Goal: Task Accomplishment & Management: Complete application form

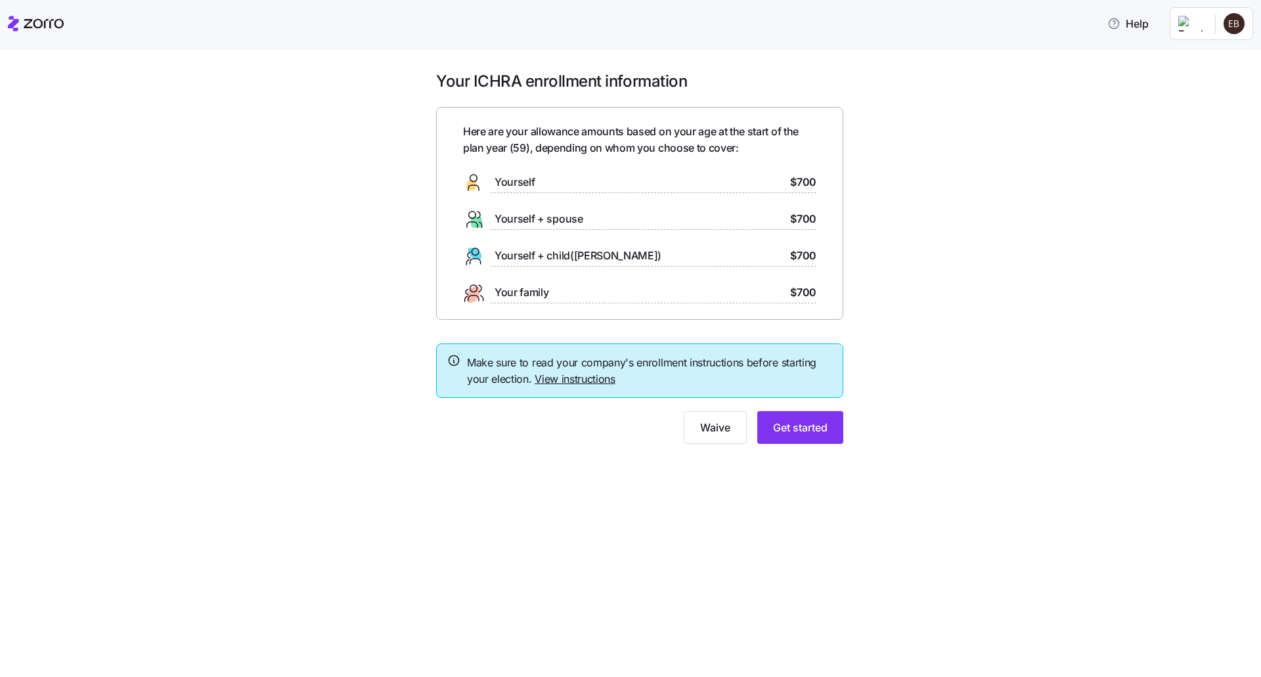
click at [512, 182] on span "Yourself" at bounding box center [515, 182] width 40 height 16
click at [583, 379] on link "View instructions" at bounding box center [575, 378] width 81 height 13
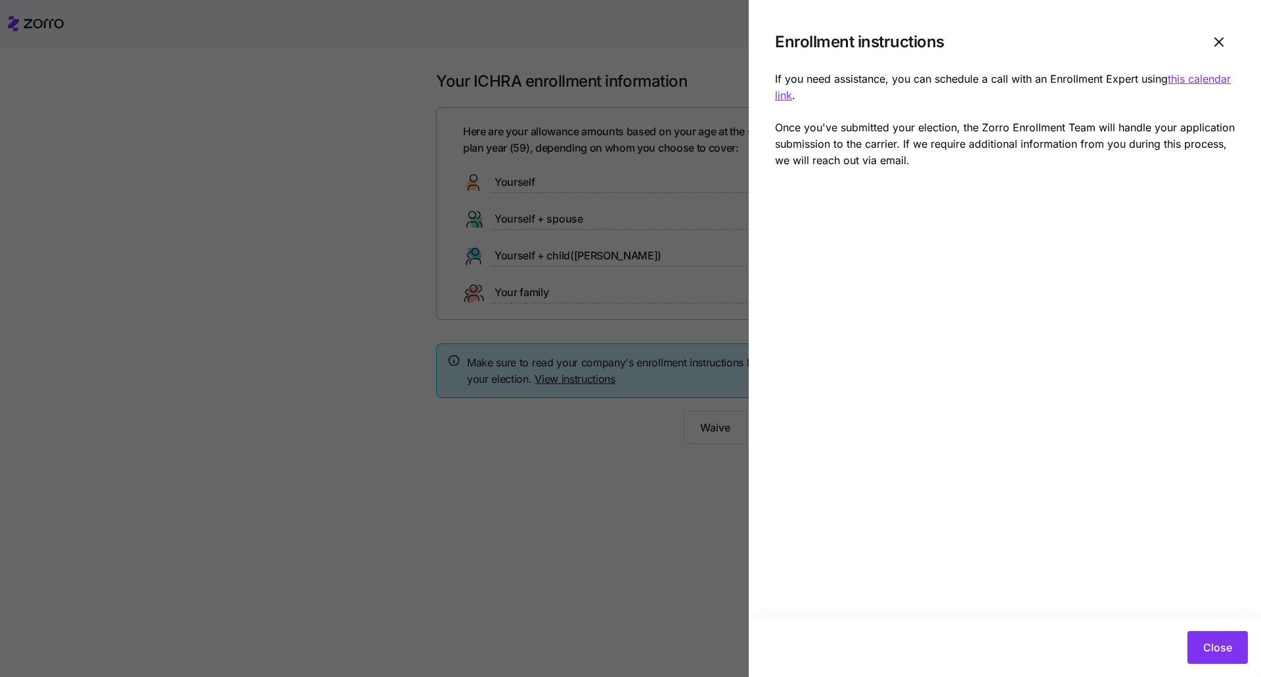
click at [619, 556] on div at bounding box center [630, 338] width 1261 height 677
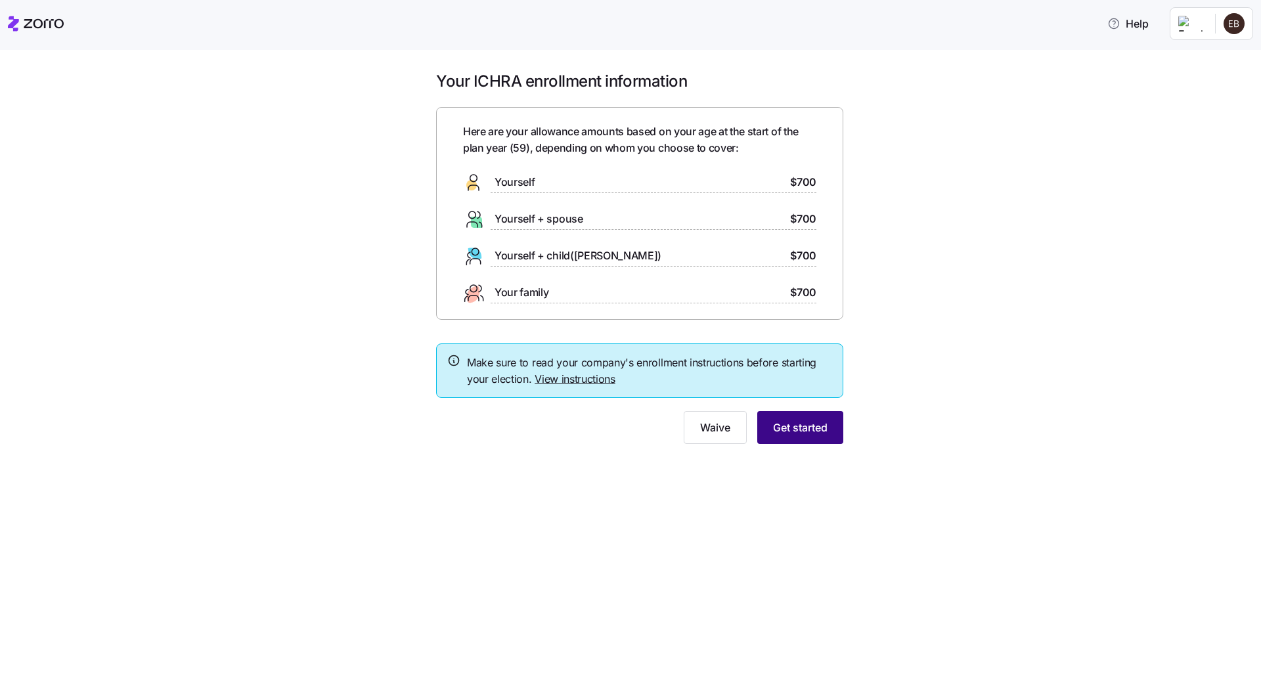
click at [779, 432] on span "Get started" at bounding box center [800, 428] width 55 height 16
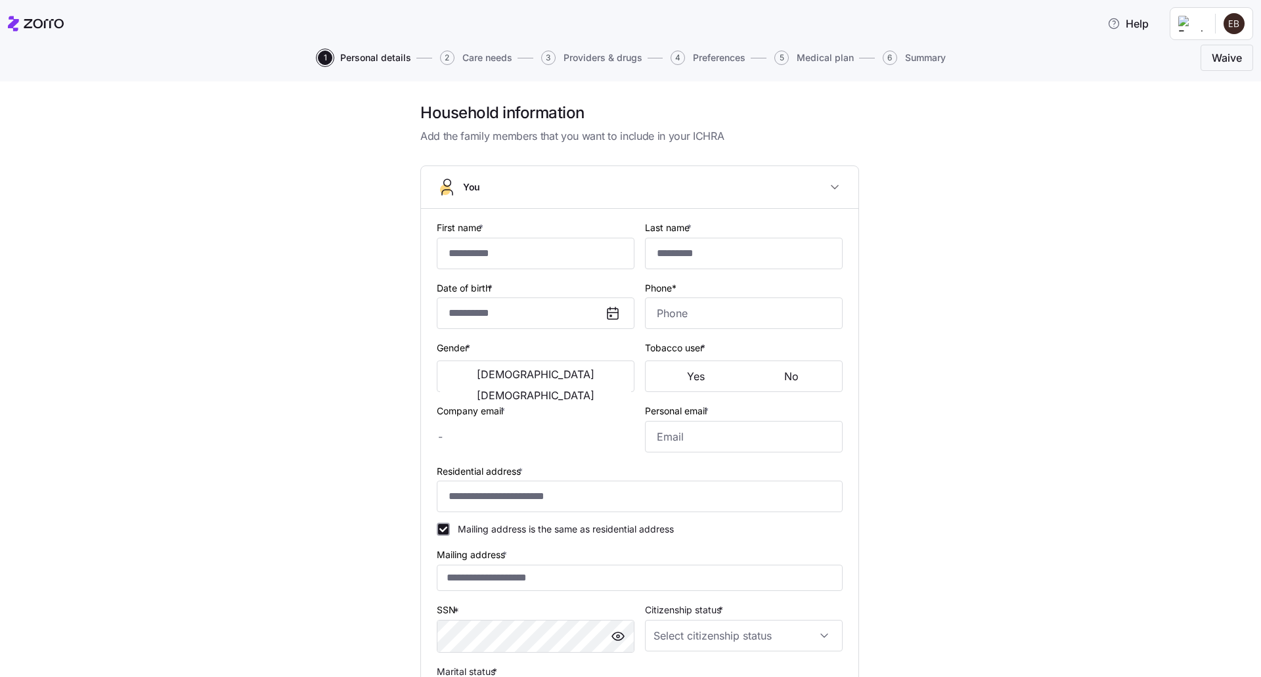
type input "*******"
type input "*********"
type input "[EMAIL_ADDRESS][DOMAIN_NAME]"
type input "**********"
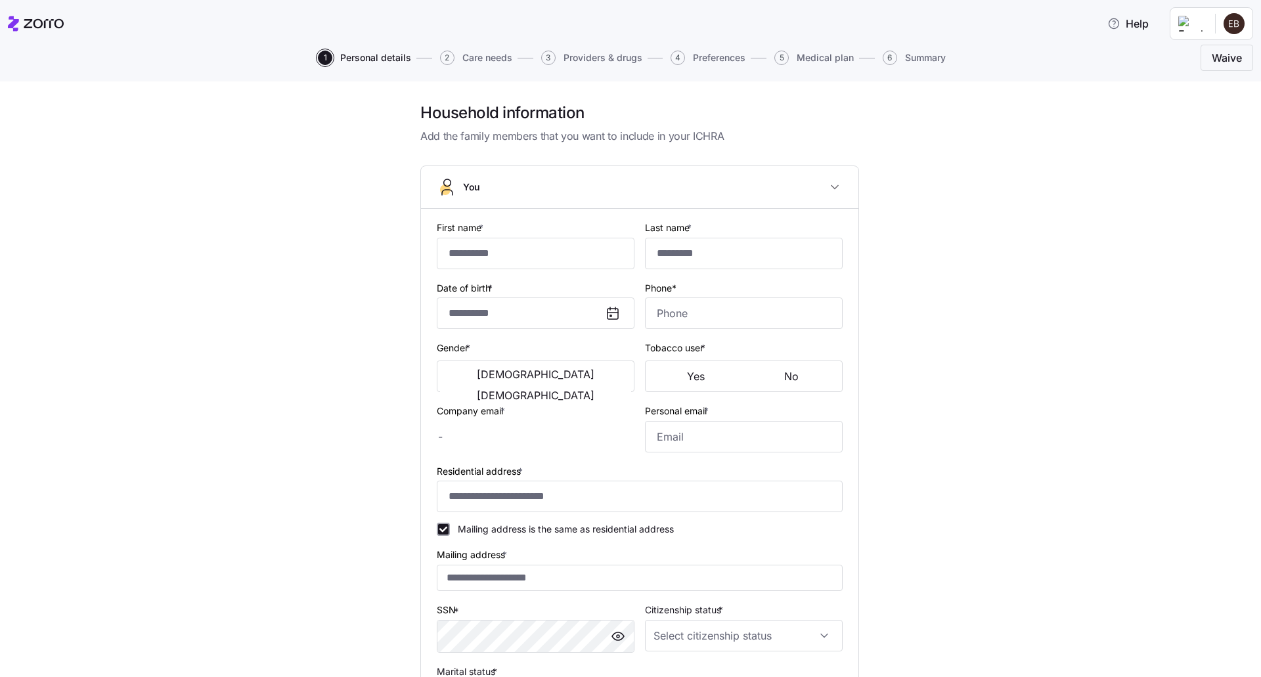
checkbox input "true"
type input "**********"
type input "[PHONE_NUMBER]"
type input "[DEMOGRAPHIC_DATA] citizen"
type input "Single"
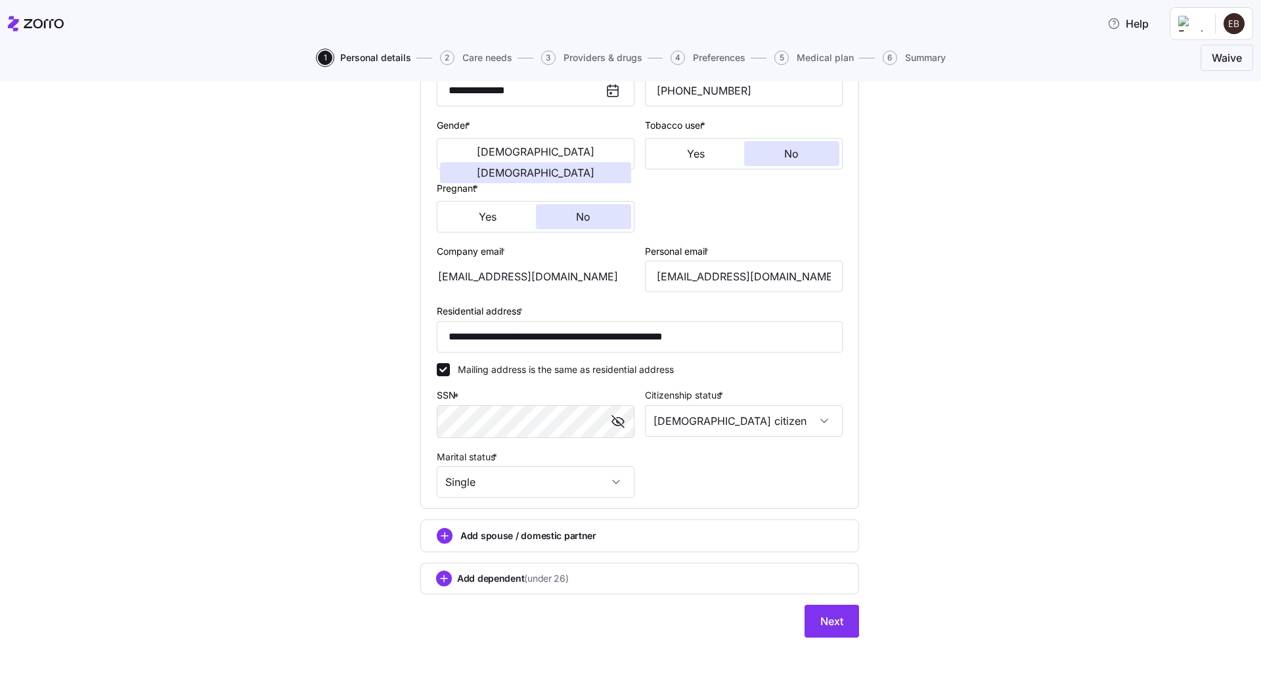
scroll to position [231, 0]
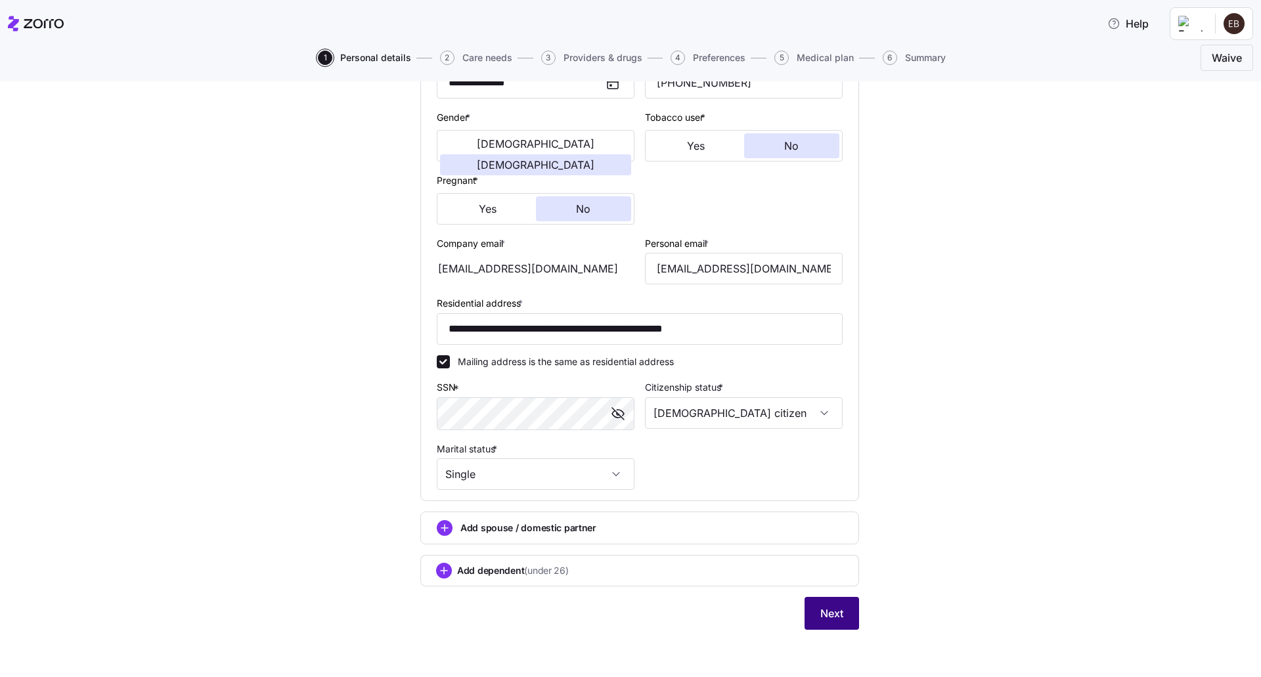
click at [834, 618] on span "Next" at bounding box center [831, 614] width 23 height 16
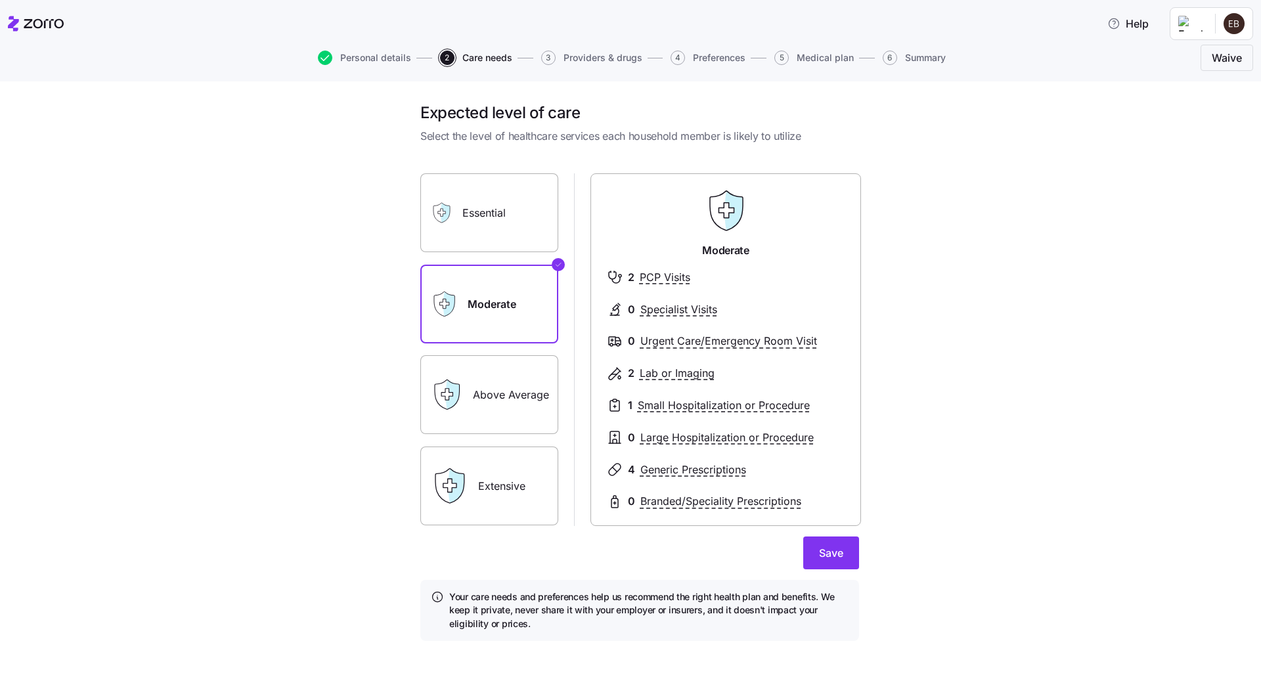
click at [509, 399] on label "Above Average" at bounding box center [489, 394] width 138 height 79
click at [0, 0] on input "Above Average" at bounding box center [0, 0] width 0 height 0
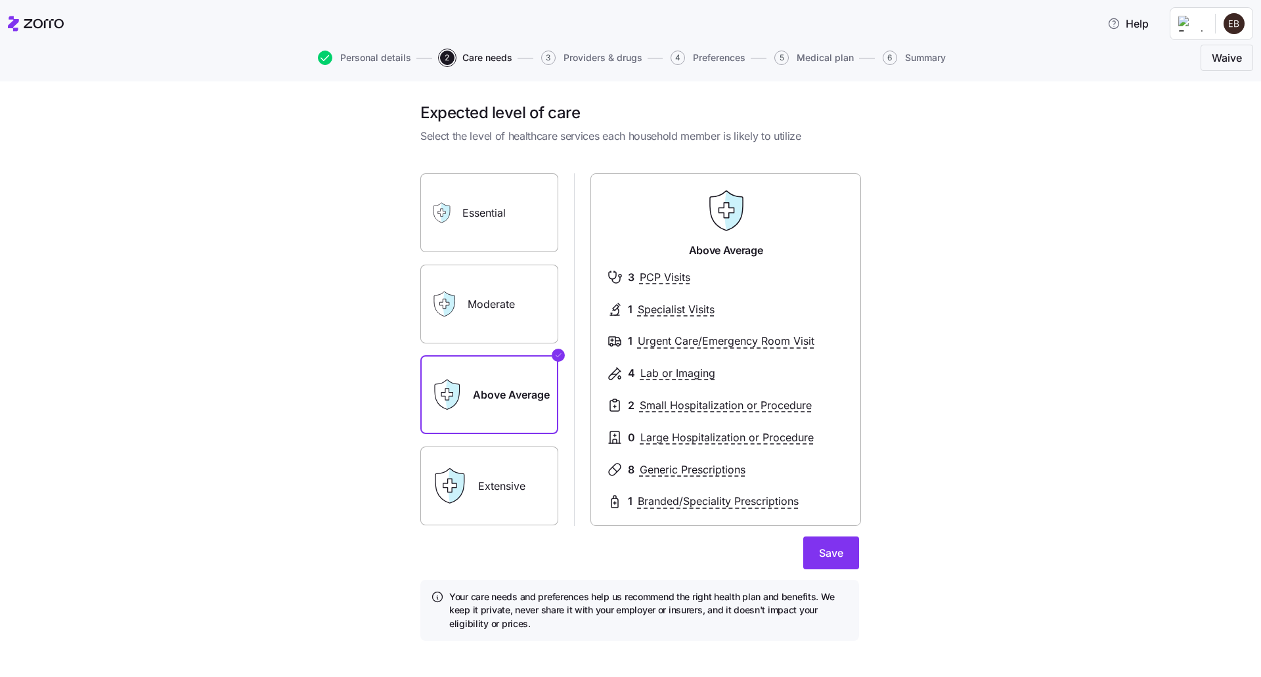
click at [493, 303] on label "Moderate" at bounding box center [489, 304] width 138 height 79
click at [0, 0] on input "Moderate" at bounding box center [0, 0] width 0 height 0
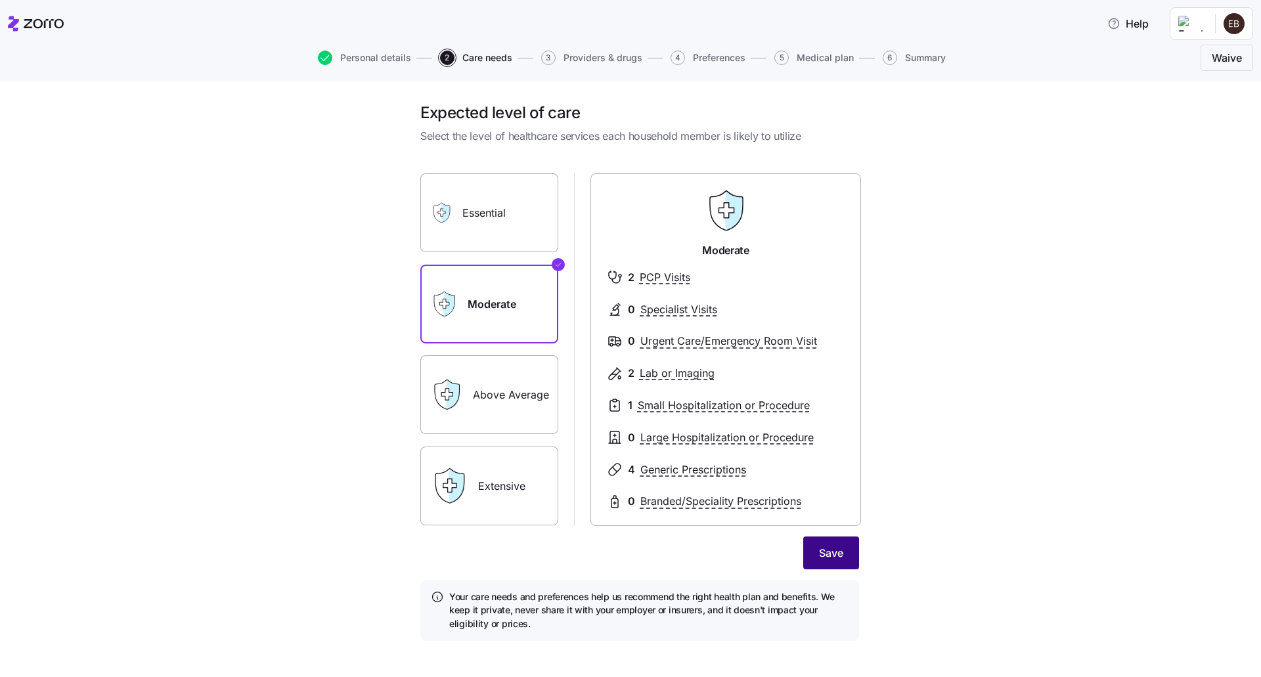
click at [831, 551] on span "Save" at bounding box center [831, 553] width 24 height 16
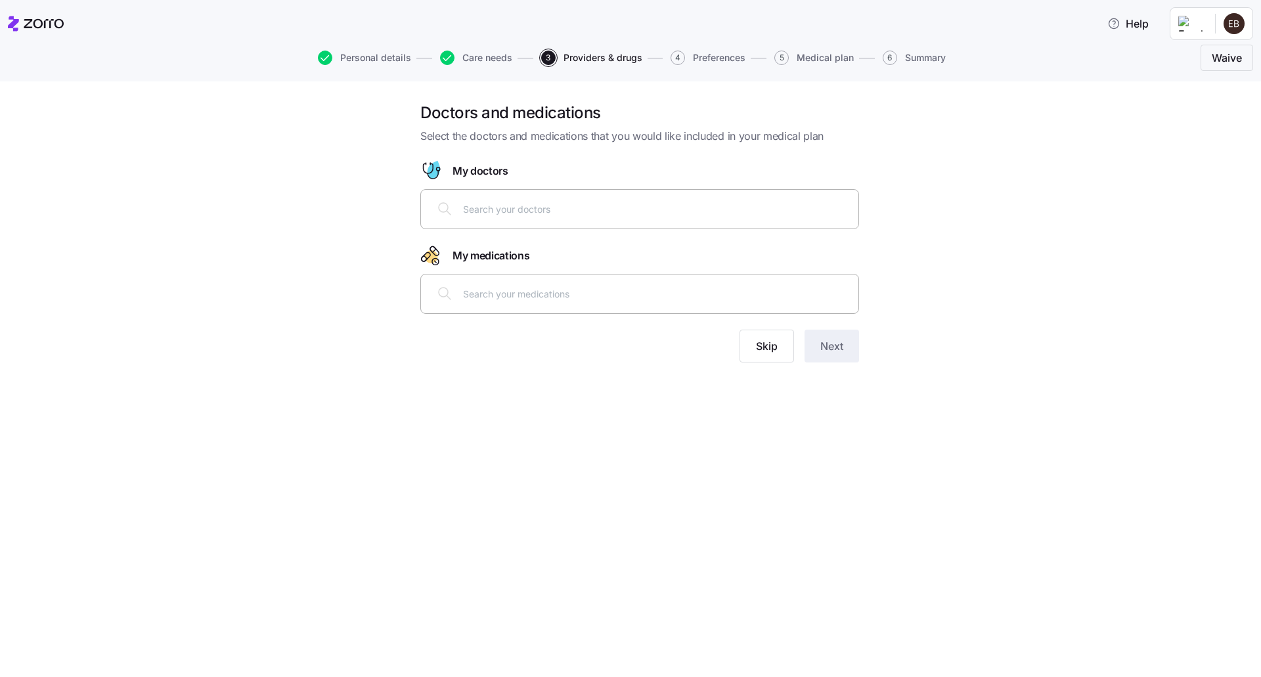
click at [544, 218] on div at bounding box center [640, 209] width 422 height 32
type input "[PERSON_NAME]"
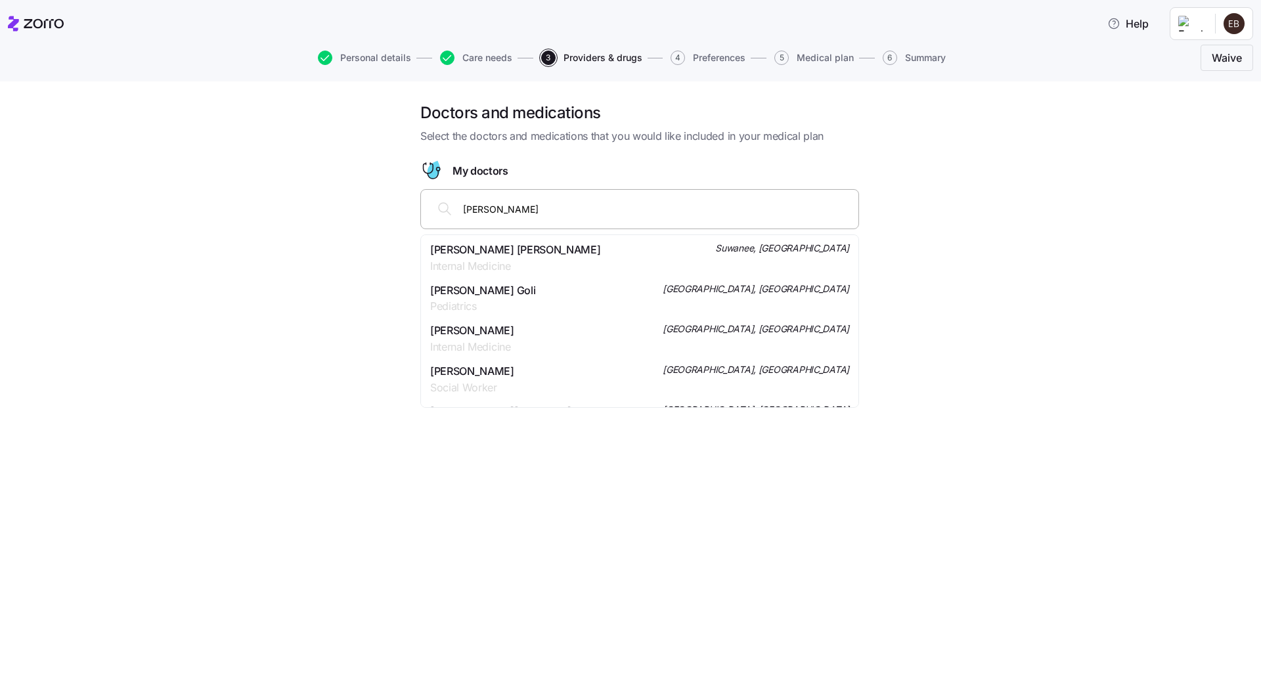
click at [455, 264] on span "Internal Medicine" at bounding box center [515, 266] width 170 height 16
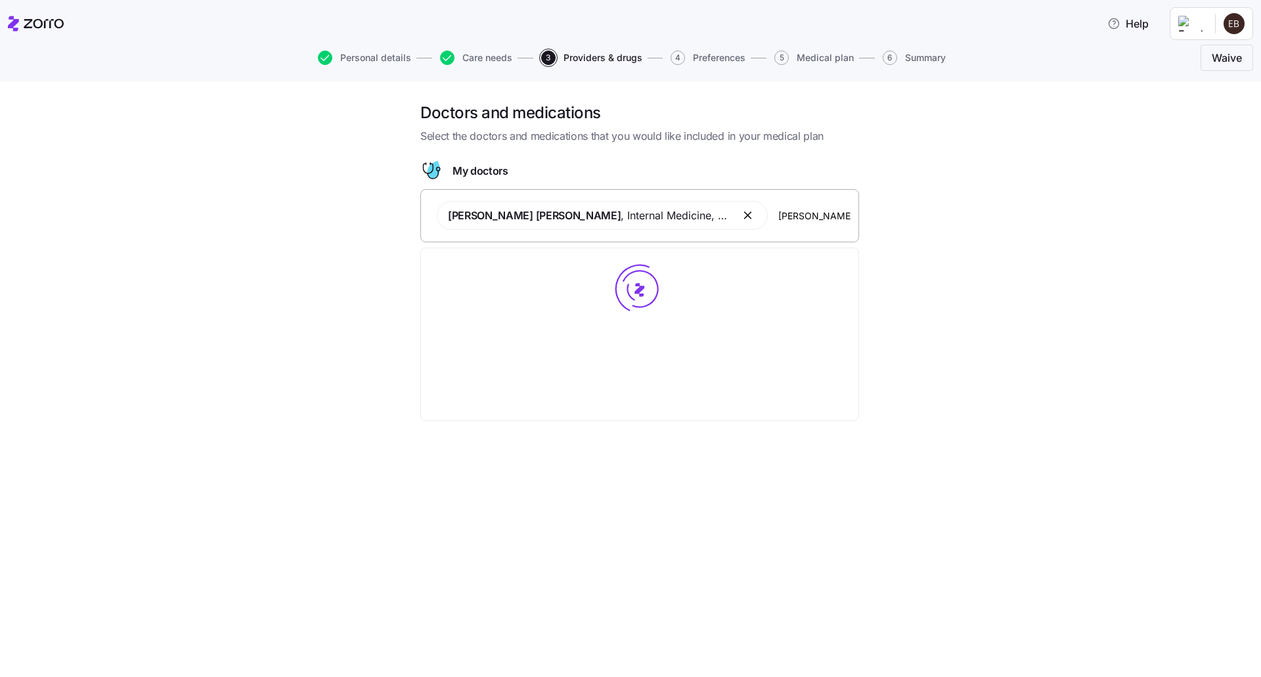
type input "[PERSON_NAME]"
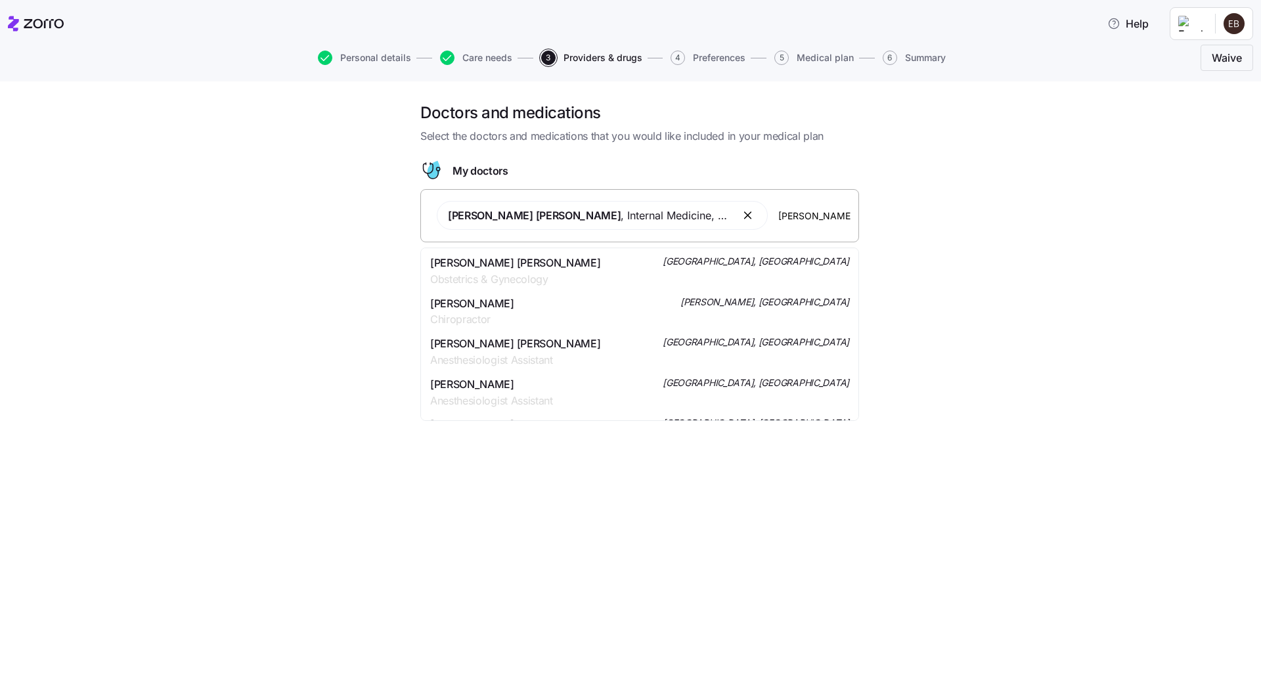
click at [510, 267] on span "[PERSON_NAME] [PERSON_NAME]" at bounding box center [515, 263] width 170 height 16
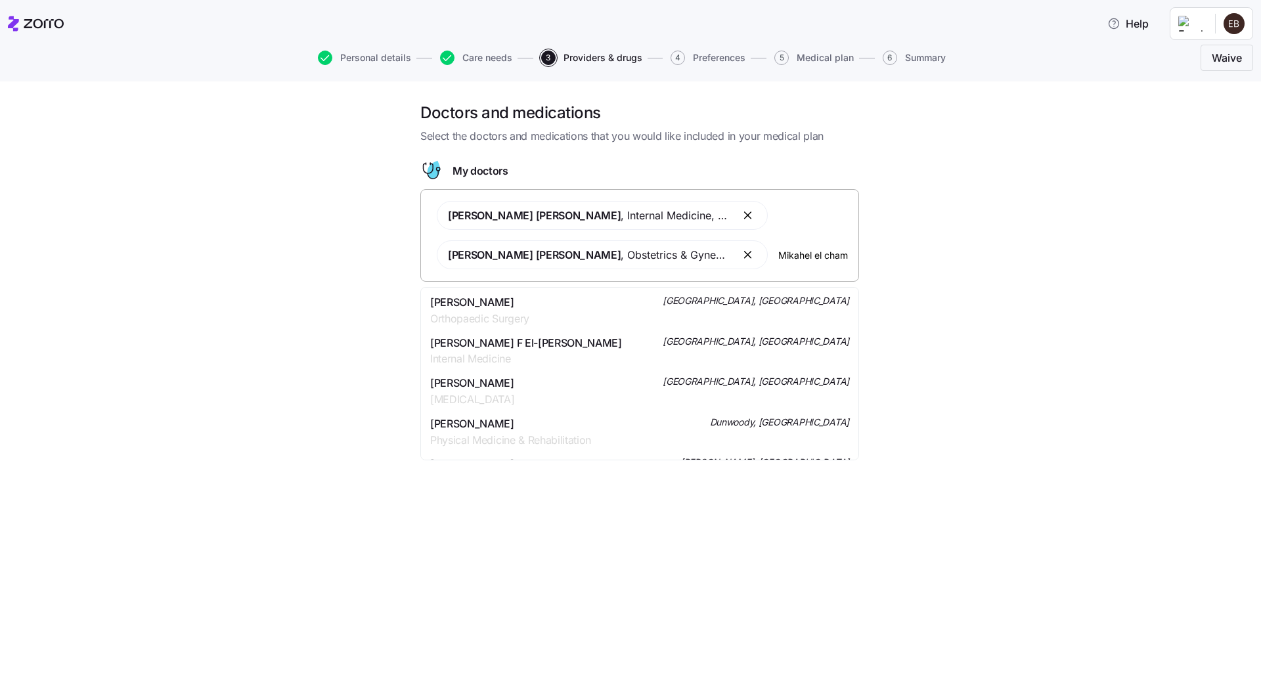
type input "Mikahel el chami"
click at [479, 348] on span "[PERSON_NAME]" at bounding box center [472, 343] width 84 height 16
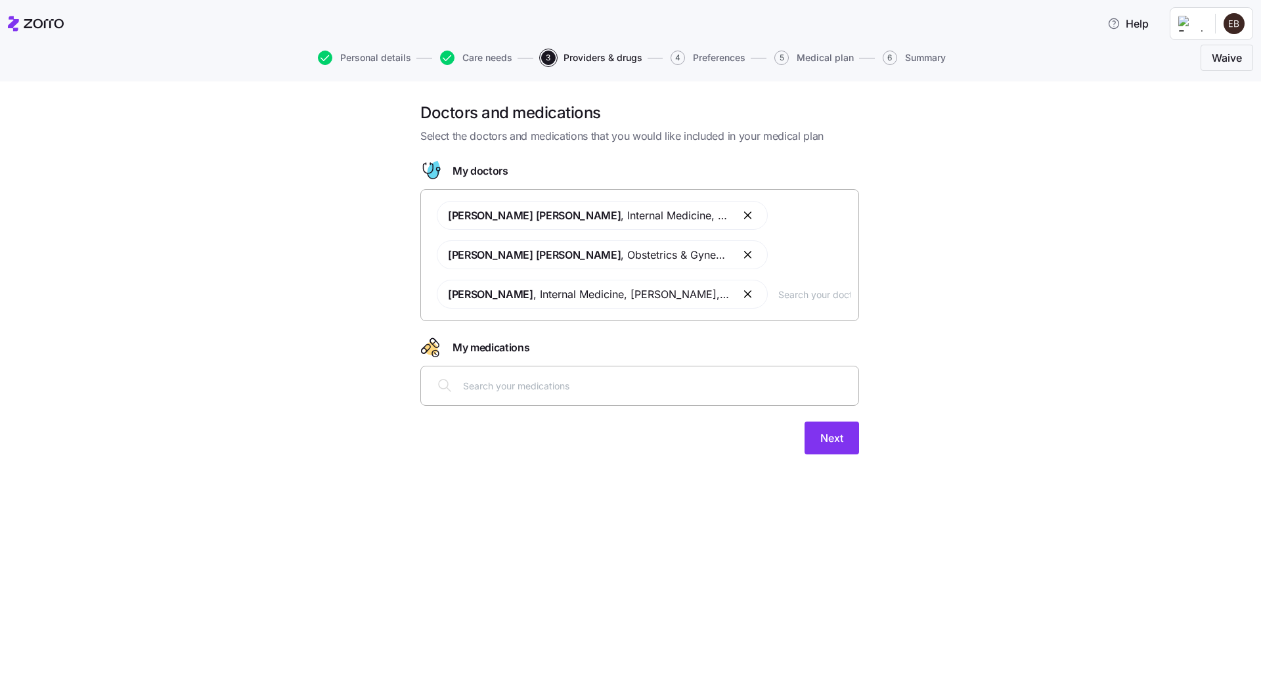
click at [514, 391] on input "text" at bounding box center [656, 385] width 387 height 14
type input "Rosu"
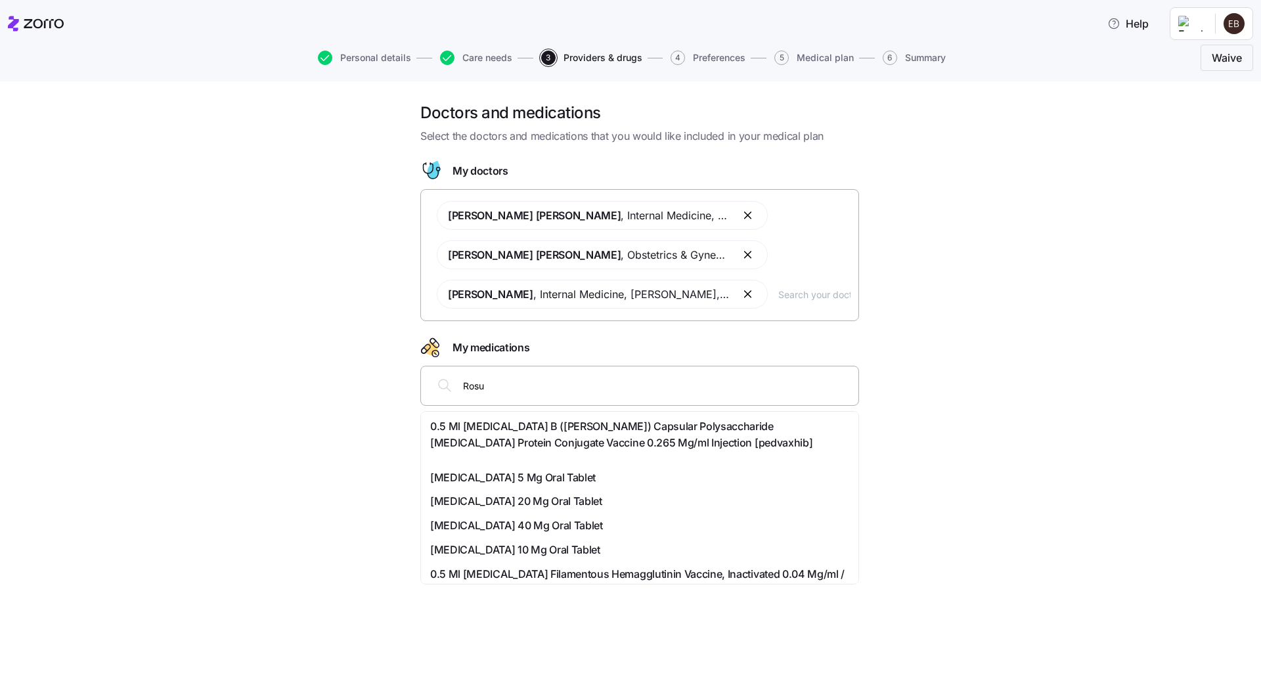
click at [481, 546] on span "[MEDICAL_DATA] 10 Mg Oral Tablet" at bounding box center [515, 550] width 170 height 16
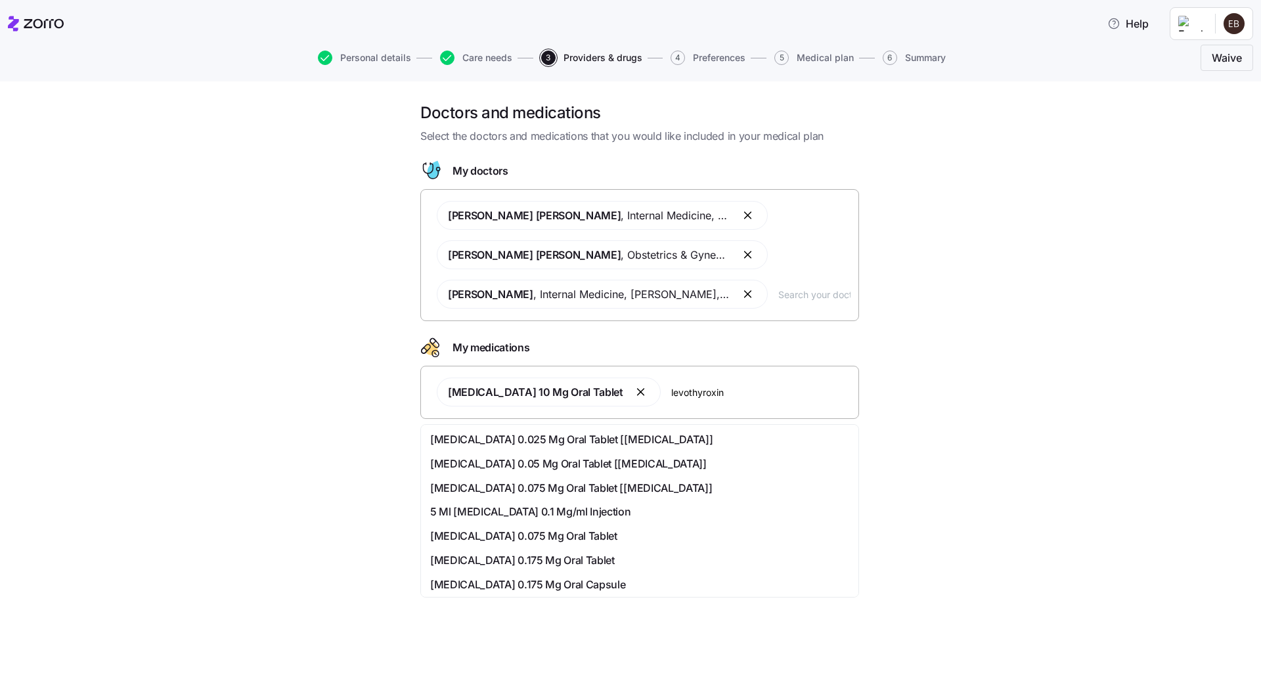
type input "[MEDICAL_DATA]"
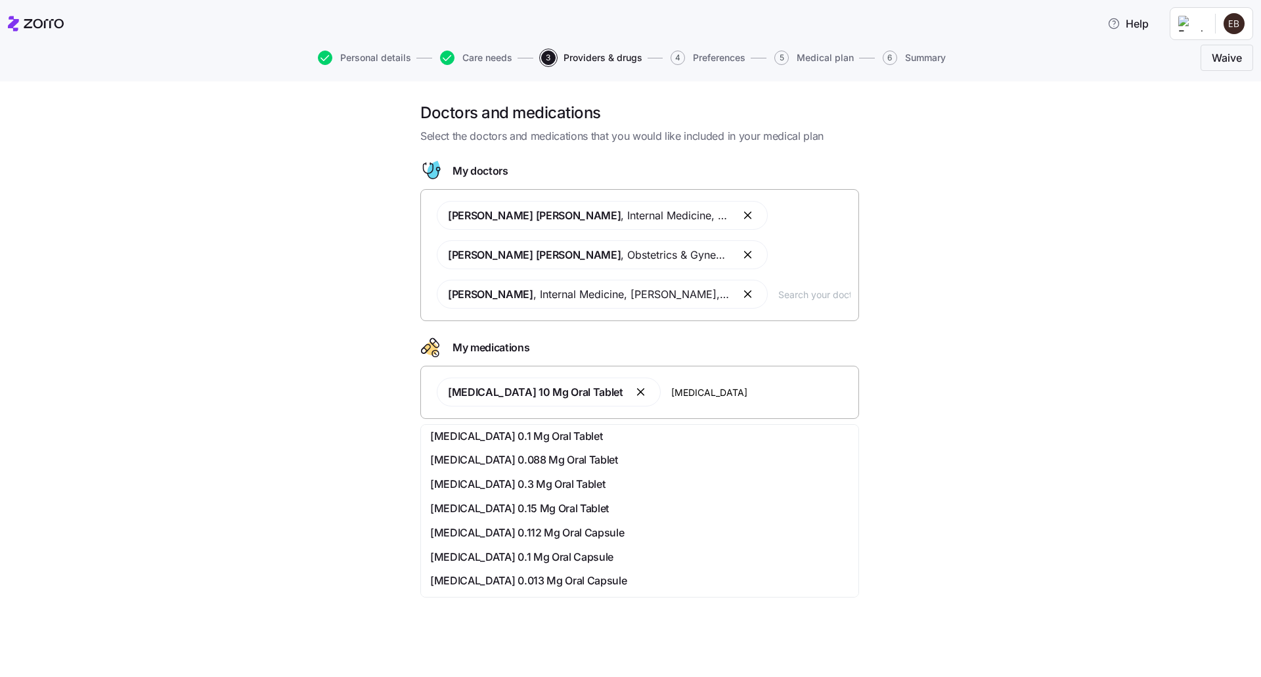
scroll to position [170, 0]
click at [669, 460] on div "[MEDICAL_DATA] 0.088 Mg Oral Tablet" at bounding box center [639, 462] width 419 height 16
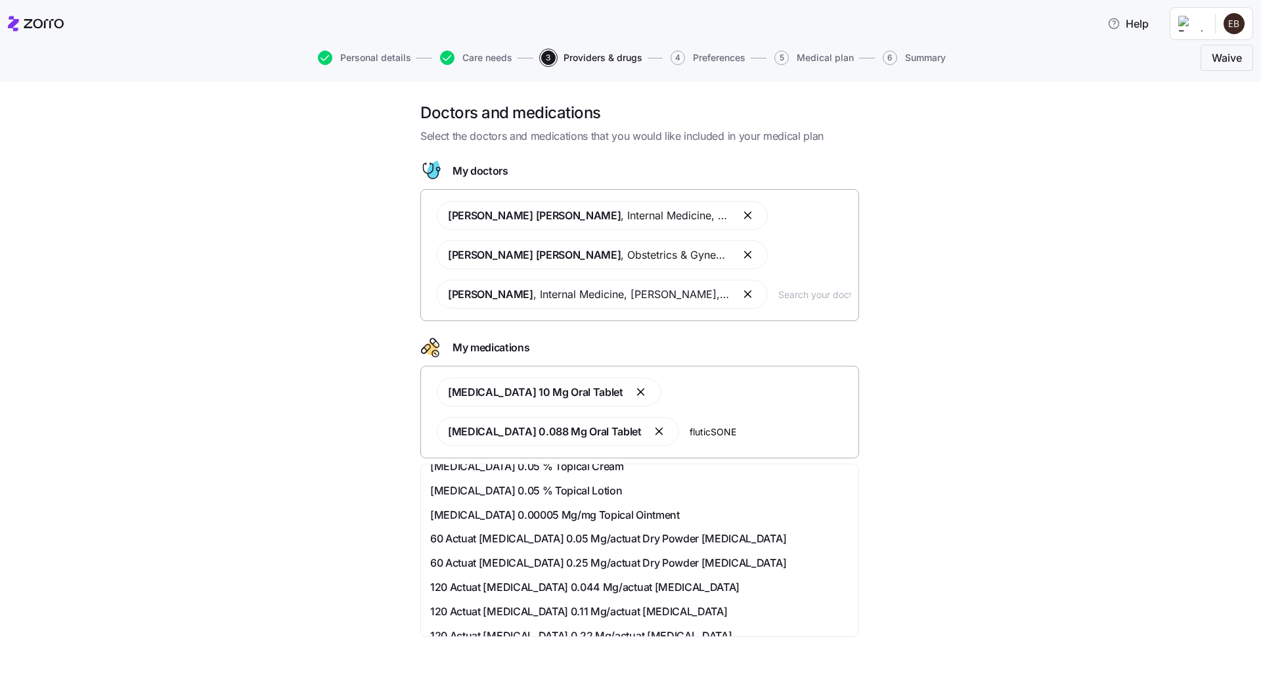
scroll to position [0, 0]
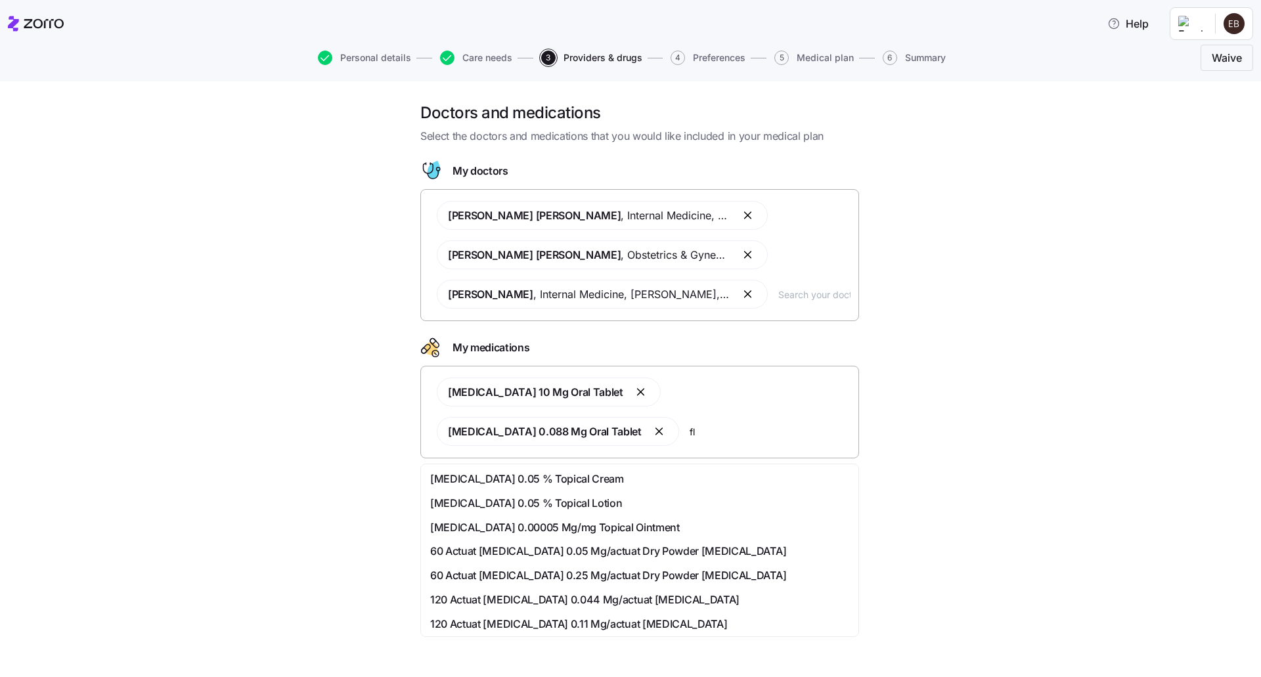
type input "f"
type input "[MEDICAL_DATA] [MEDICAL_DATA]"
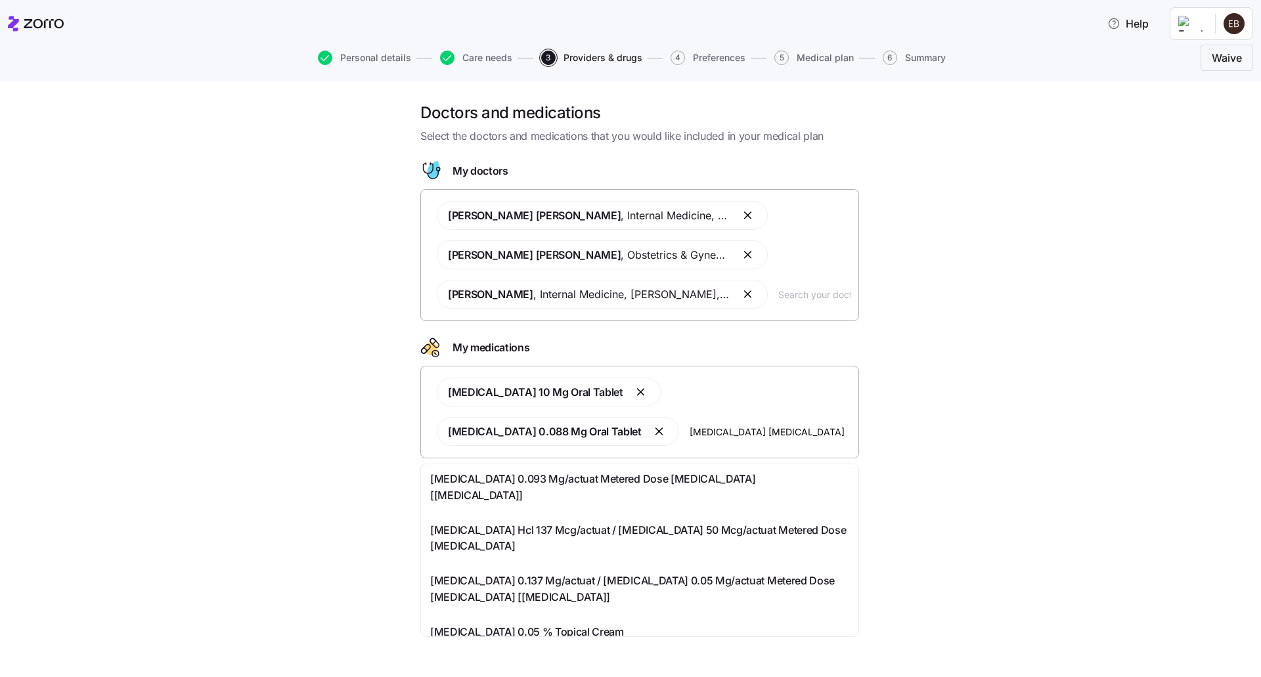
click at [685, 522] on span "[MEDICAL_DATA] Hcl 137 Mcg/actuat / [MEDICAL_DATA] 50 Mcg/actuat Metered Dose […" at bounding box center [639, 538] width 419 height 33
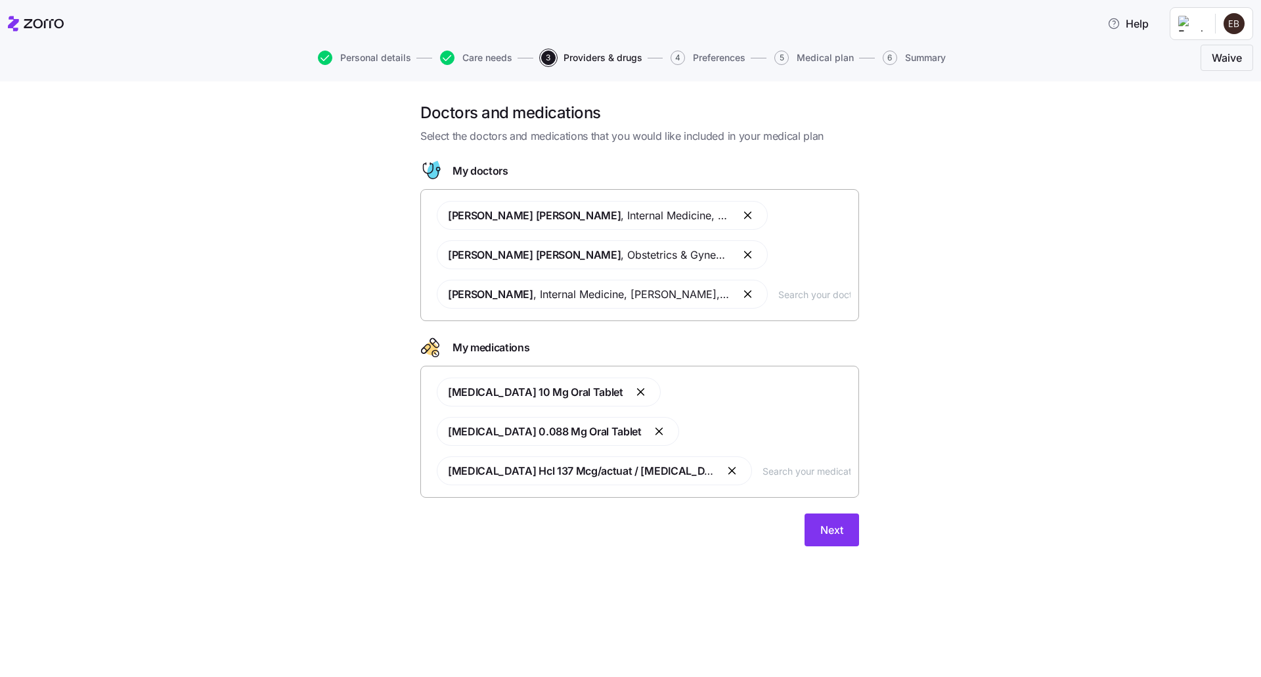
click at [668, 433] on button "button" at bounding box center [660, 432] width 16 height 16
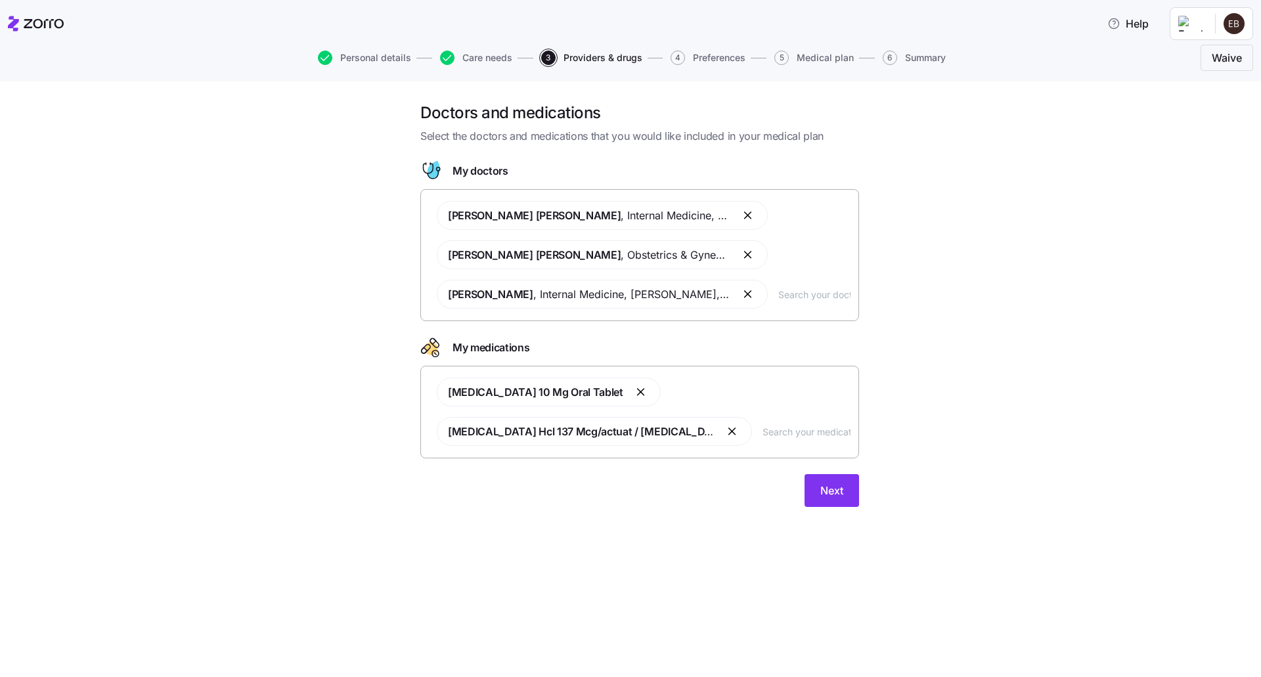
click at [701, 430] on span "[MEDICAL_DATA] Hcl 137 Mcg/actuat / [MEDICAL_DATA] 50 Mcg/actuat Metered Dose […" at bounding box center [707, 431] width 518 height 13
click at [732, 437] on button "button" at bounding box center [733, 432] width 16 height 16
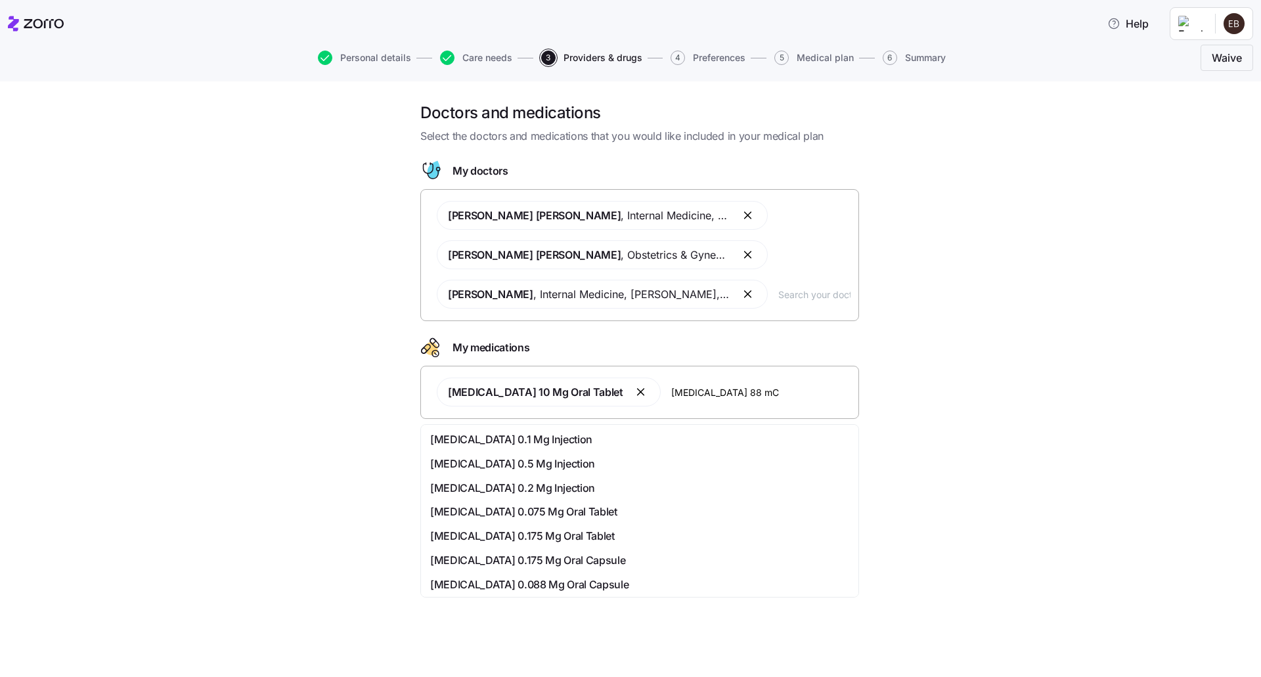
type input "[MEDICAL_DATA] 88 mCG"
click at [608, 585] on span "[MEDICAL_DATA] 0.088 Mg Oral Capsule" at bounding box center [529, 585] width 198 height 16
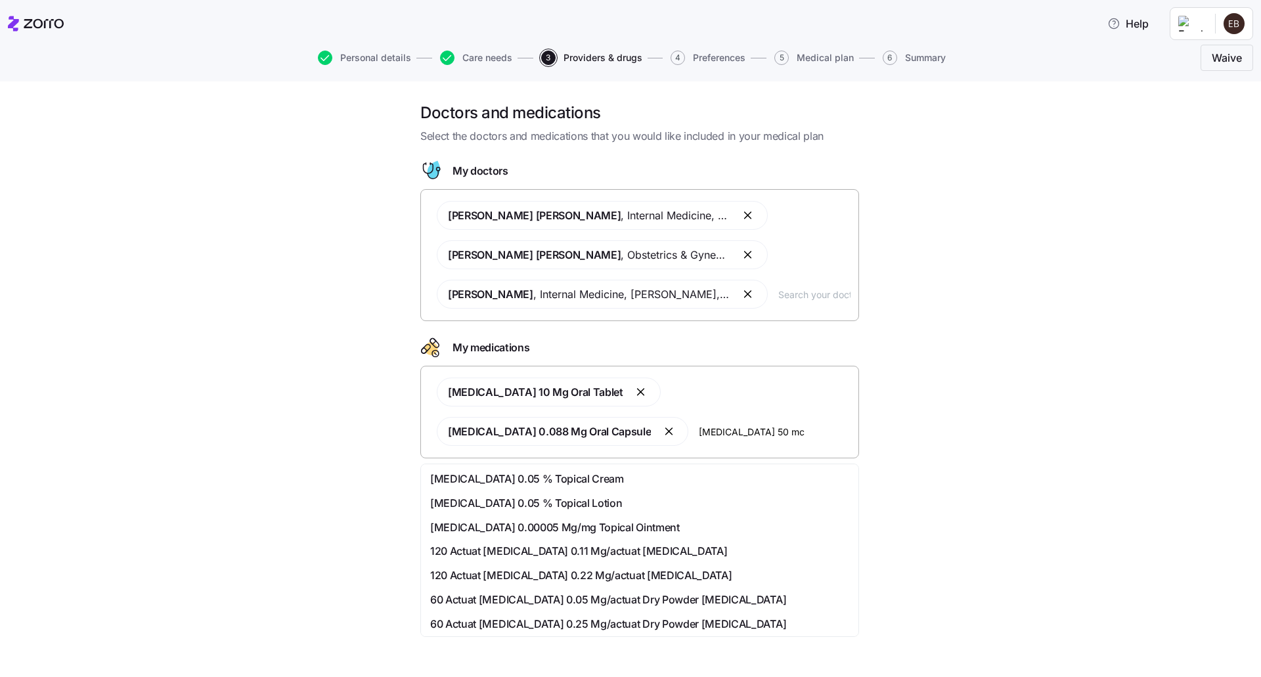
type input "[MEDICAL_DATA] 50 mcg"
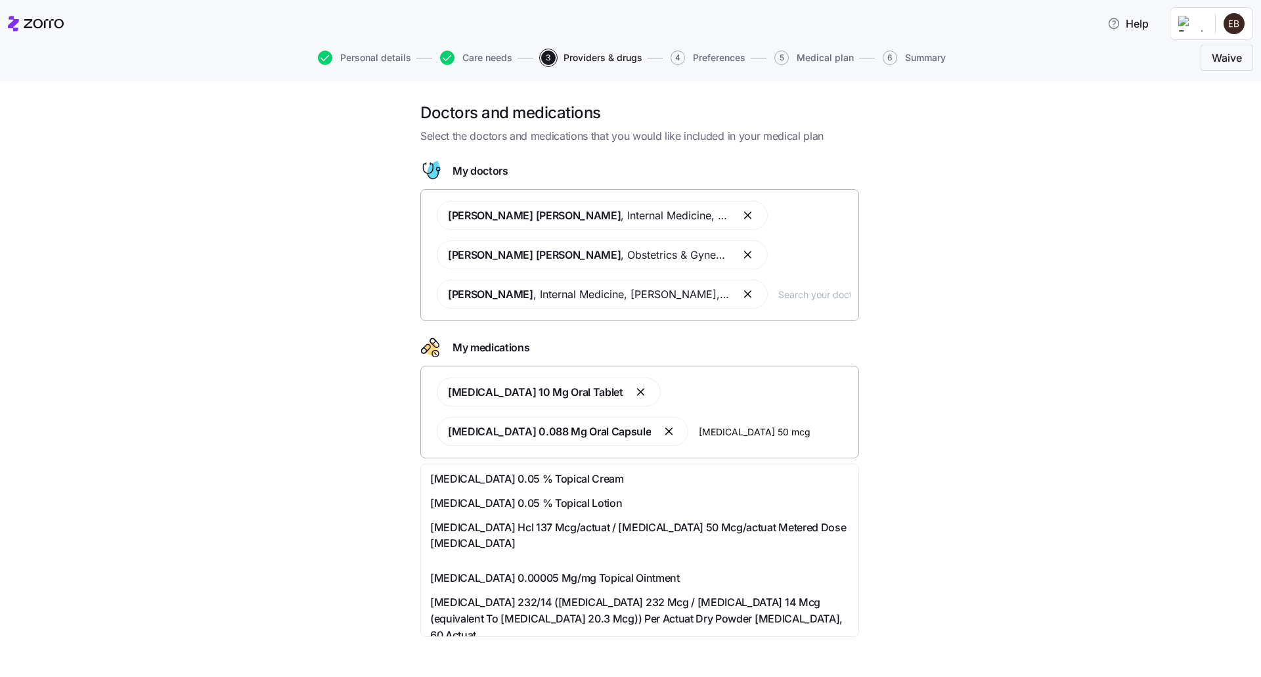
click at [688, 530] on span "[MEDICAL_DATA] Hcl 137 Mcg/actuat / [MEDICAL_DATA] 50 Mcg/actuat Metered Dose […" at bounding box center [639, 535] width 419 height 33
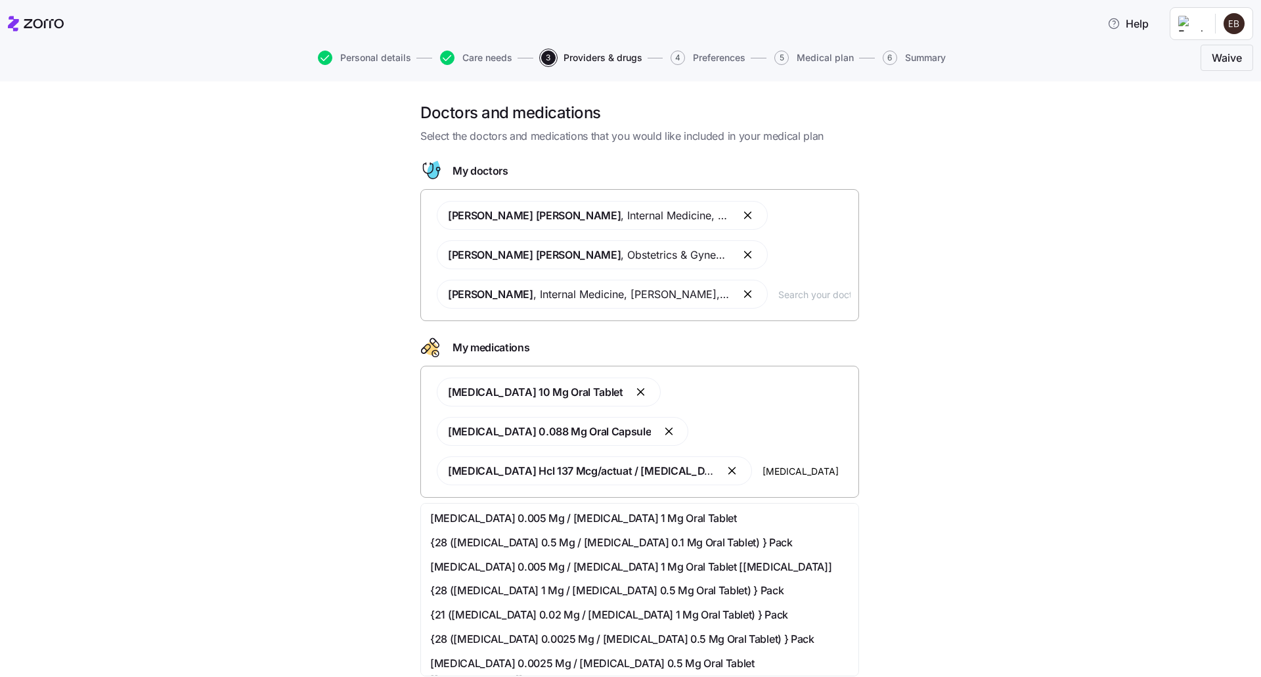
scroll to position [0, 53]
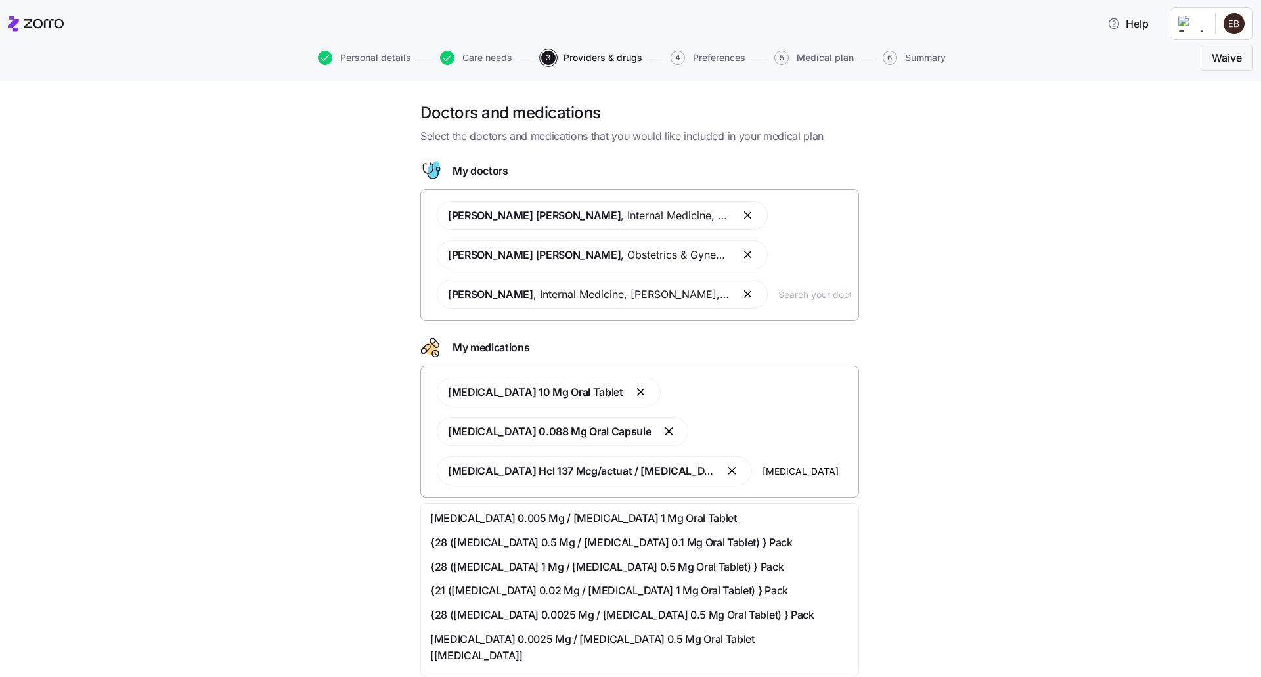
type input "[MEDICAL_DATA]"
click at [669, 519] on span "[MEDICAL_DATA] 0.005 Mg / [MEDICAL_DATA] 1 Mg Oral Tablet" at bounding box center [583, 518] width 307 height 16
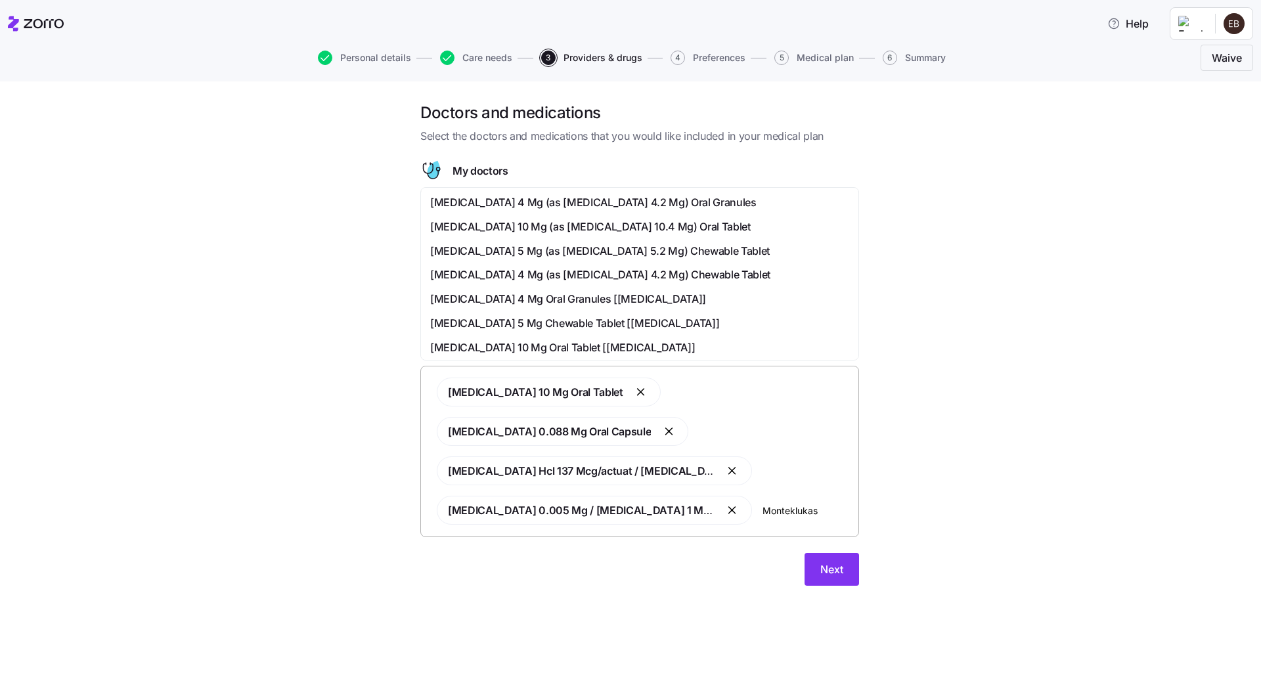
type input "Monteklukast"
click at [494, 323] on span "[MEDICAL_DATA] 10 Mg Oral Tablet [[MEDICAL_DATA]]" at bounding box center [562, 323] width 265 height 16
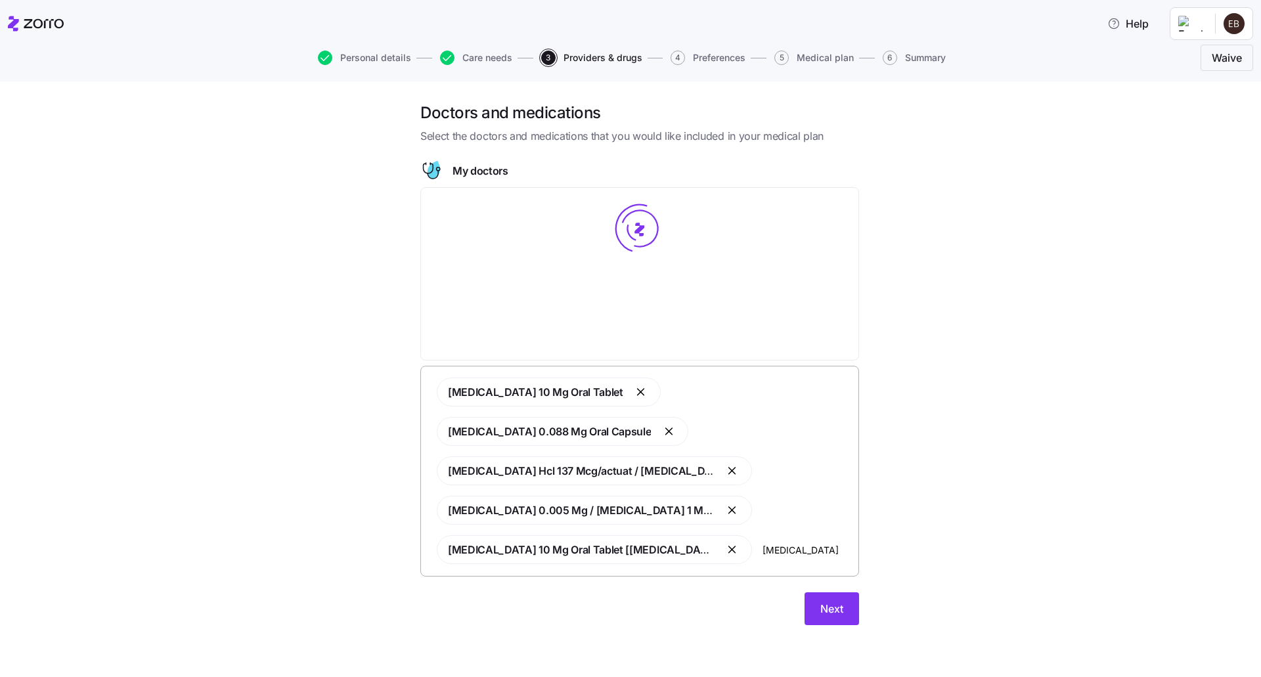
type input "[MEDICAL_DATA]"
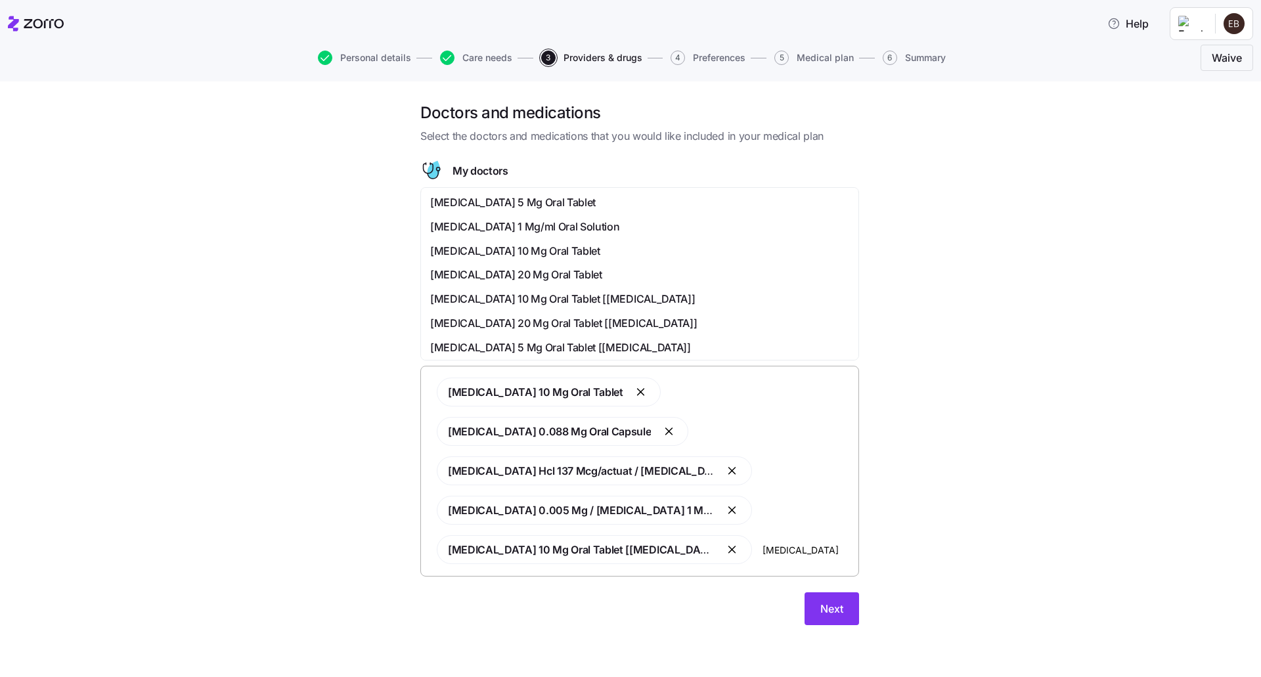
click at [564, 271] on span "[MEDICAL_DATA] 20 Mg Oral Tablet" at bounding box center [516, 275] width 172 height 16
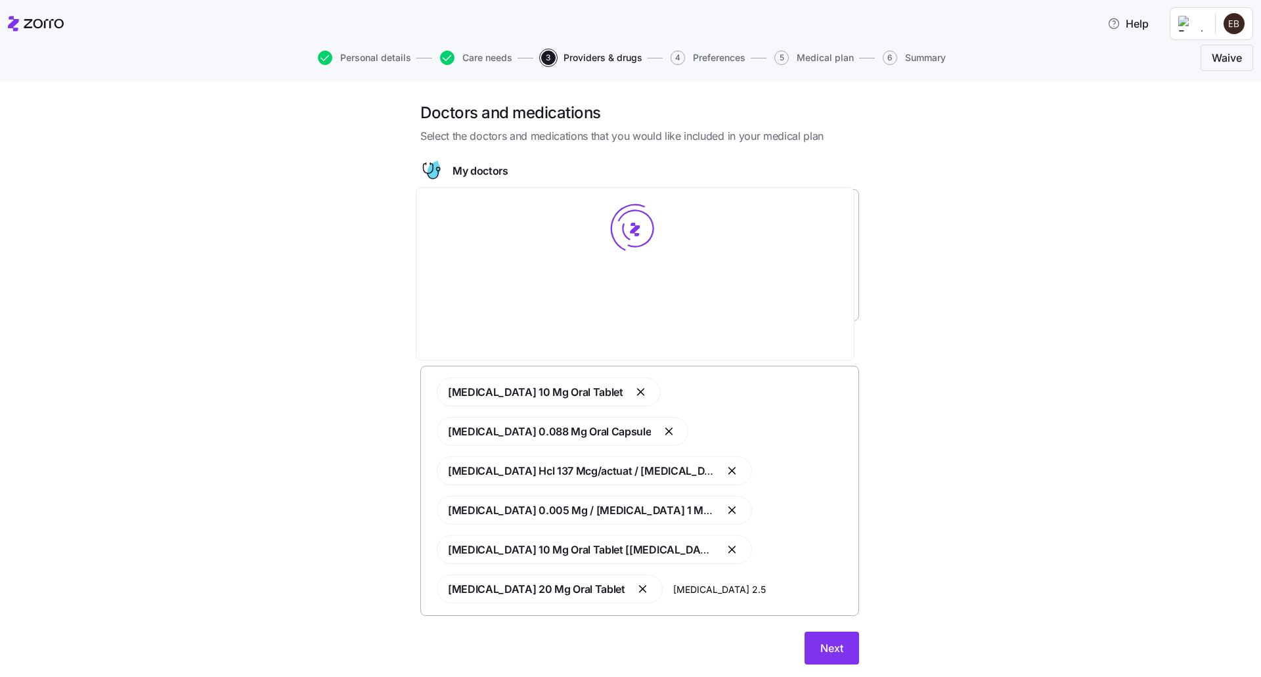
type input "[MEDICAL_DATA] 2.5"
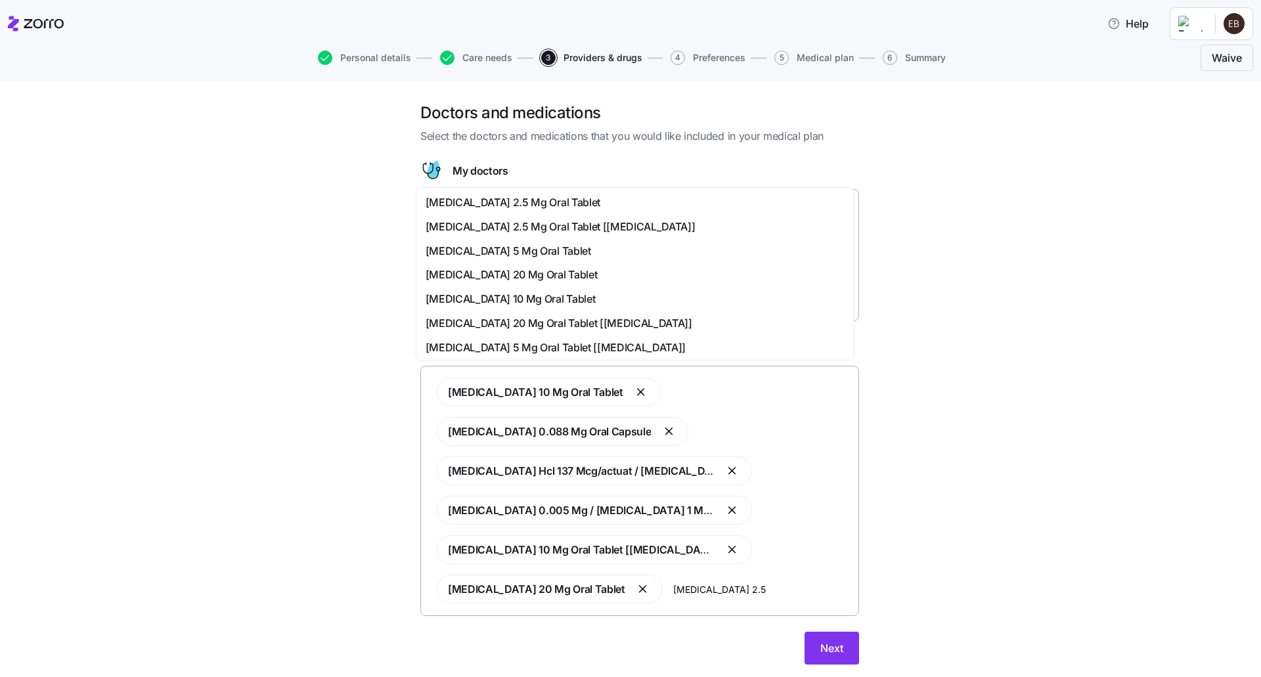
click at [546, 230] on span "[MEDICAL_DATA] 2.5 Mg Oral Tablet [[MEDICAL_DATA]]" at bounding box center [561, 227] width 270 height 16
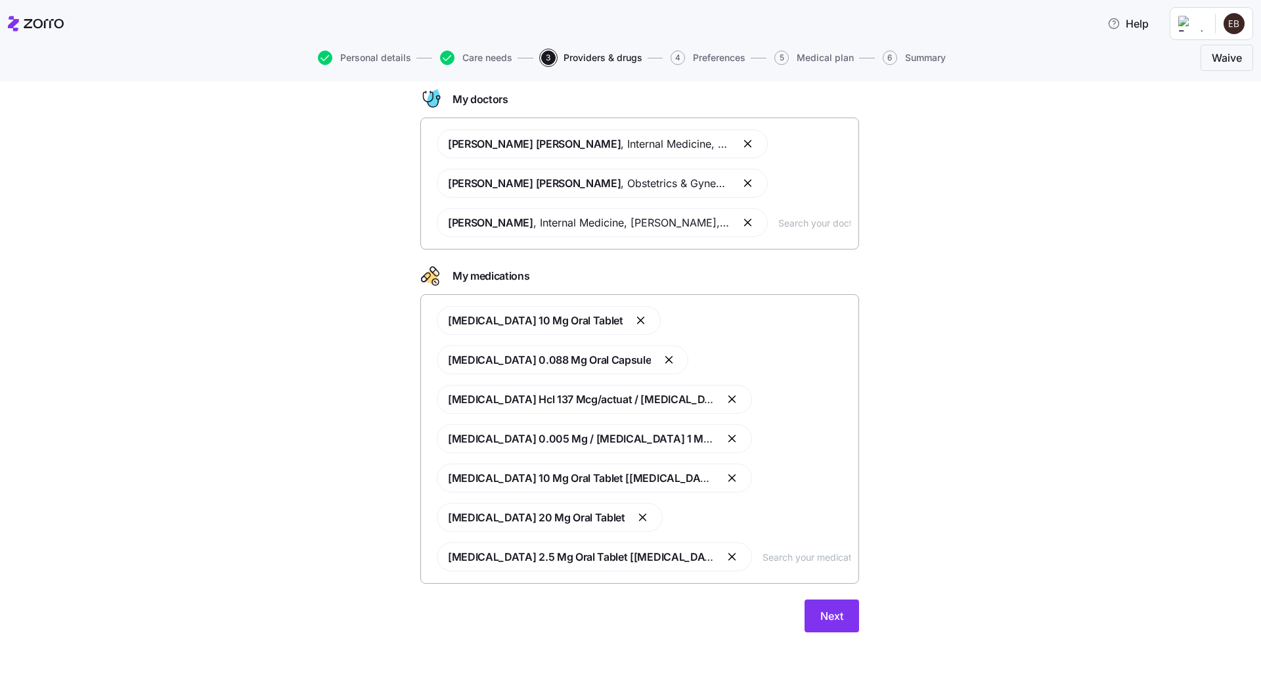
scroll to position [74, 0]
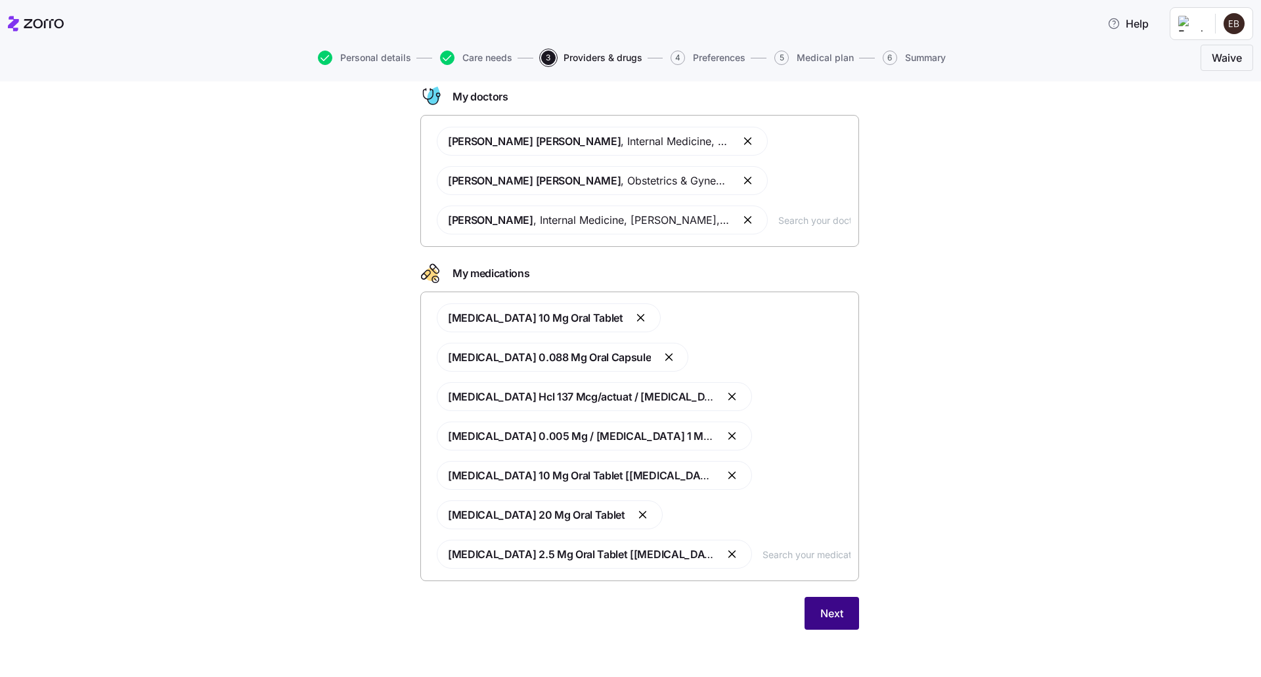
click at [831, 612] on span "Next" at bounding box center [831, 614] width 23 height 16
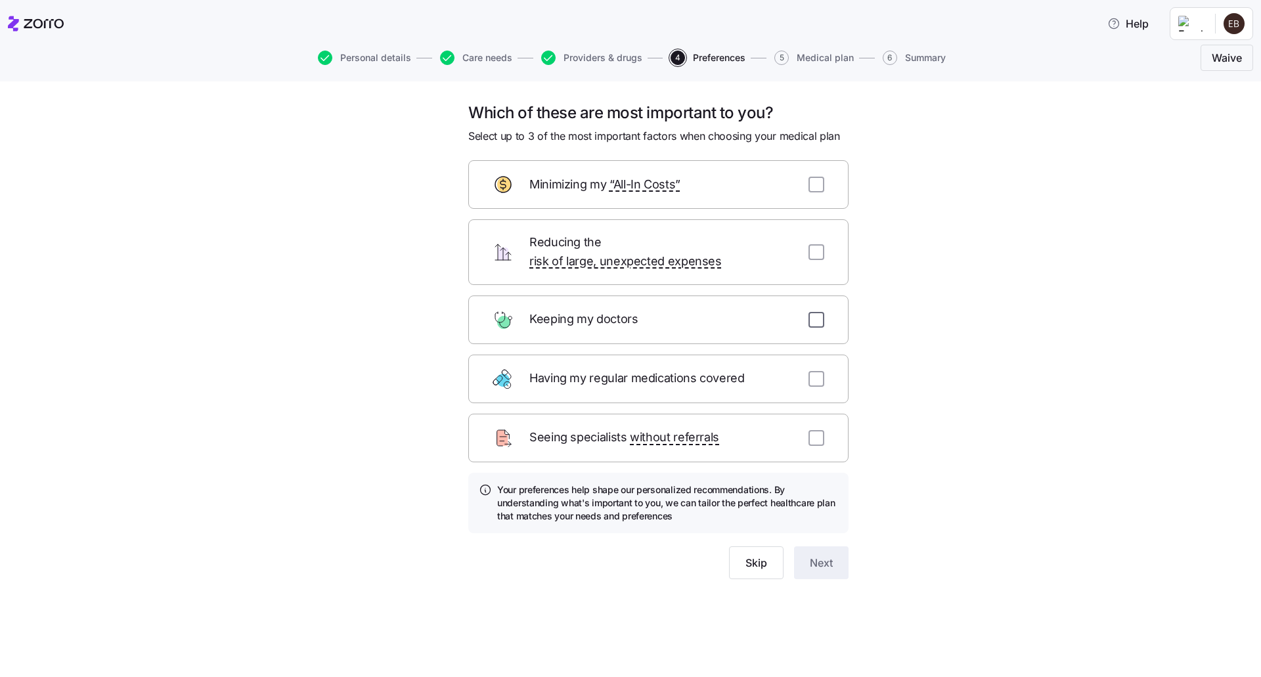
click at [821, 312] on input "checkbox" at bounding box center [816, 320] width 16 height 16
checkbox input "true"
click at [817, 371] on input "checkbox" at bounding box center [816, 379] width 16 height 16
checkbox input "true"
click at [822, 430] on input "checkbox" at bounding box center [816, 438] width 16 height 16
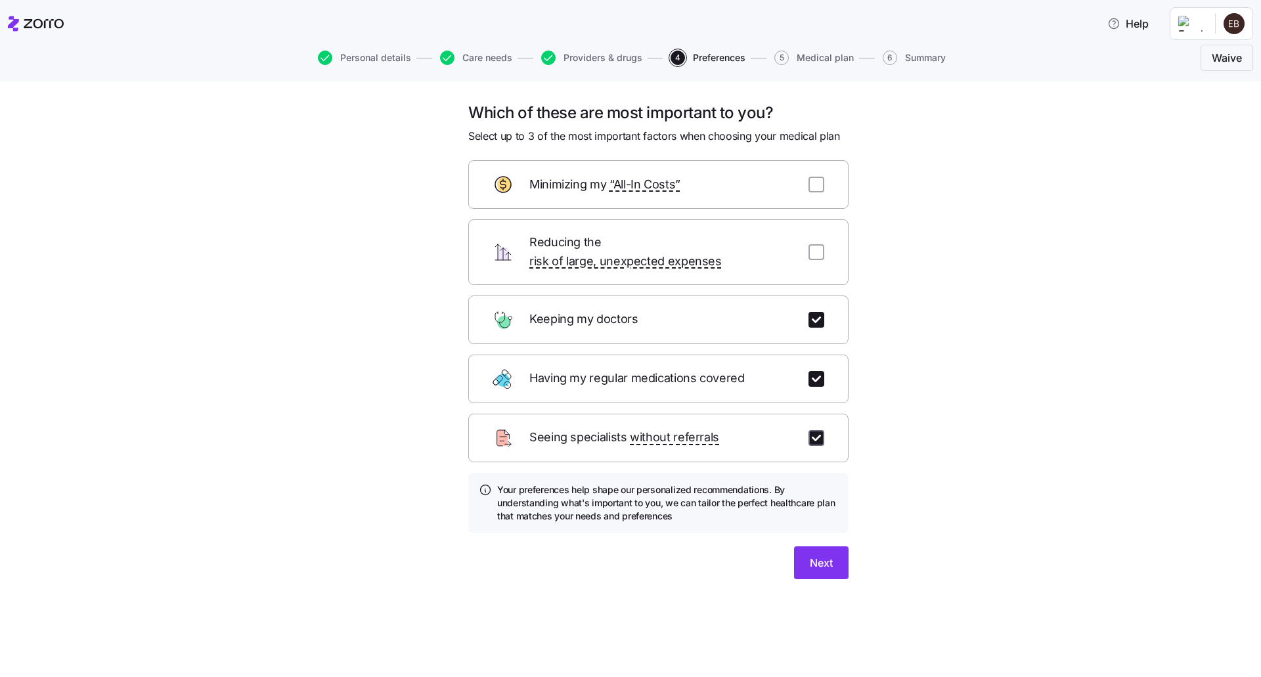
checkbox input "true"
click at [810, 555] on span "Next" at bounding box center [821, 563] width 23 height 16
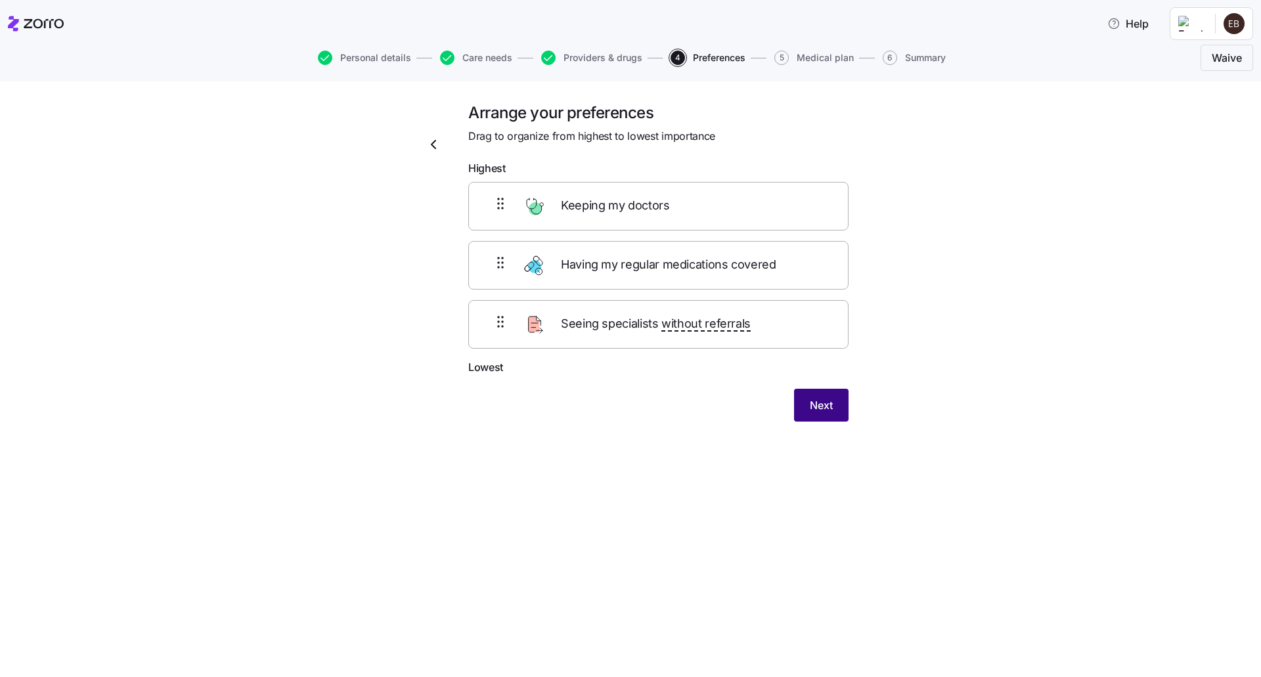
click at [824, 410] on span "Next" at bounding box center [821, 405] width 23 height 16
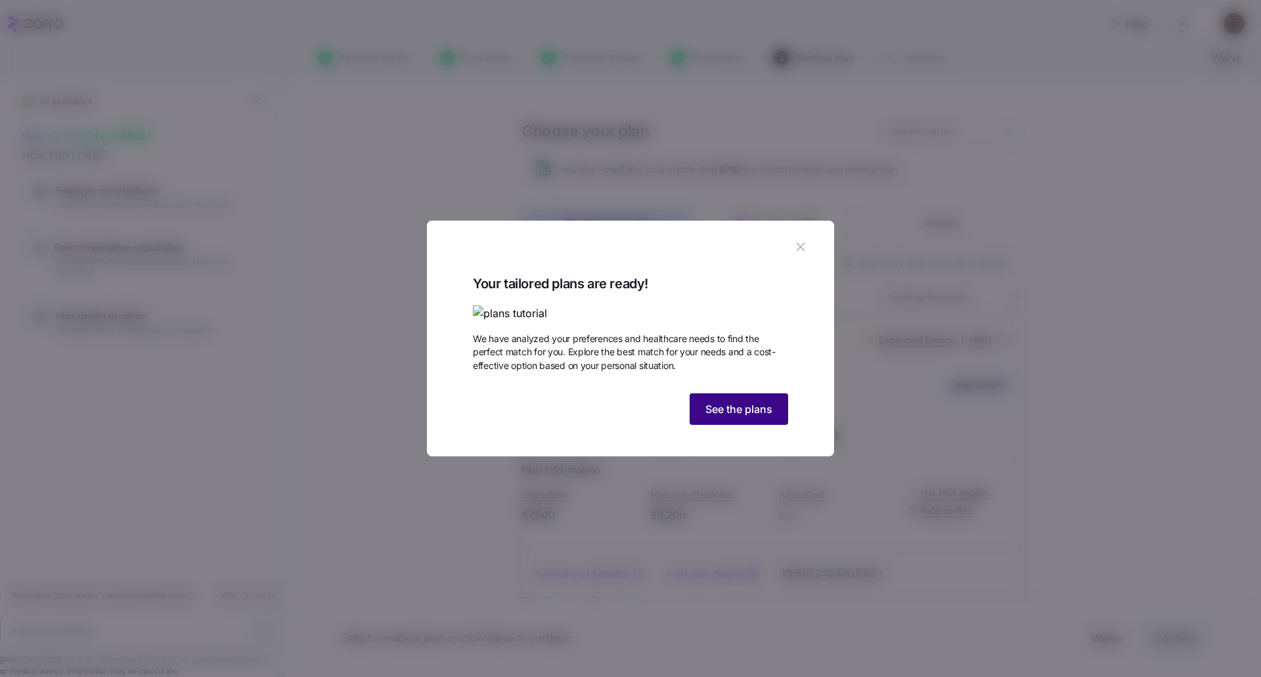
click at [736, 417] on span "See the plans" at bounding box center [738, 409] width 67 height 16
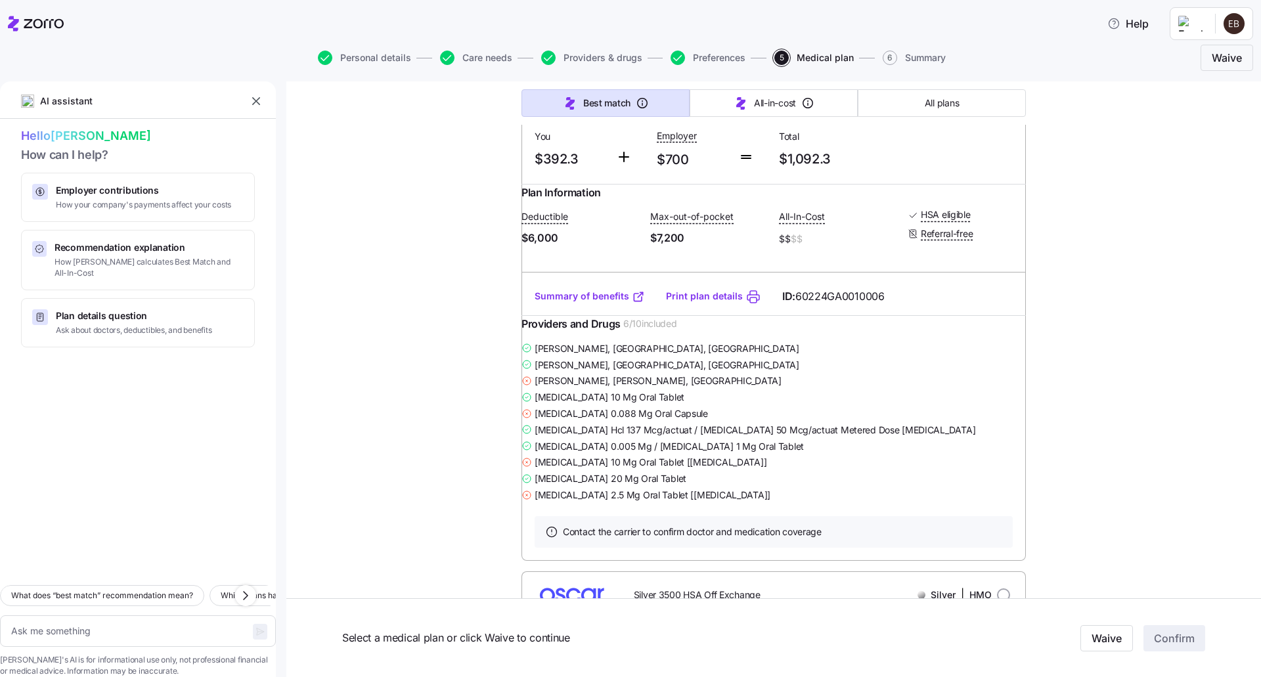
scroll to position [3481, 0]
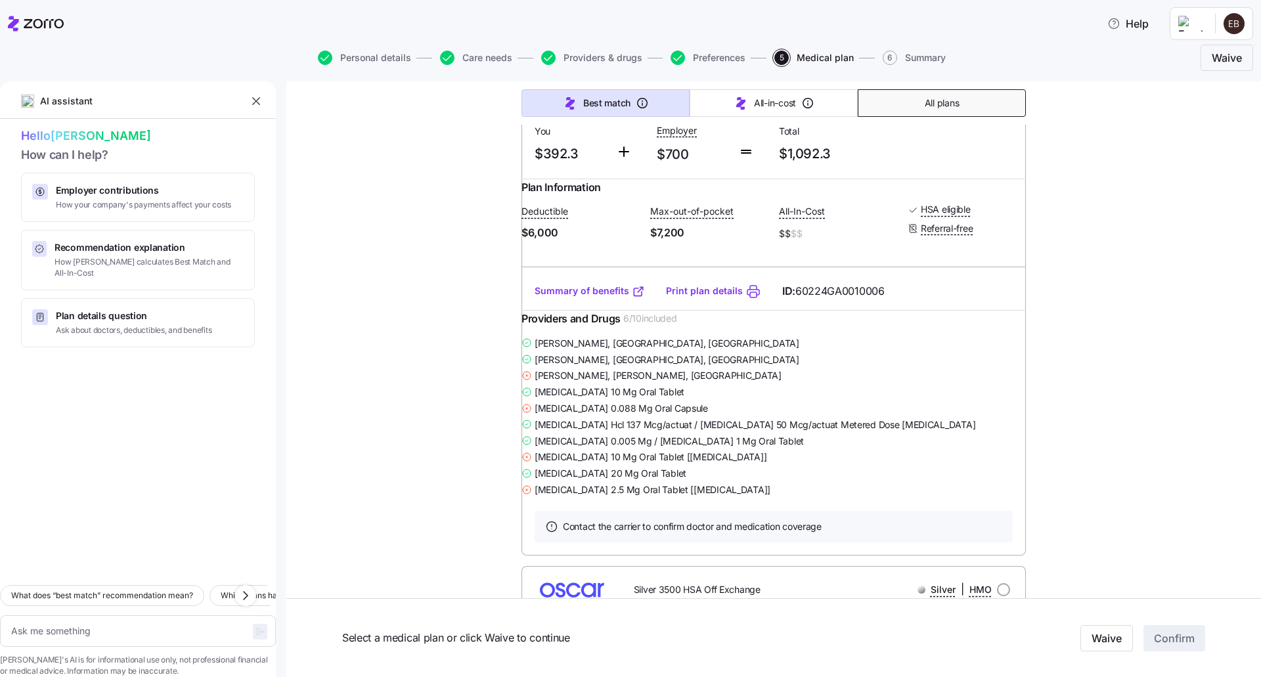
click at [932, 104] on span "All plans" at bounding box center [942, 103] width 34 height 13
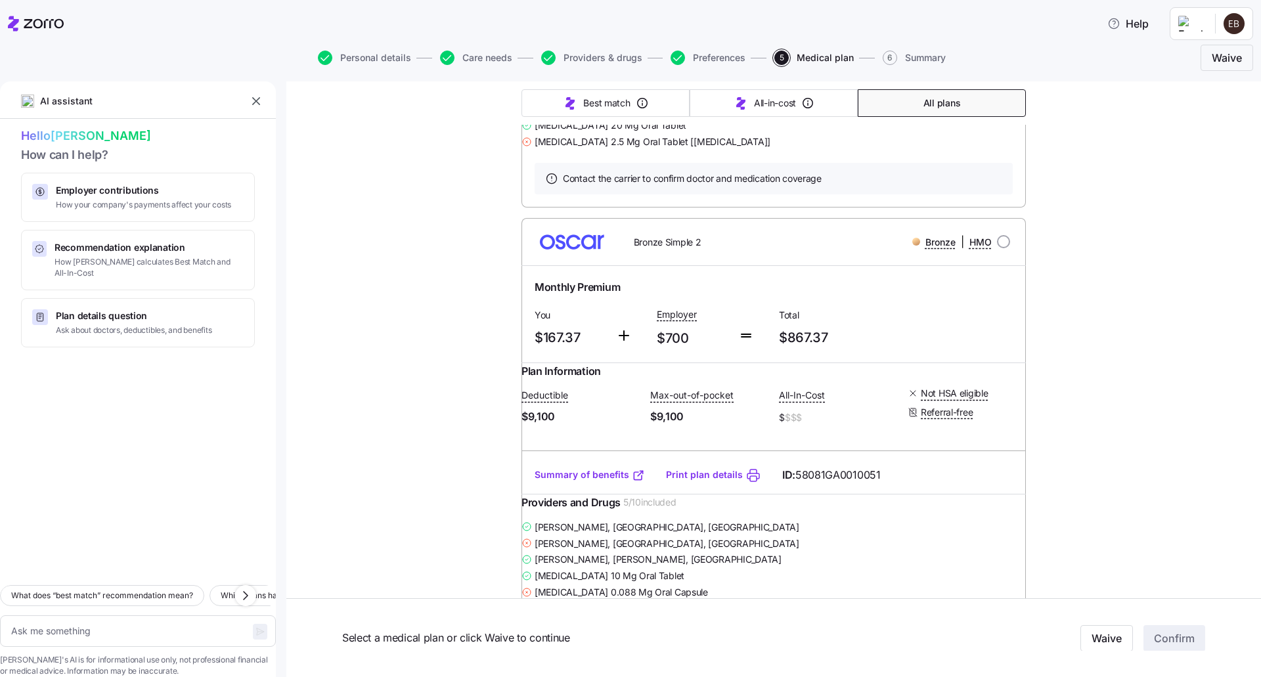
type textarea "x"
type input "Sorted by: Premium"
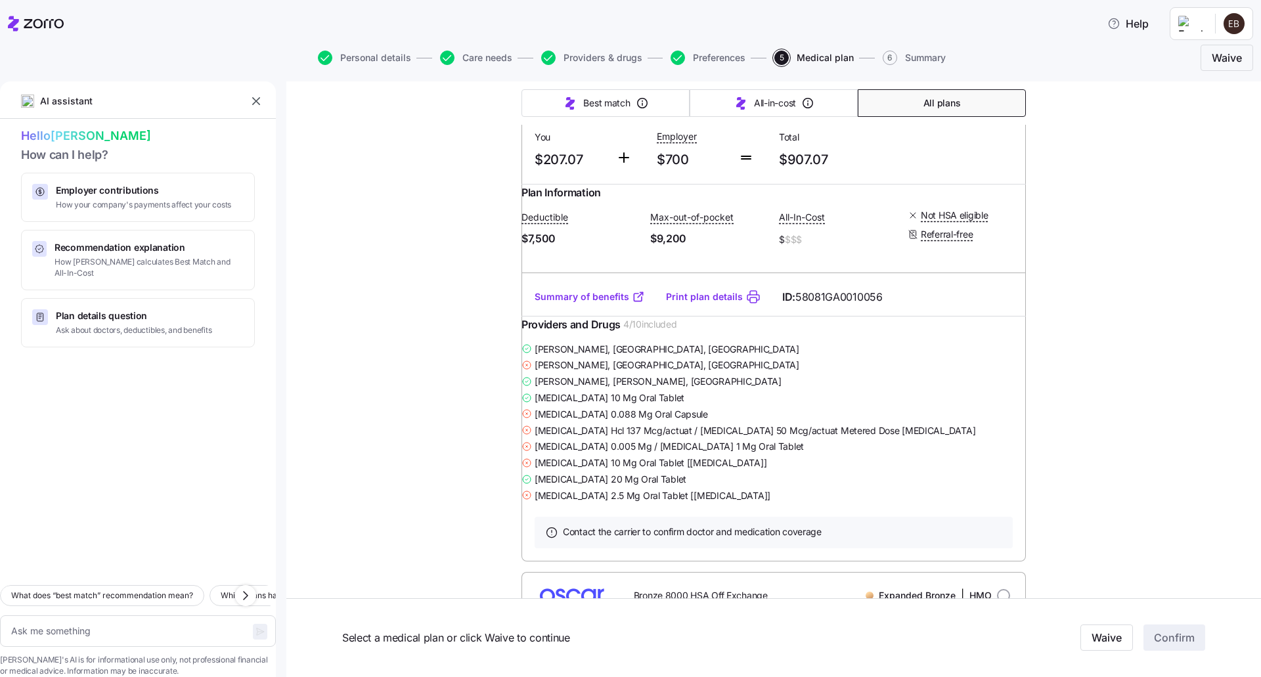
click at [932, 104] on span "All plans" at bounding box center [941, 103] width 37 height 13
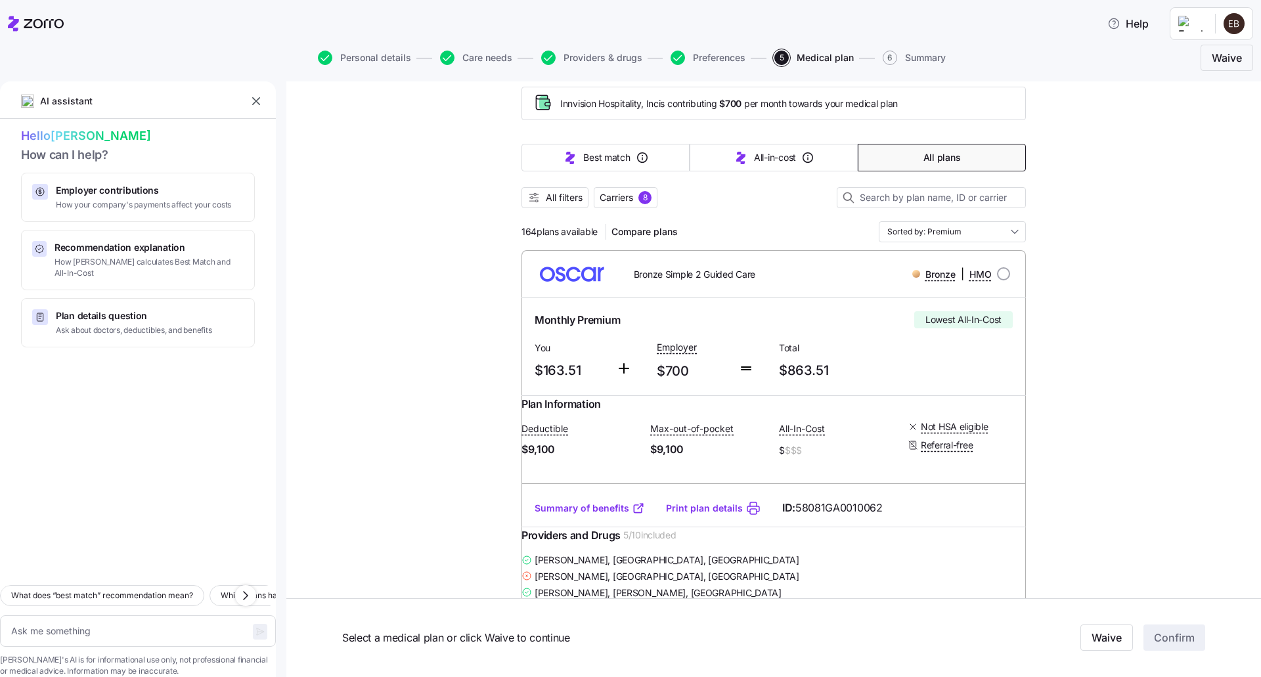
scroll to position [0, 0]
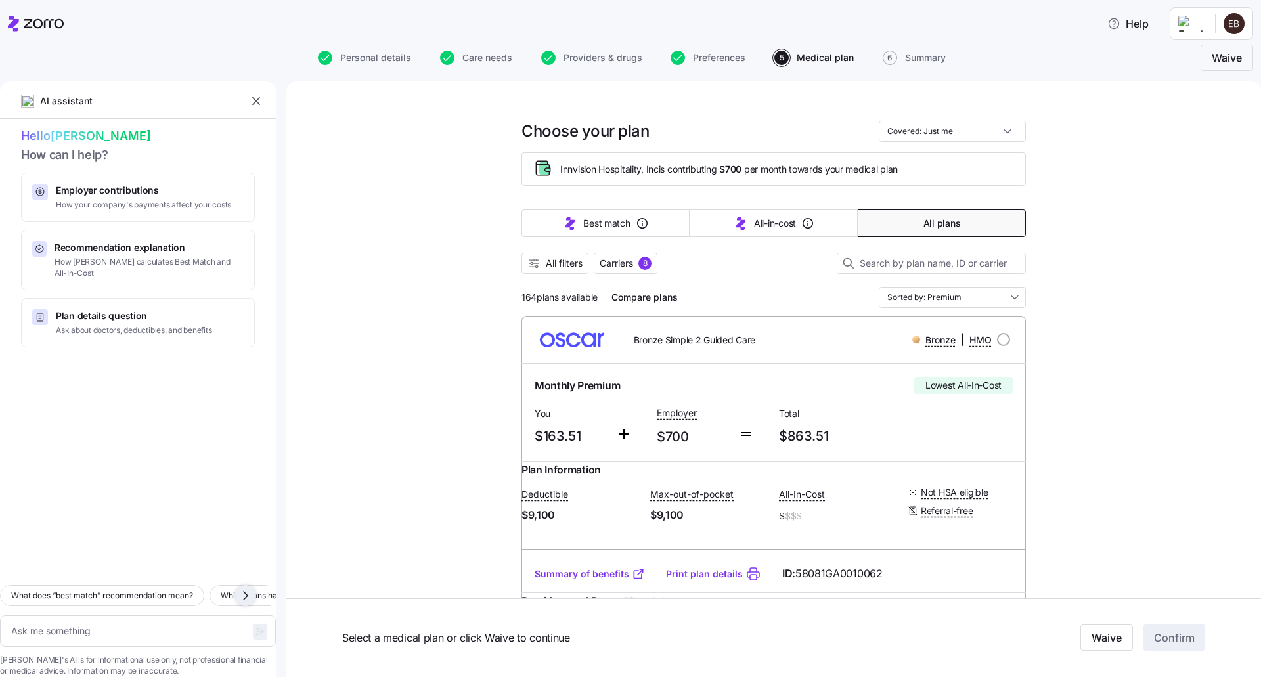
click at [241, 588] on icon "button" at bounding box center [246, 596] width 16 height 16
click at [70, 260] on span "How [PERSON_NAME] calculates Best Match and All-In-Cost" at bounding box center [149, 268] width 189 height 22
type textarea "x"
type textarea "Can you explain how [PERSON_NAME] calculates the Best Match and Lowest All-In-C…"
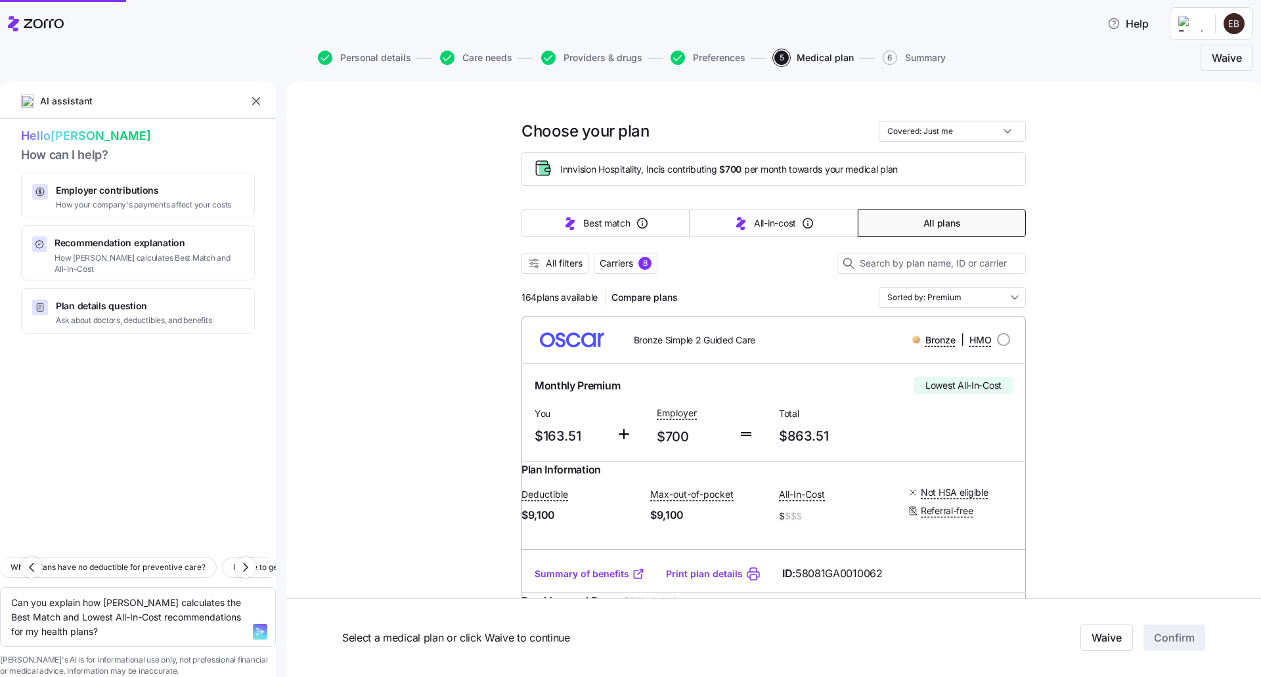
type textarea "x"
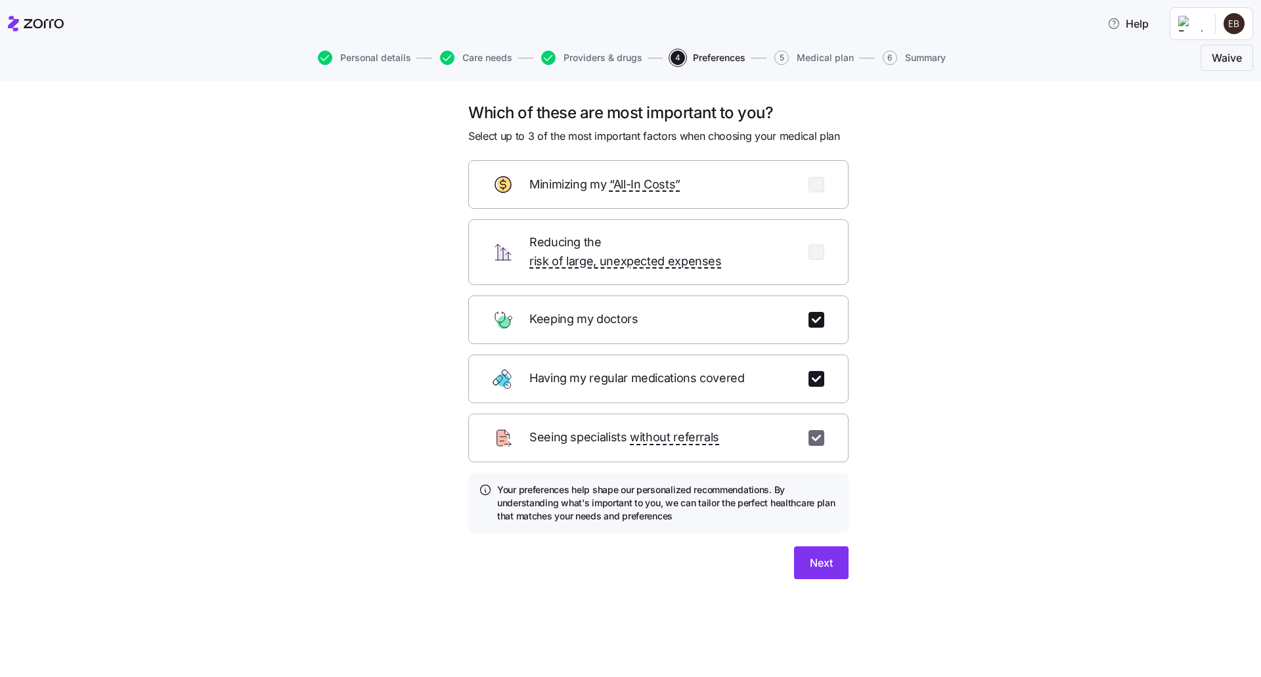
click at [820, 430] on input "checkbox" at bounding box center [816, 438] width 16 height 16
checkbox input "false"
click at [817, 244] on input "checkbox" at bounding box center [816, 252] width 16 height 16
checkbox input "true"
click at [821, 555] on span "Next" at bounding box center [821, 563] width 23 height 16
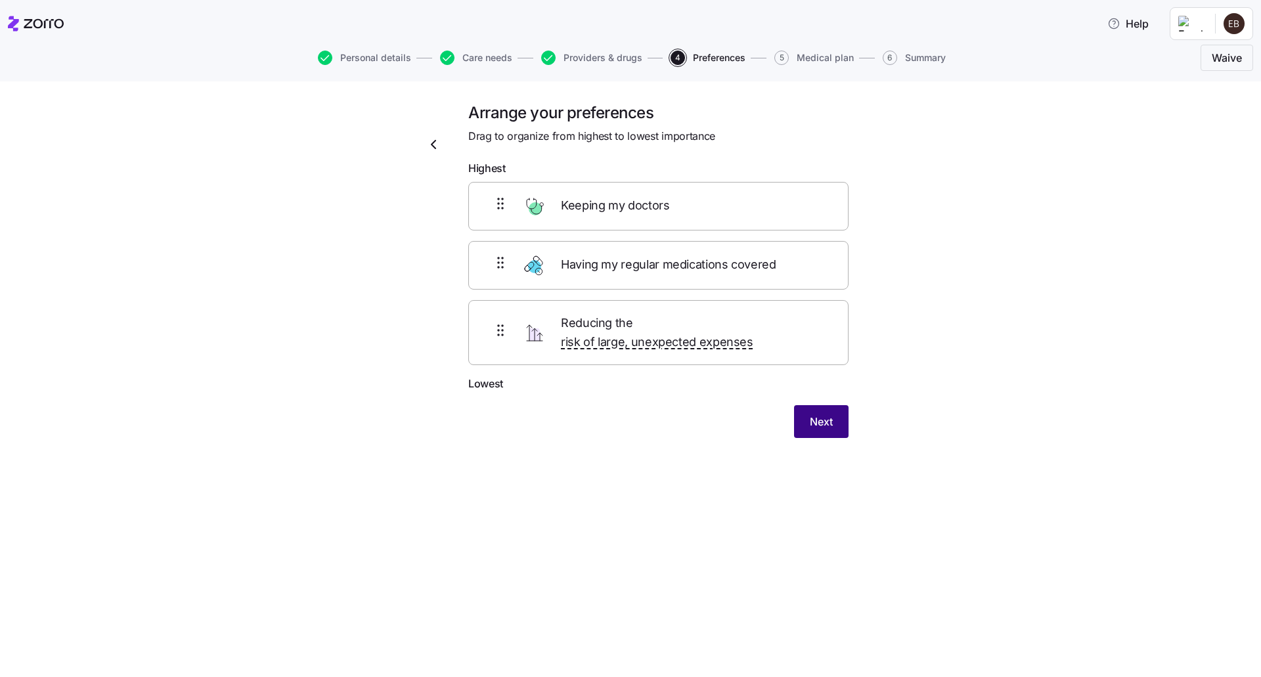
click at [804, 405] on button "Next" at bounding box center [821, 421] width 55 height 33
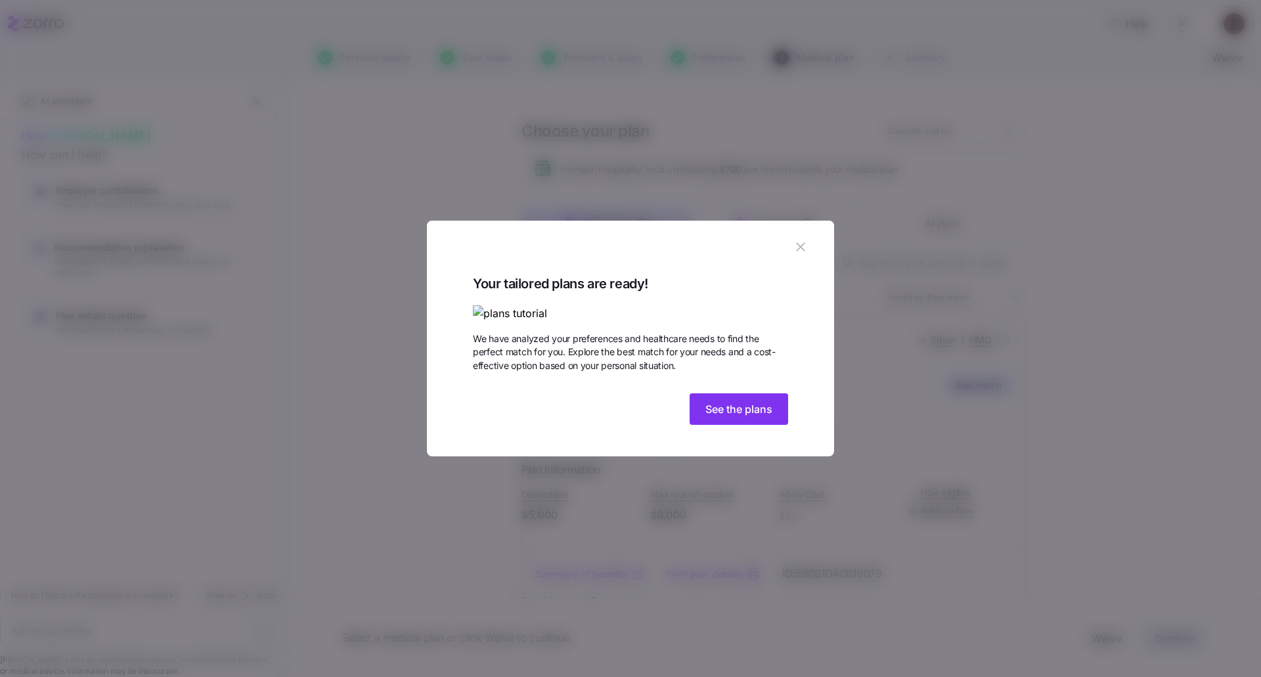
click at [692, 305] on img at bounding box center [630, 313] width 315 height 16
click at [718, 417] on span "See the plans" at bounding box center [738, 409] width 67 height 16
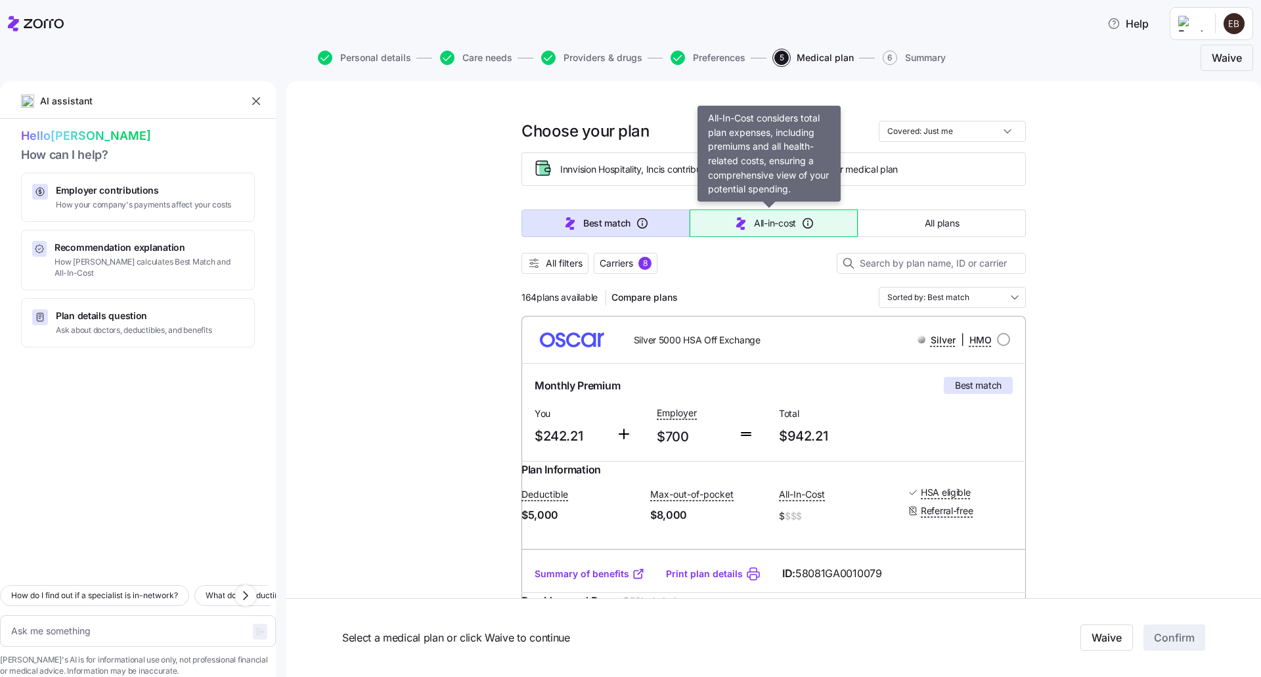
click at [763, 228] on span "All-in-cost" at bounding box center [775, 223] width 42 height 13
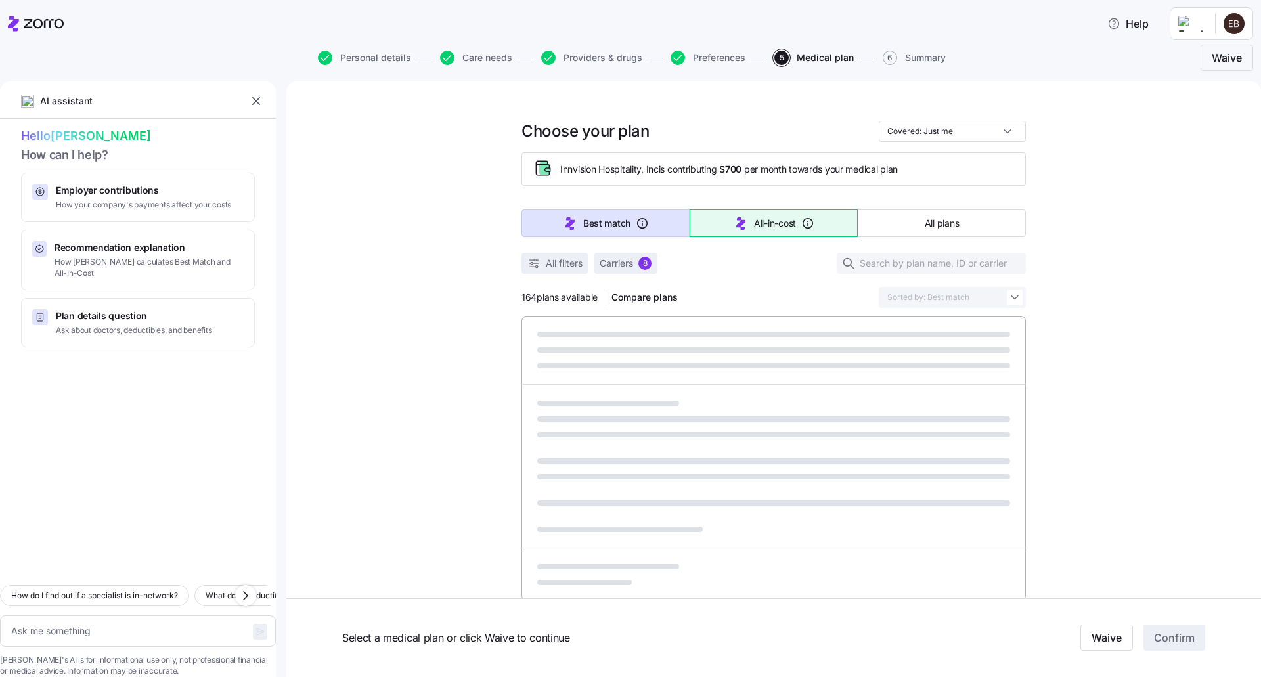
type textarea "x"
type input "Sorted by: All-in-cost"
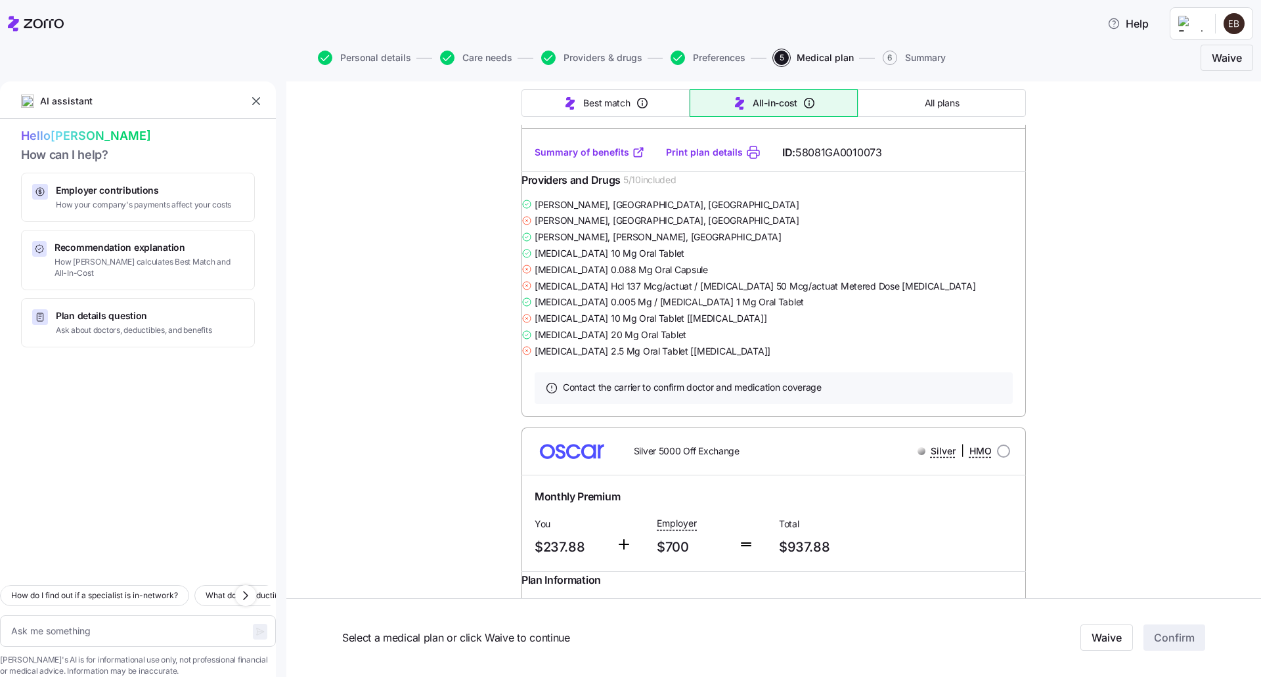
scroll to position [8407, 0]
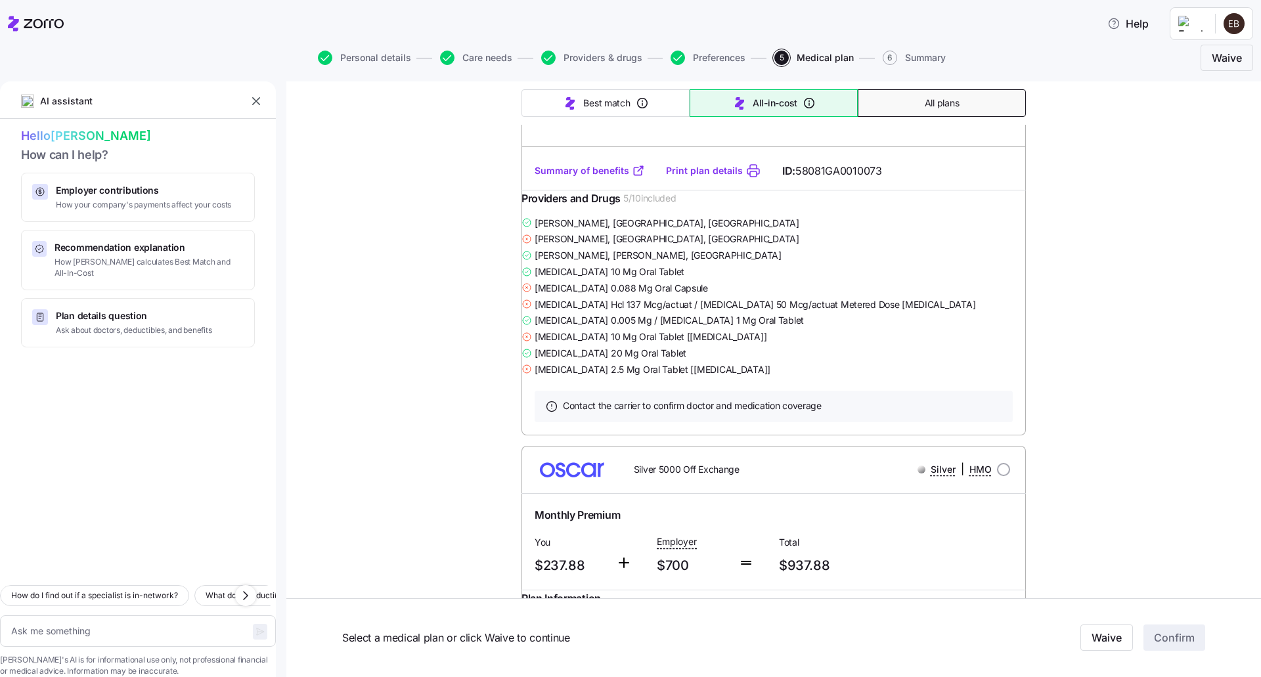
click at [925, 109] on span "All plans" at bounding box center [942, 103] width 34 height 13
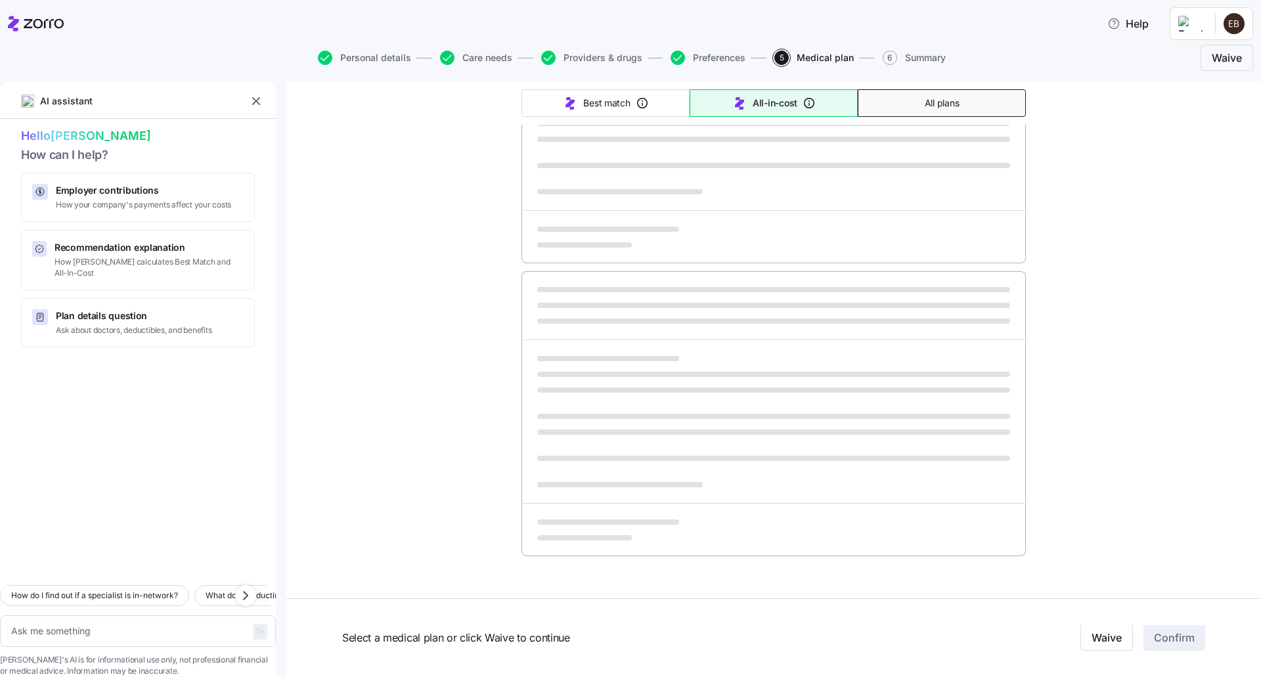
type textarea "x"
type input "Sorted by: Premium"
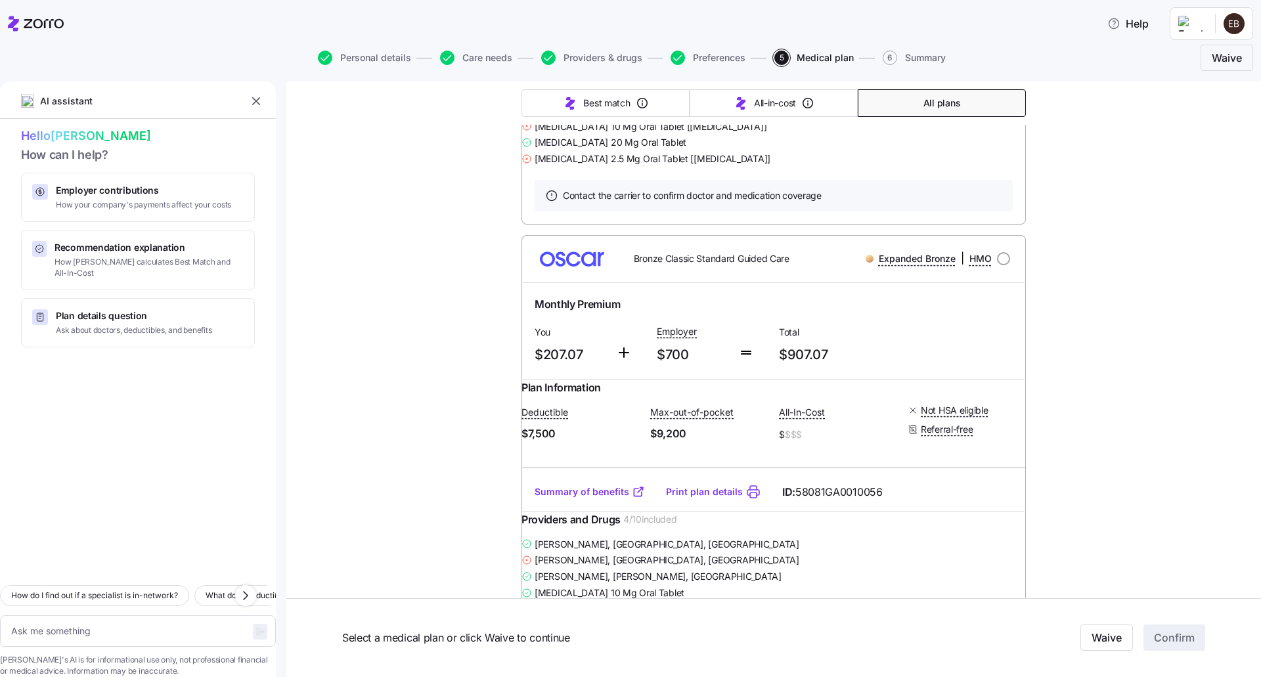
scroll to position [3349, 0]
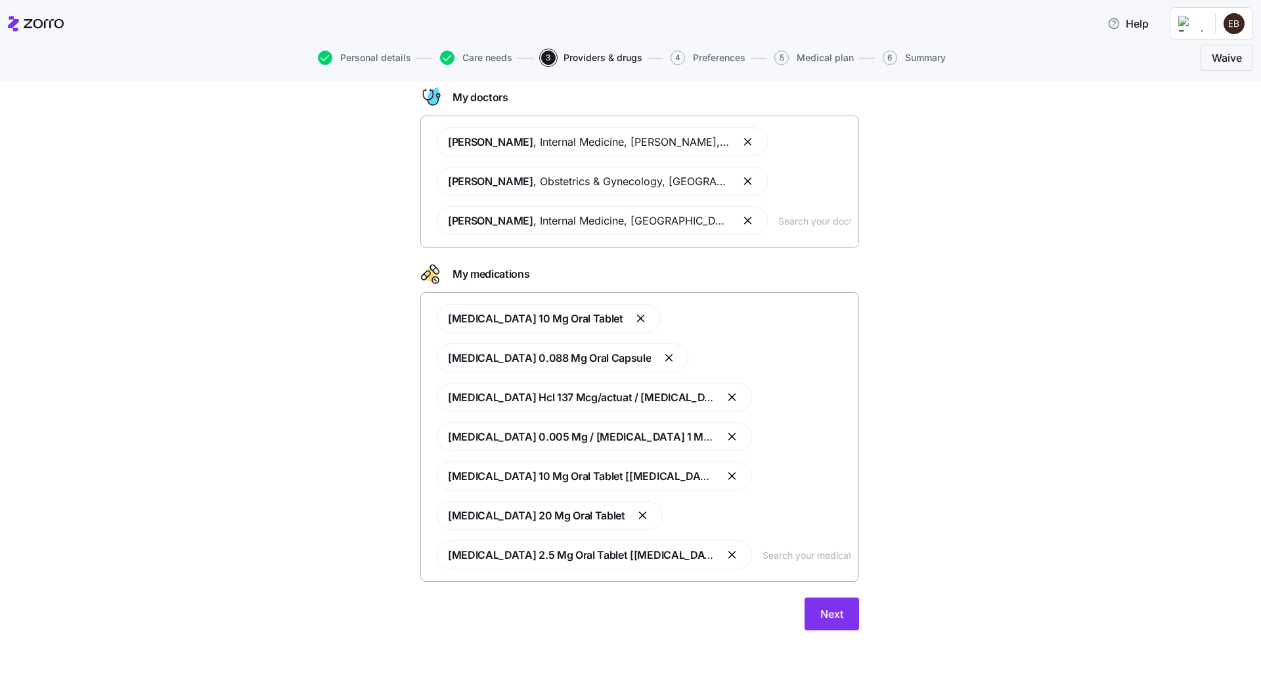
scroll to position [74, 0]
click at [810, 617] on button "Next" at bounding box center [832, 613] width 55 height 33
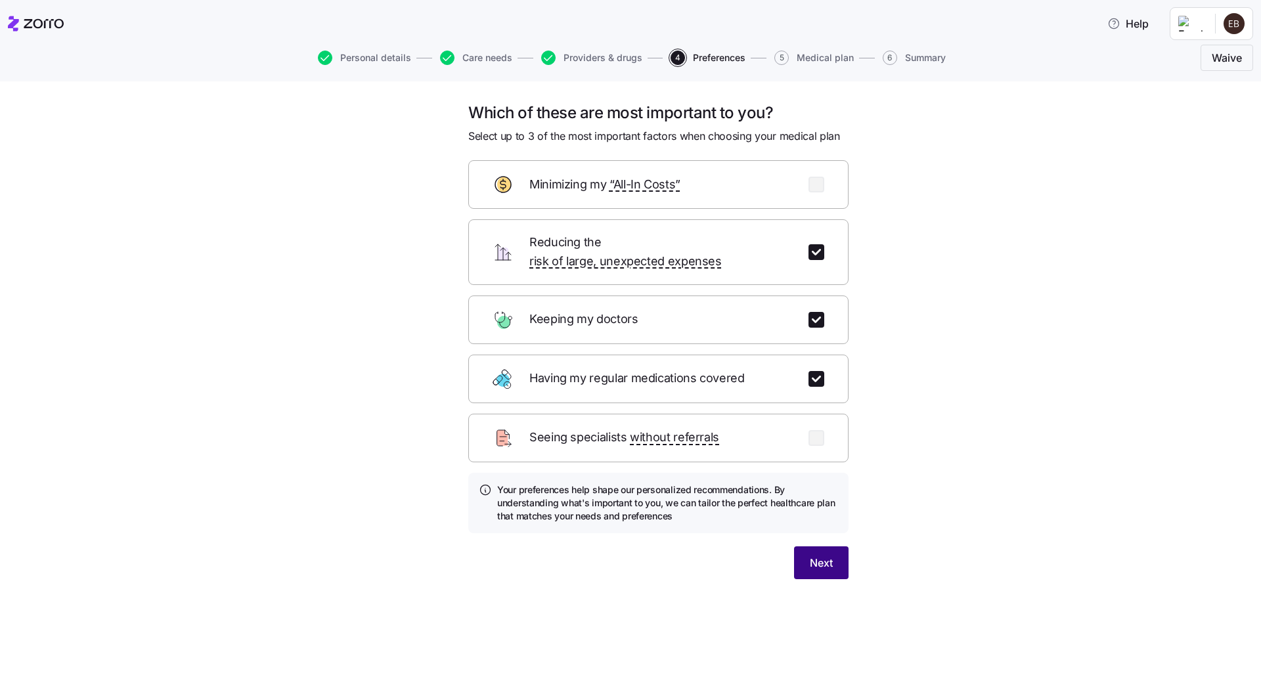
click at [814, 555] on span "Next" at bounding box center [821, 563] width 23 height 16
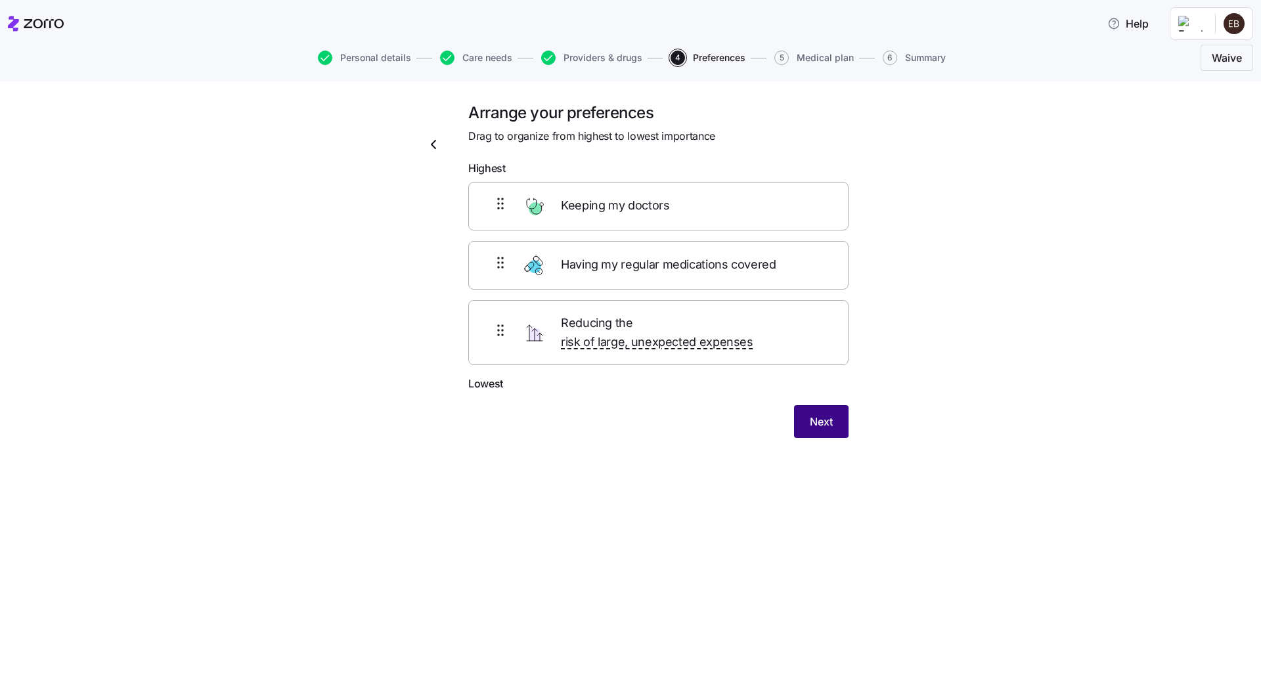
click at [829, 414] on span "Next" at bounding box center [821, 422] width 23 height 16
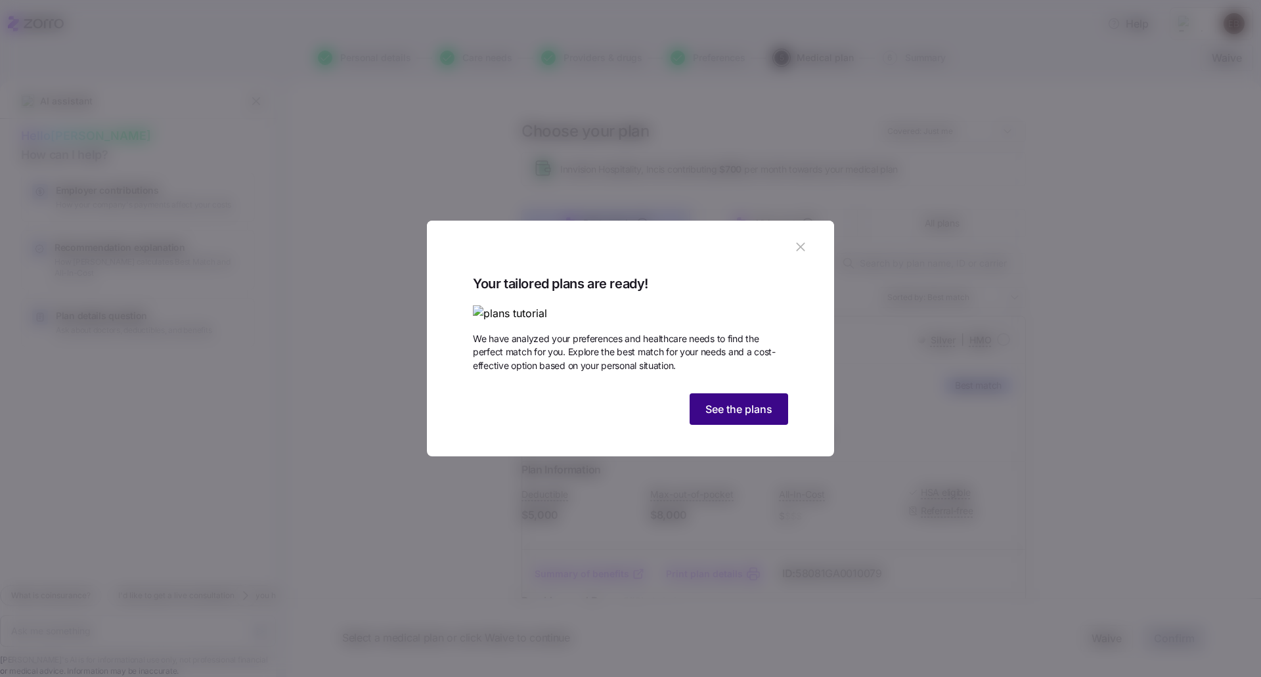
click at [733, 417] on span "See the plans" at bounding box center [738, 409] width 67 height 16
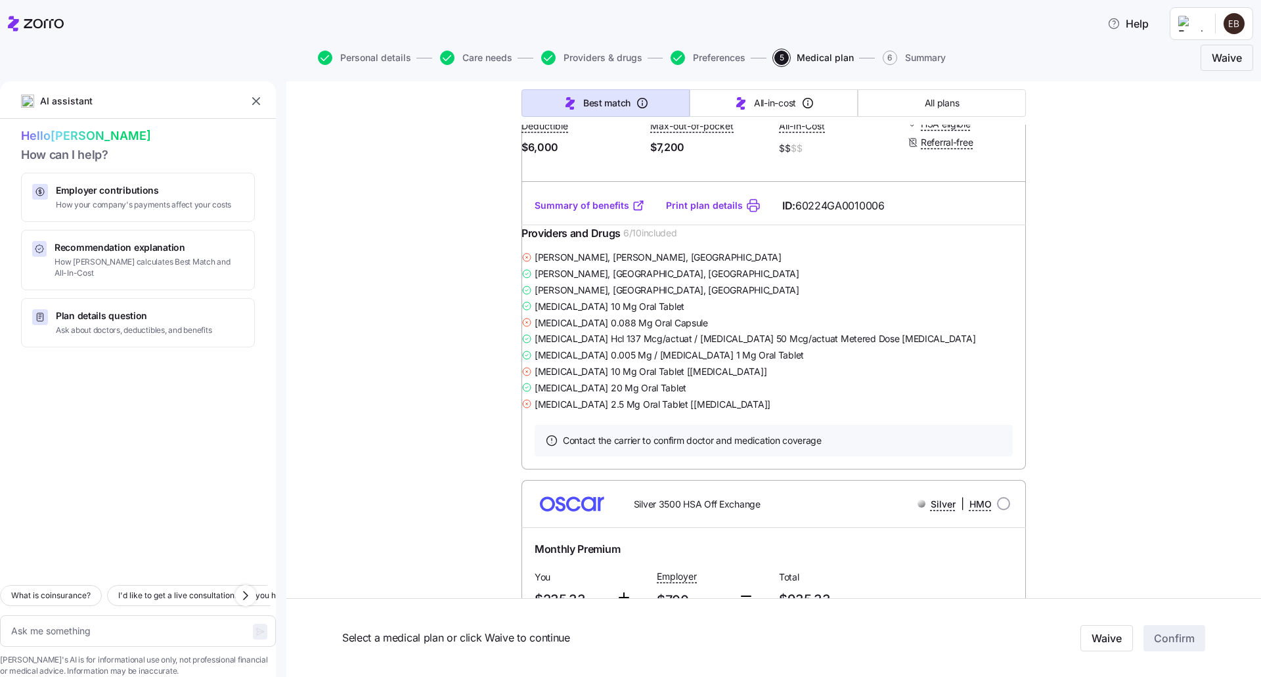
scroll to position [2036, 0]
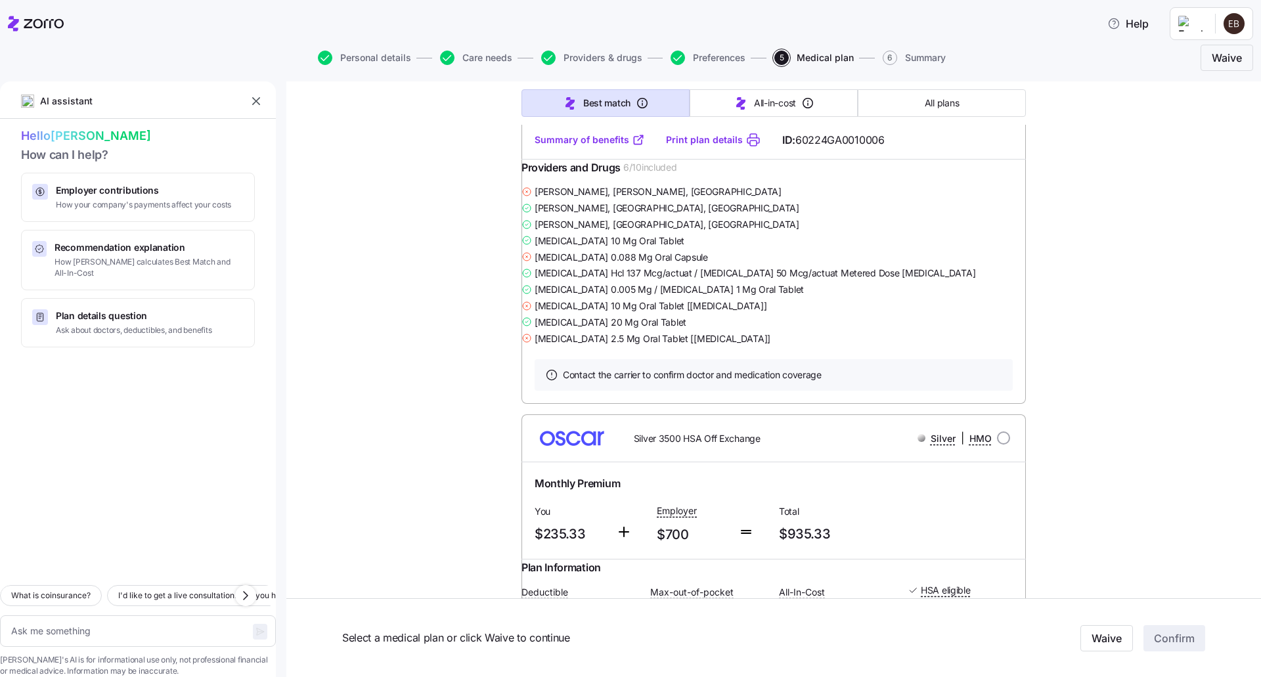
click at [532, 197] on icon at bounding box center [526, 192] width 11 height 11
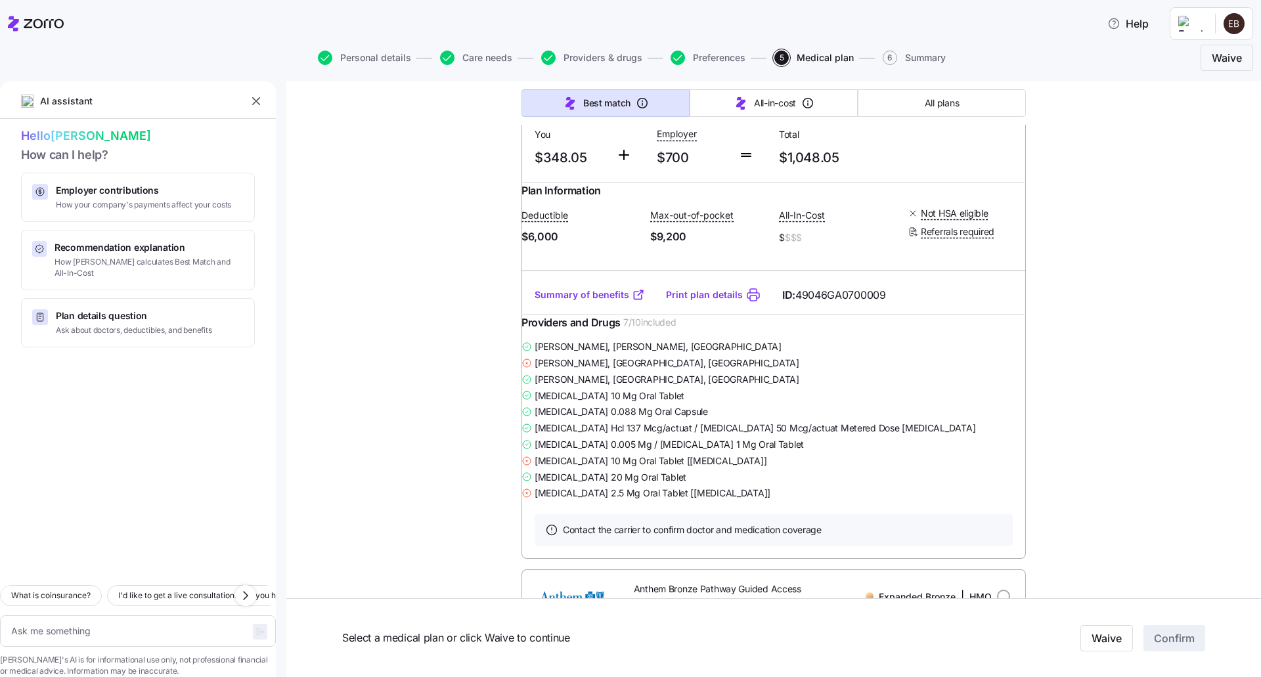
scroll to position [6174, 0]
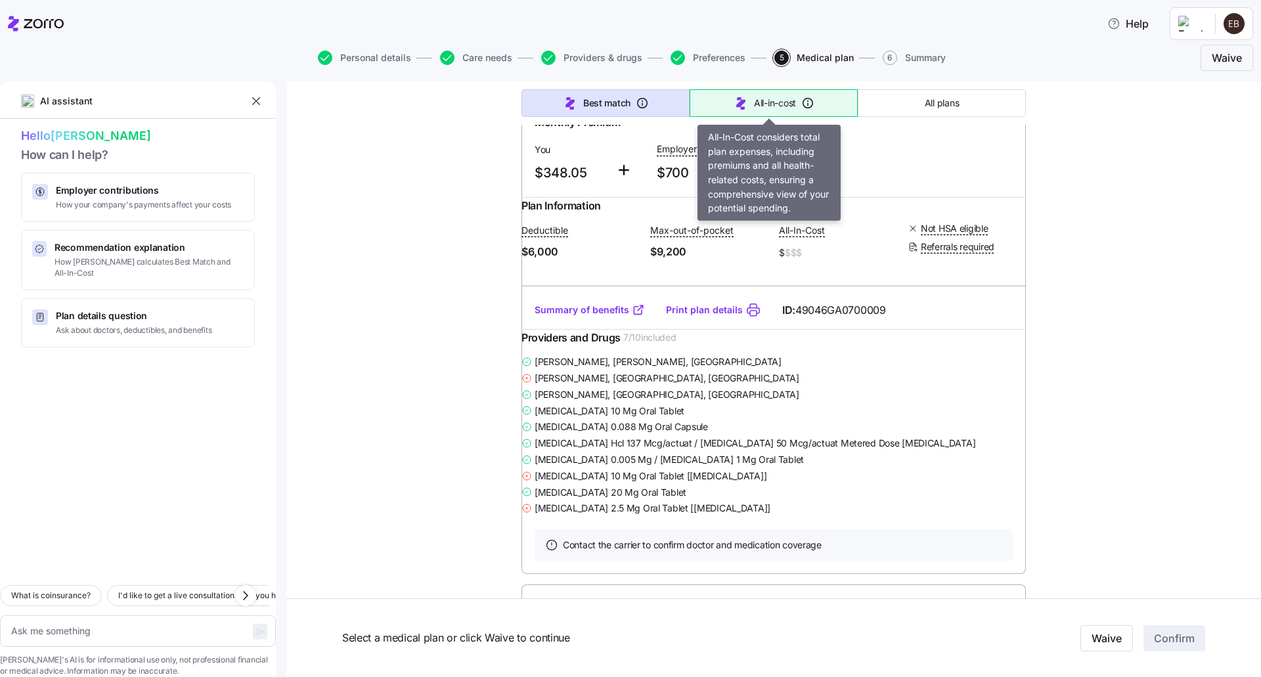
click at [756, 108] on span "All-in-cost" at bounding box center [775, 103] width 42 height 13
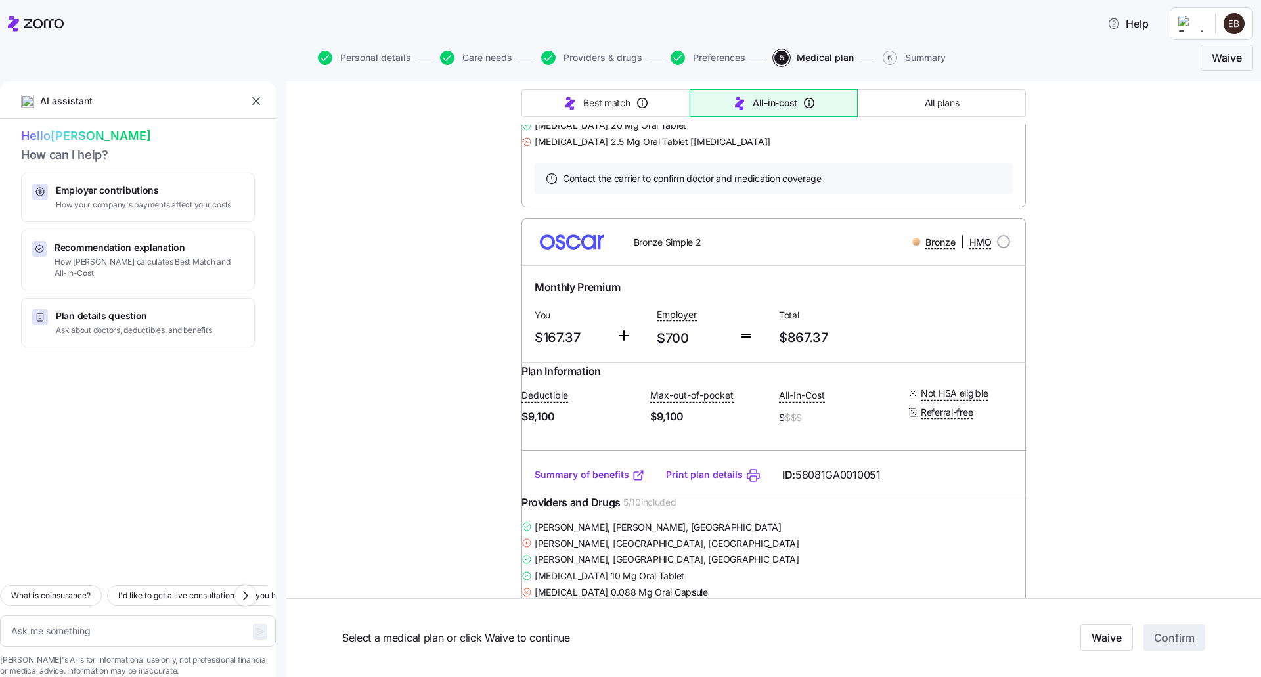
type textarea "x"
type input "Sorted by: All-in-cost"
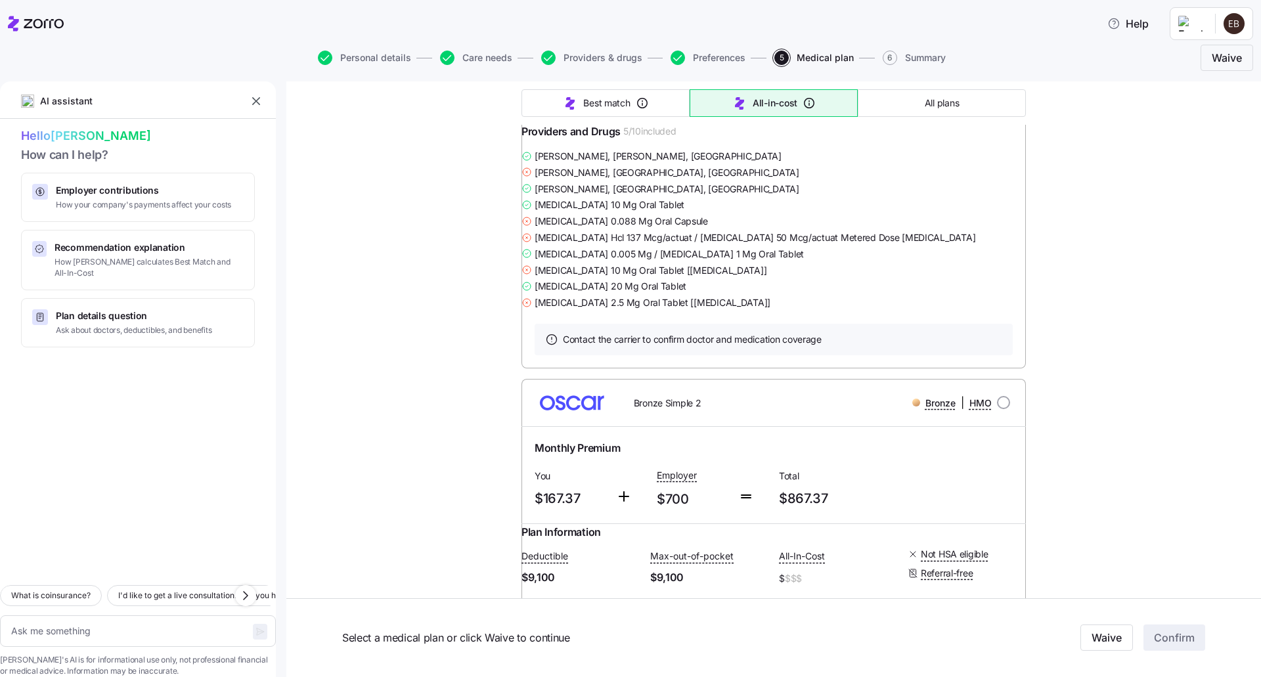
scroll to position [0, 0]
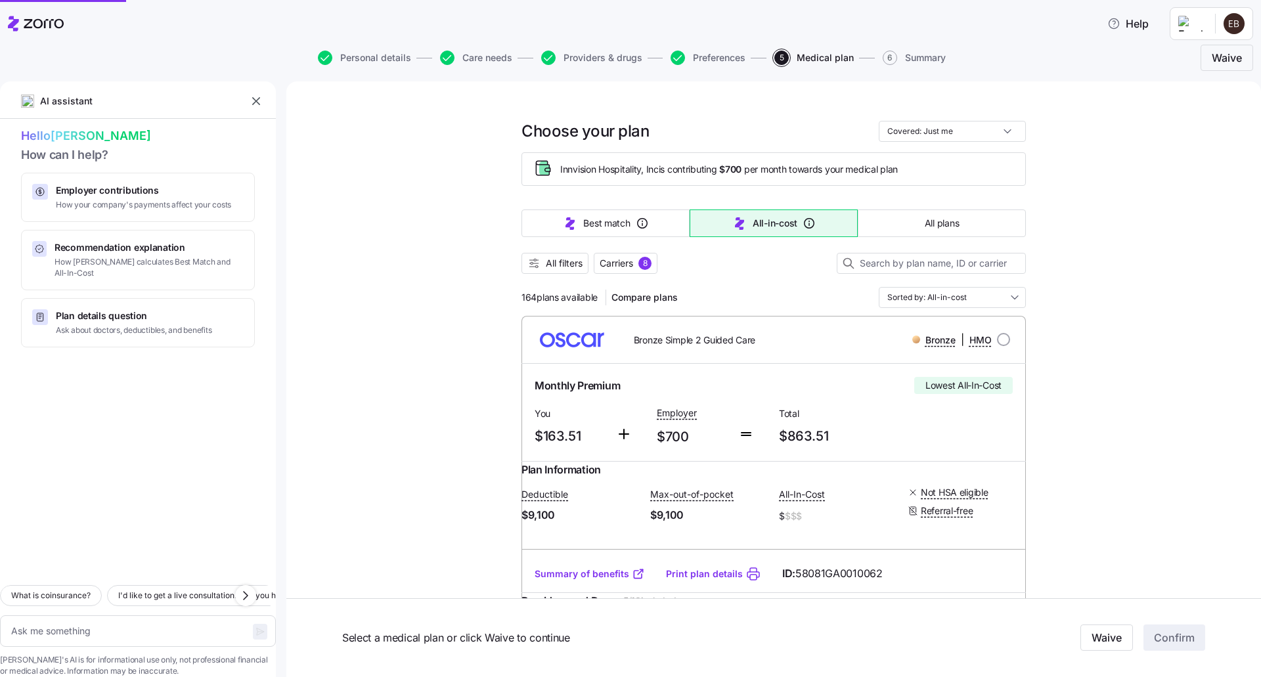
type textarea "x"
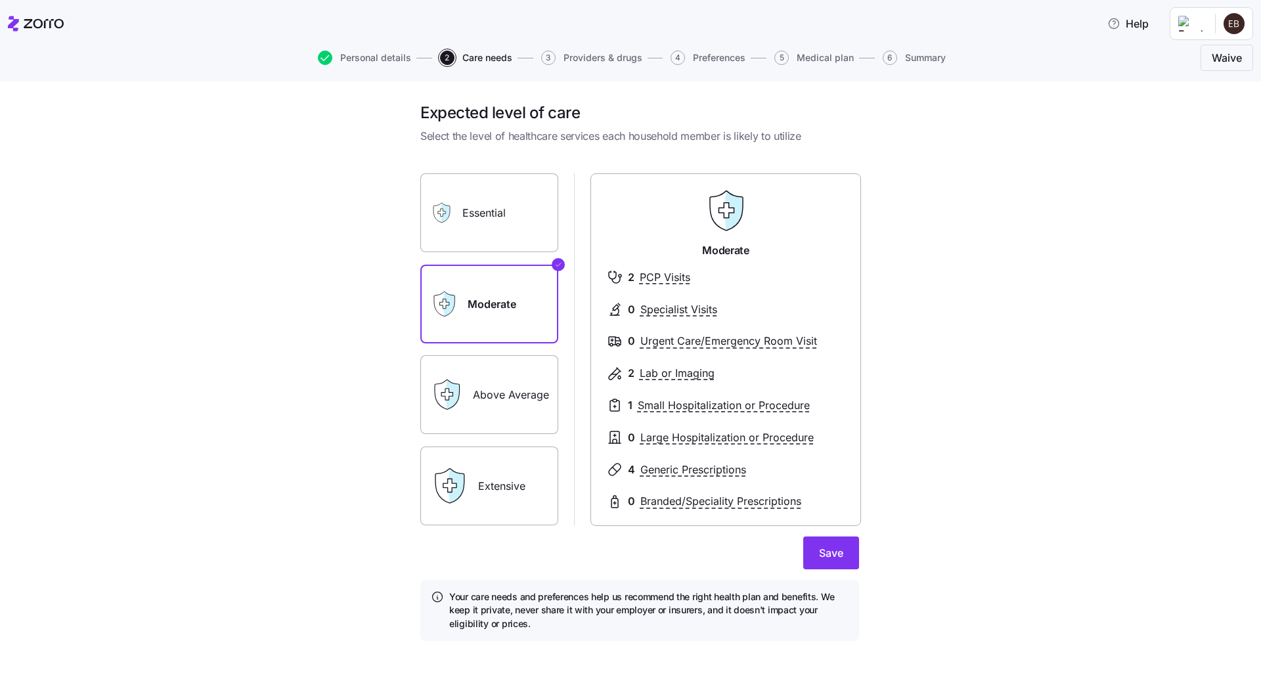
click at [498, 392] on label "Above Average" at bounding box center [489, 394] width 138 height 79
click at [0, 0] on input "Above Average" at bounding box center [0, 0] width 0 height 0
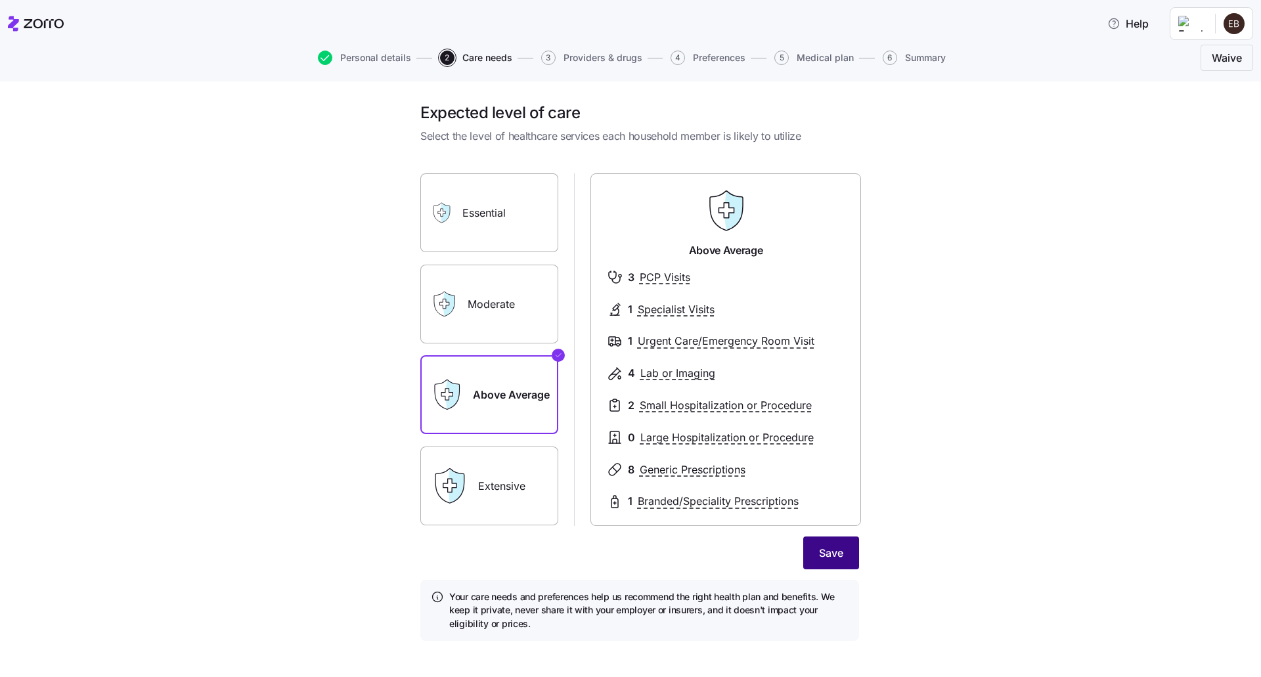
click at [813, 556] on button "Save" at bounding box center [831, 553] width 56 height 33
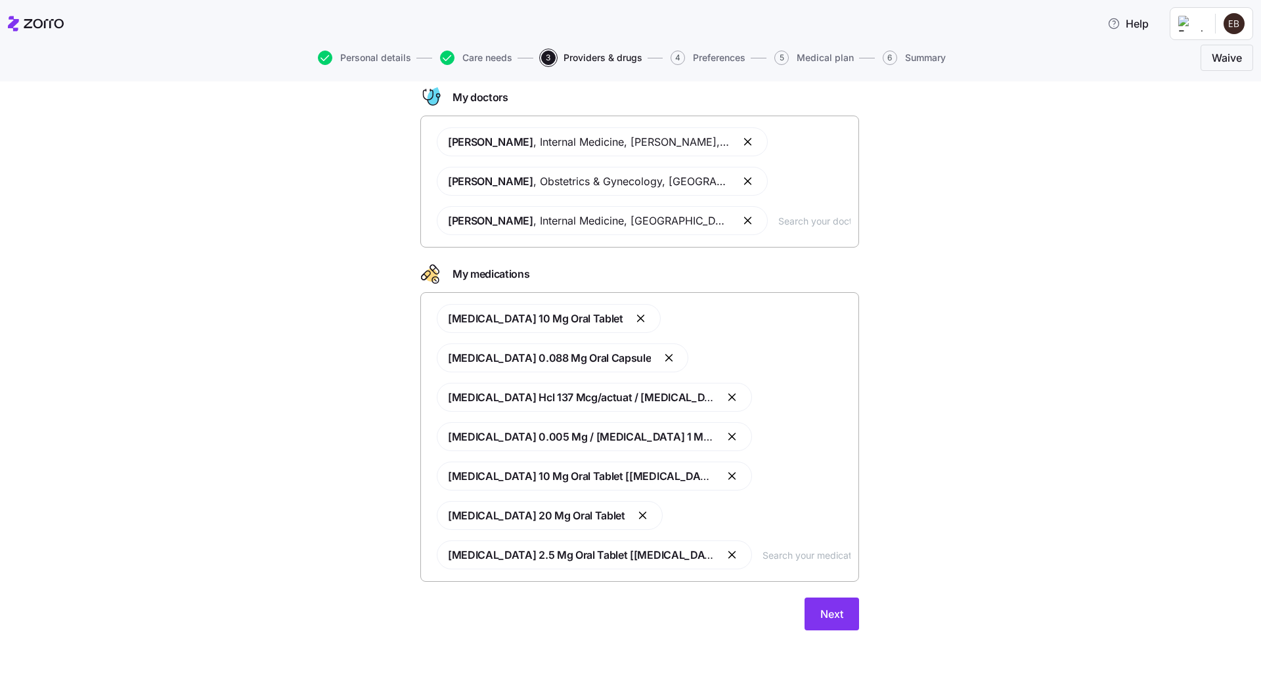
scroll to position [74, 0]
click at [741, 139] on button "button" at bounding box center [749, 141] width 16 height 16
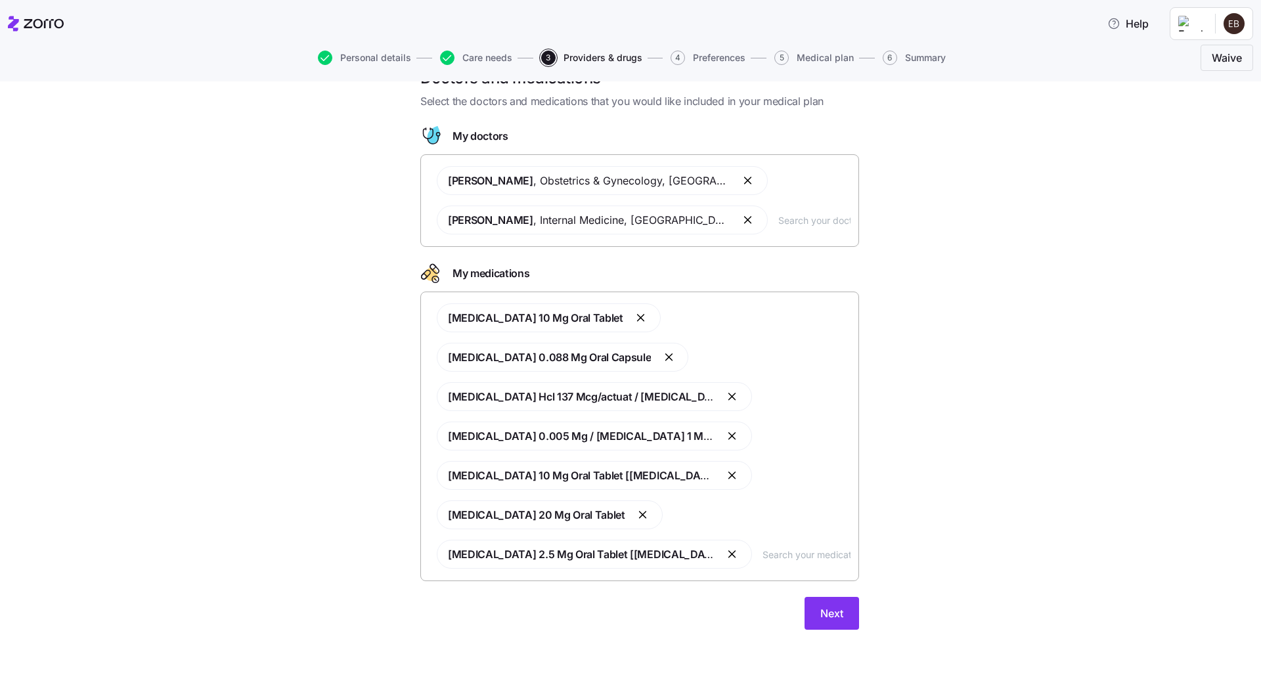
click at [778, 221] on input "text" at bounding box center [814, 220] width 72 height 14
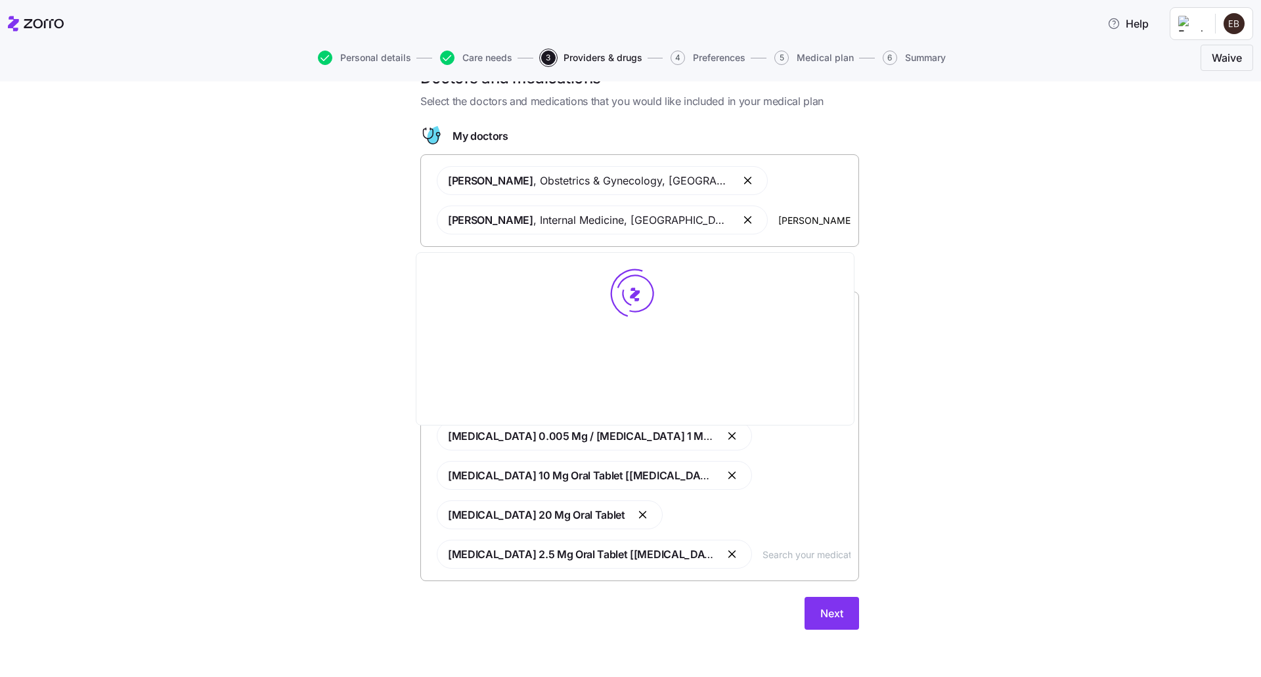
type input "Mikhael el chami"
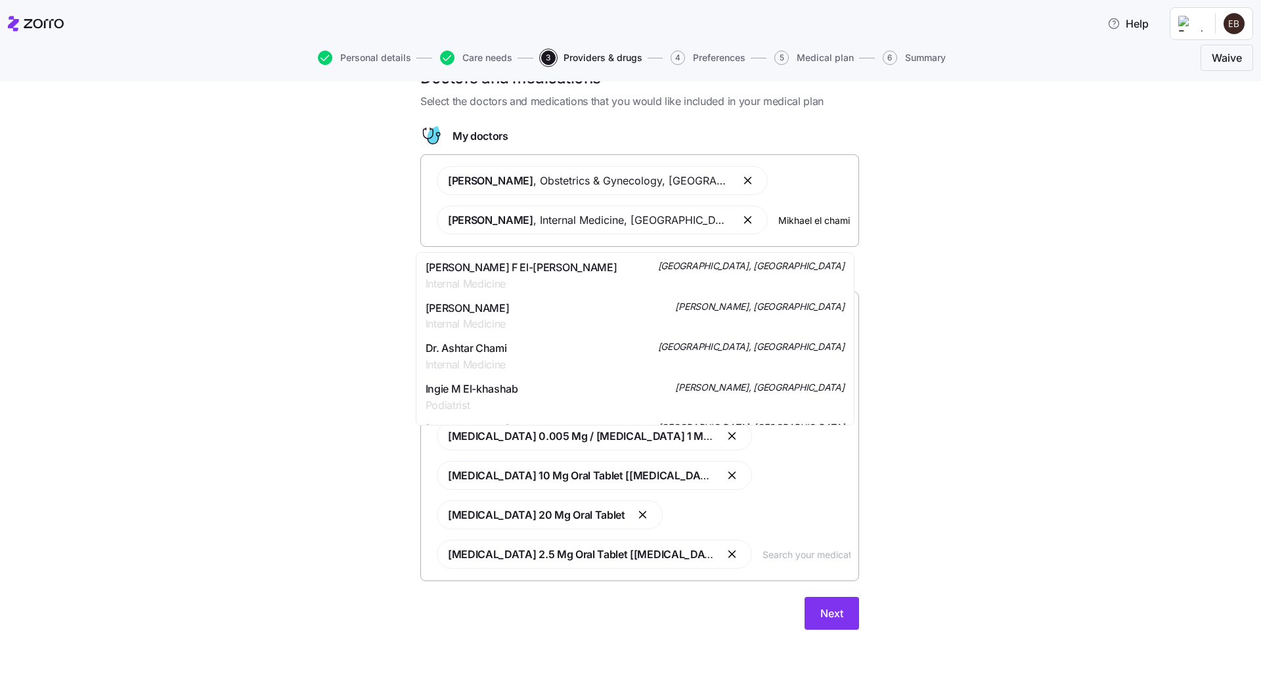
click at [448, 276] on span "Internal Medicine" at bounding box center [522, 284] width 192 height 16
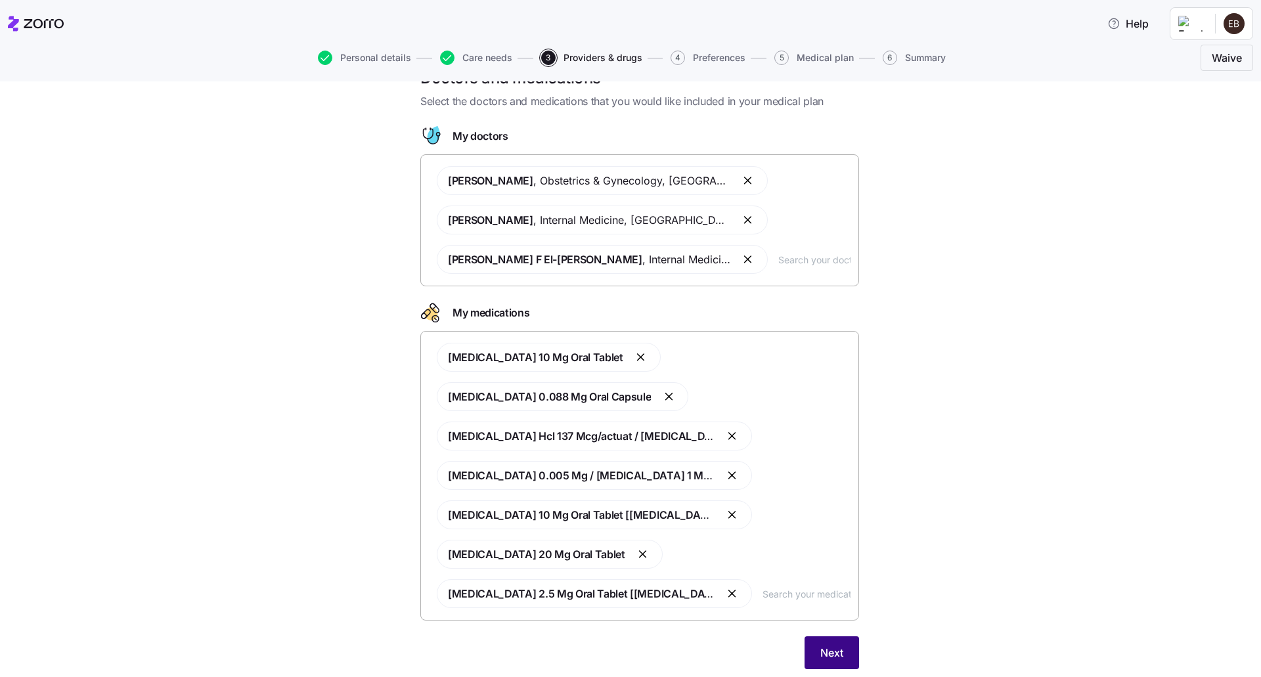
click at [844, 651] on button "Next" at bounding box center [832, 652] width 55 height 33
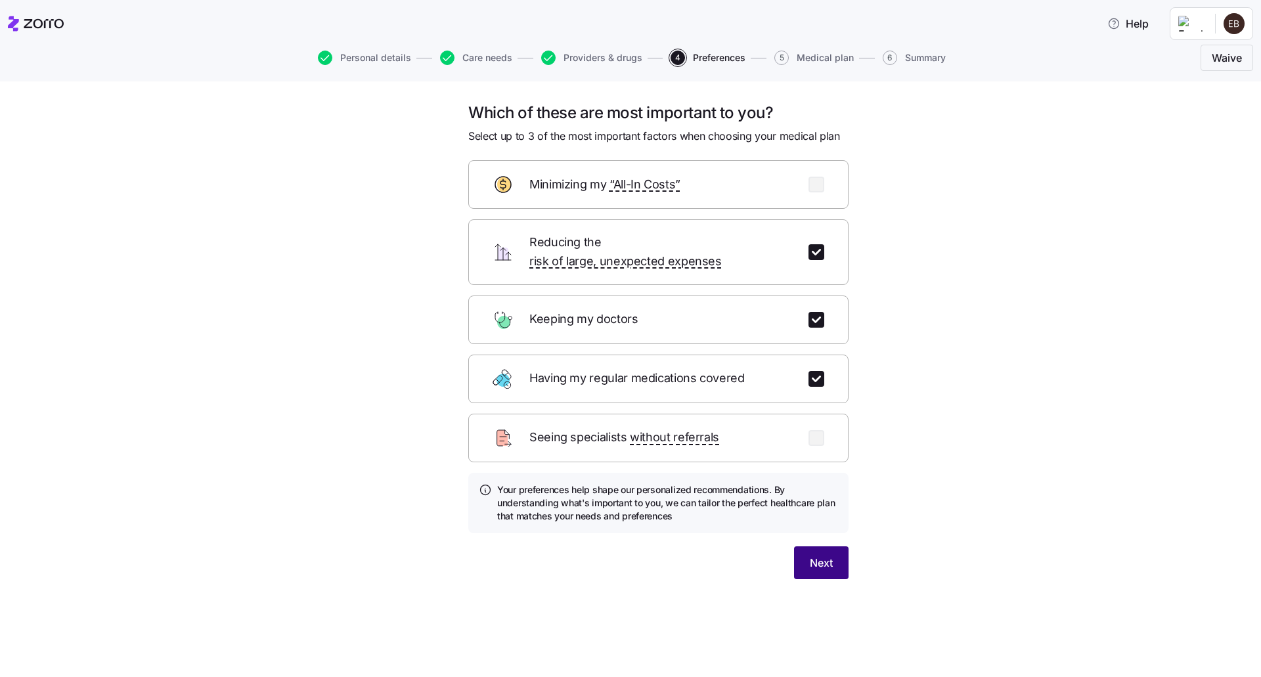
click at [807, 547] on button "Next" at bounding box center [821, 562] width 55 height 33
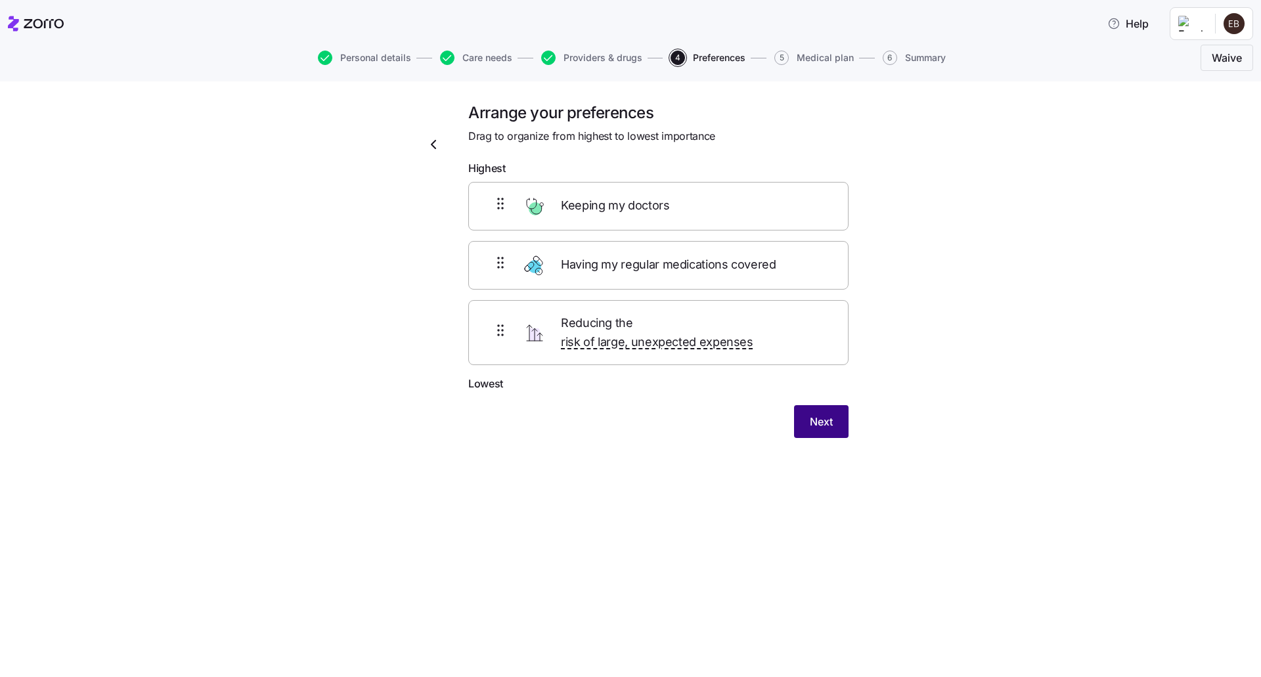
click at [815, 405] on button "Next" at bounding box center [821, 421] width 55 height 33
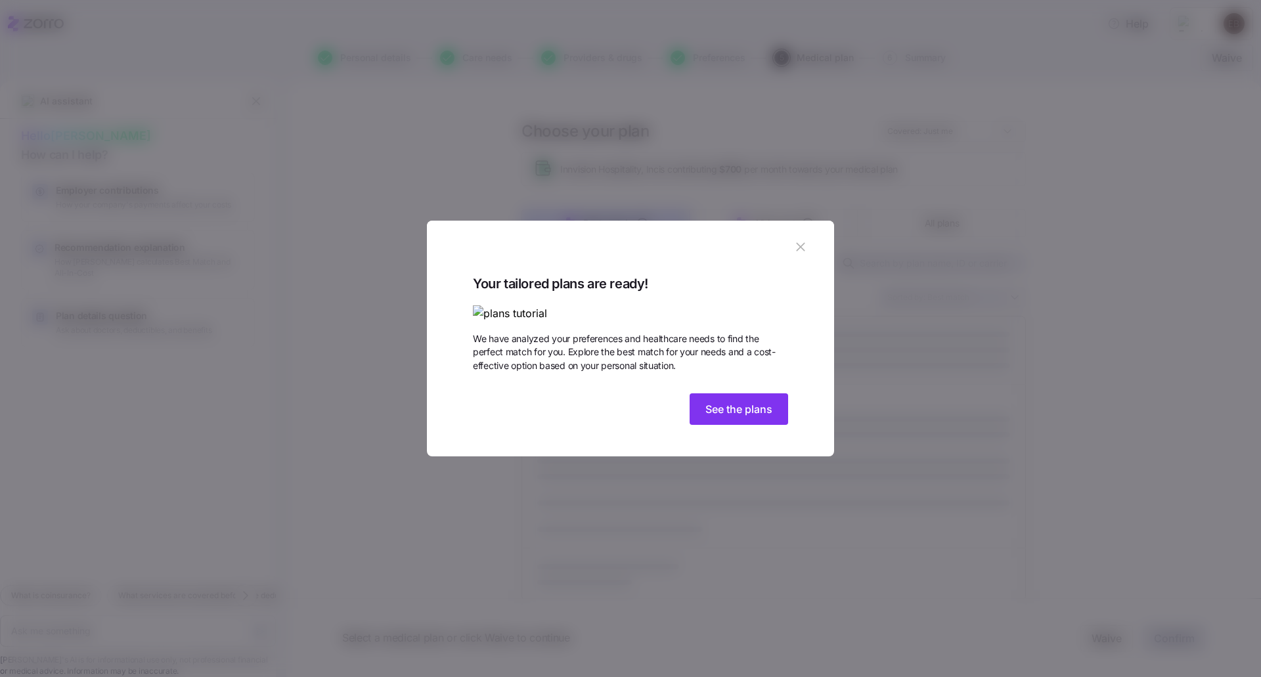
click at [688, 305] on img at bounding box center [630, 313] width 315 height 16
click at [691, 305] on img at bounding box center [630, 313] width 315 height 16
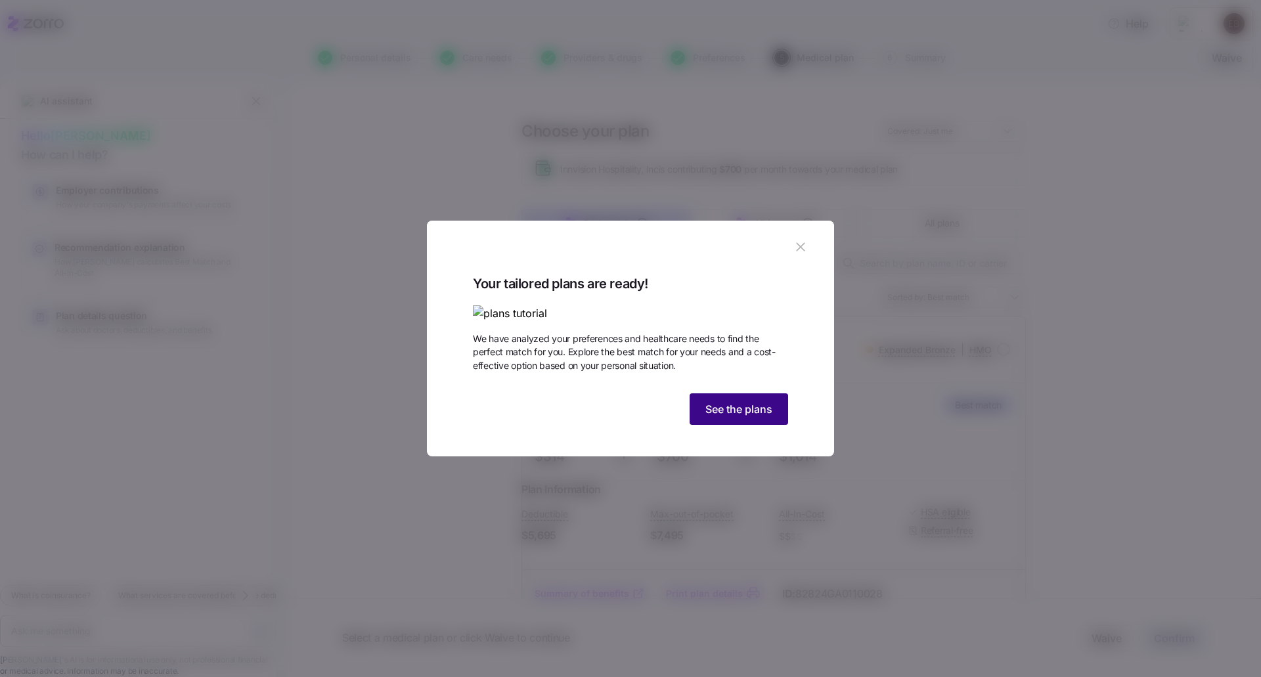
click at [732, 425] on button "See the plans" at bounding box center [739, 409] width 99 height 32
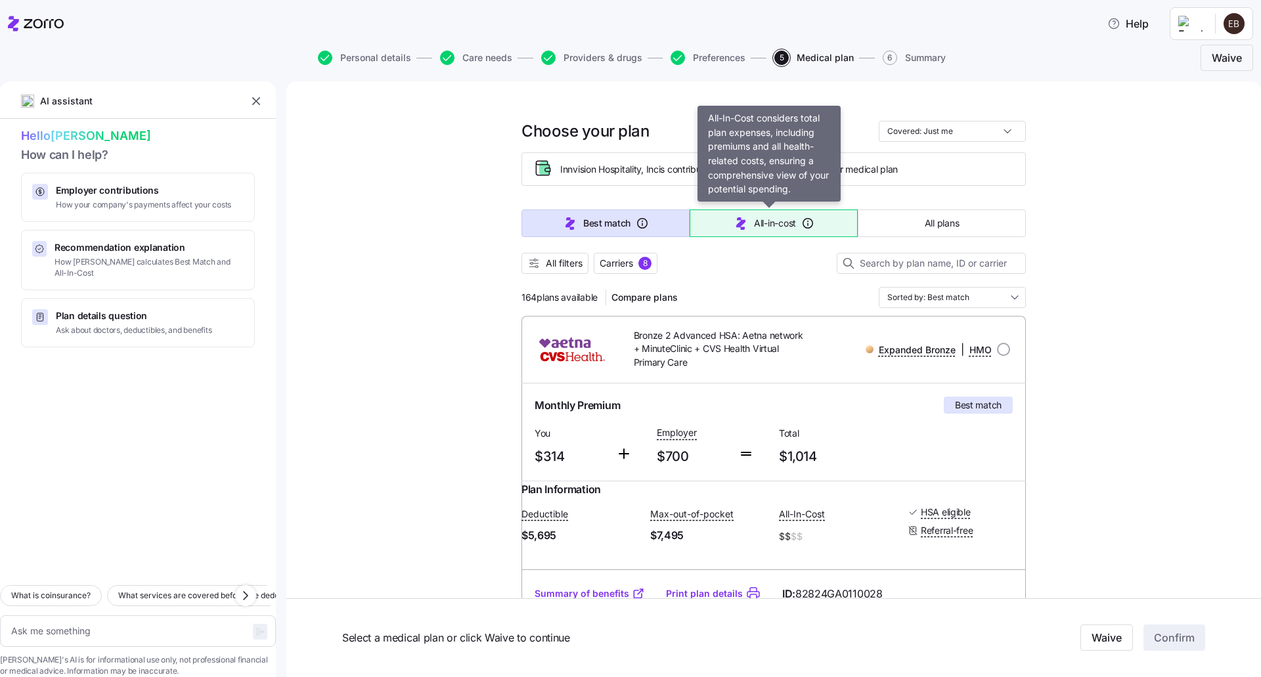
click at [741, 225] on icon "button" at bounding box center [741, 223] width 16 height 16
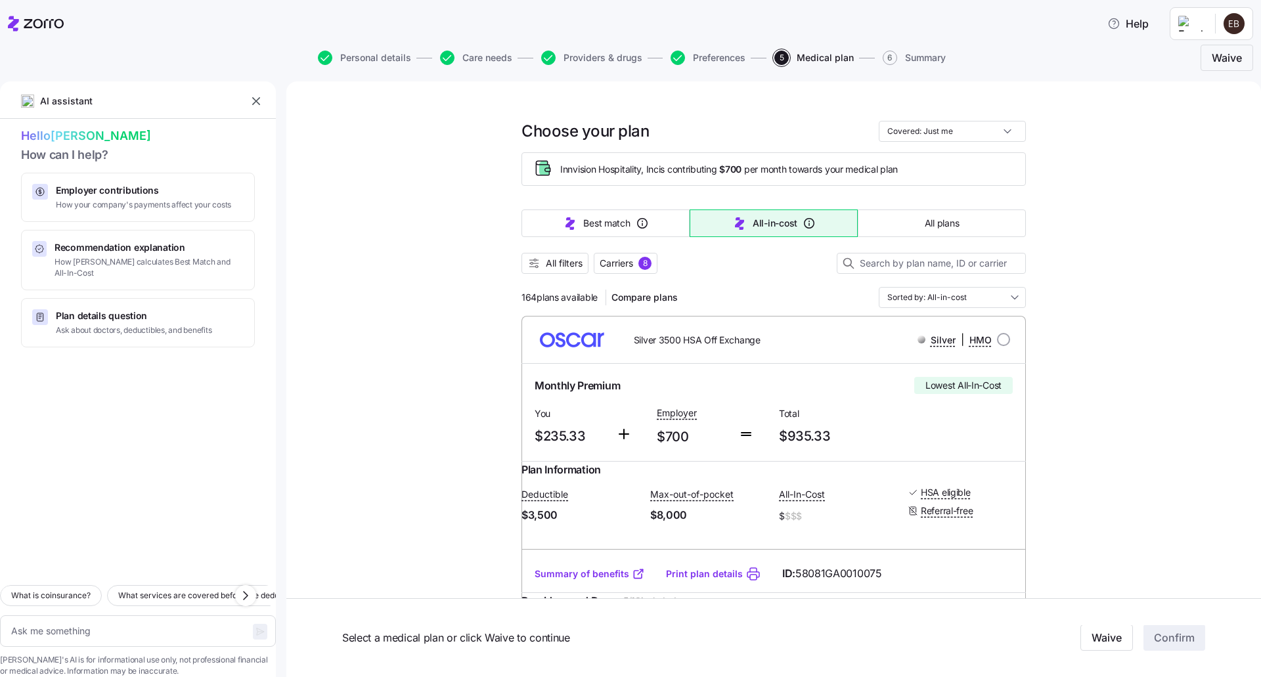
type textarea "x"
type input "Sorted by: All-in-cost"
click at [925, 225] on span "All plans" at bounding box center [942, 223] width 34 height 13
type textarea "x"
type input "Sorted by: Premium"
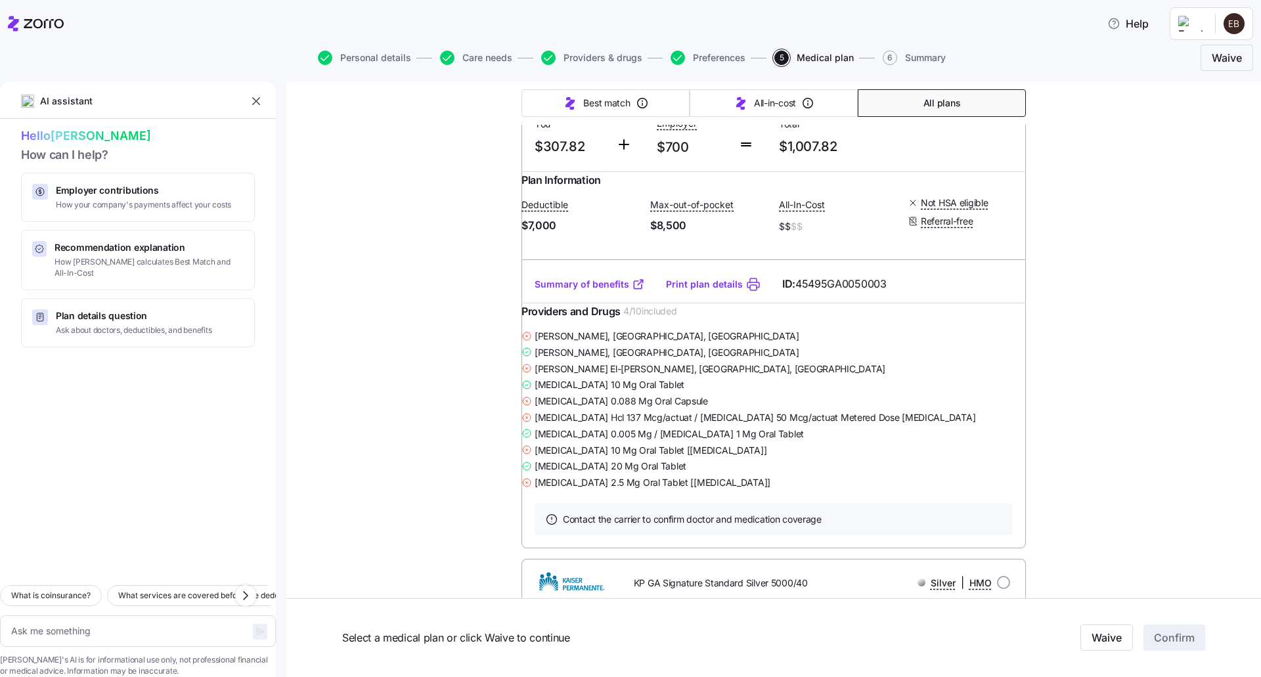
scroll to position [17404, 0]
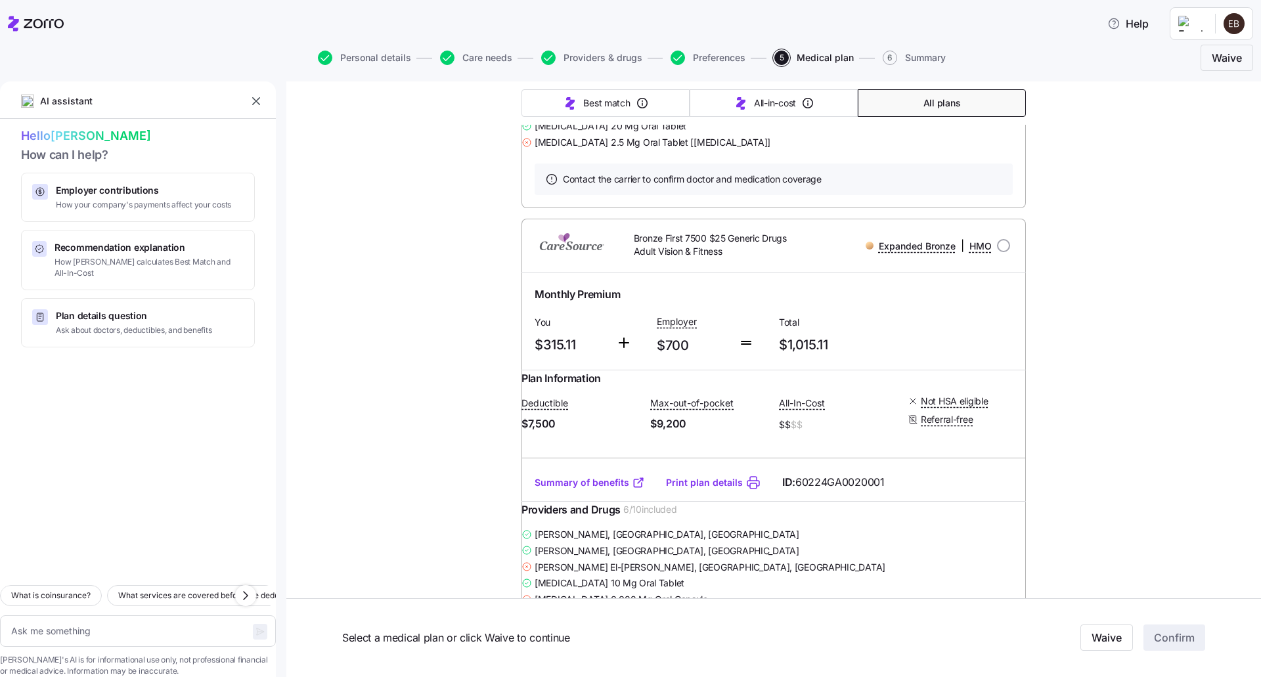
type textarea "x"
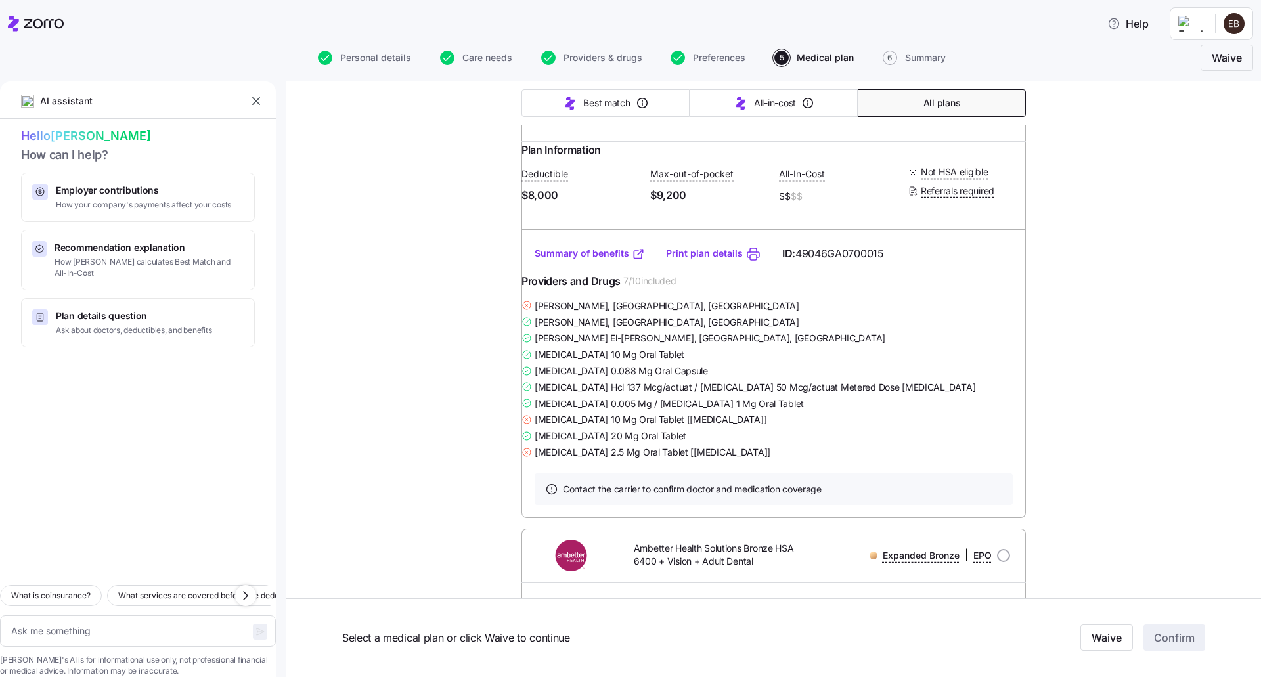
scroll to position [19571, 0]
radio input "true"
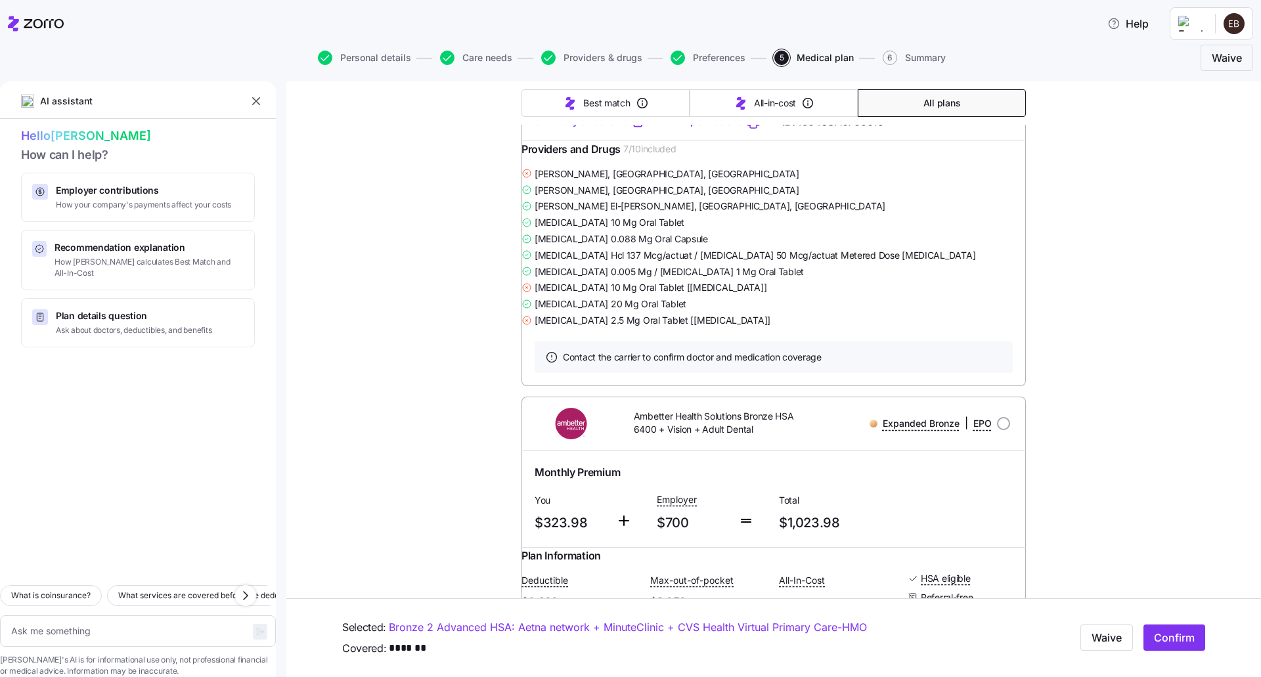
scroll to position [19703, 0]
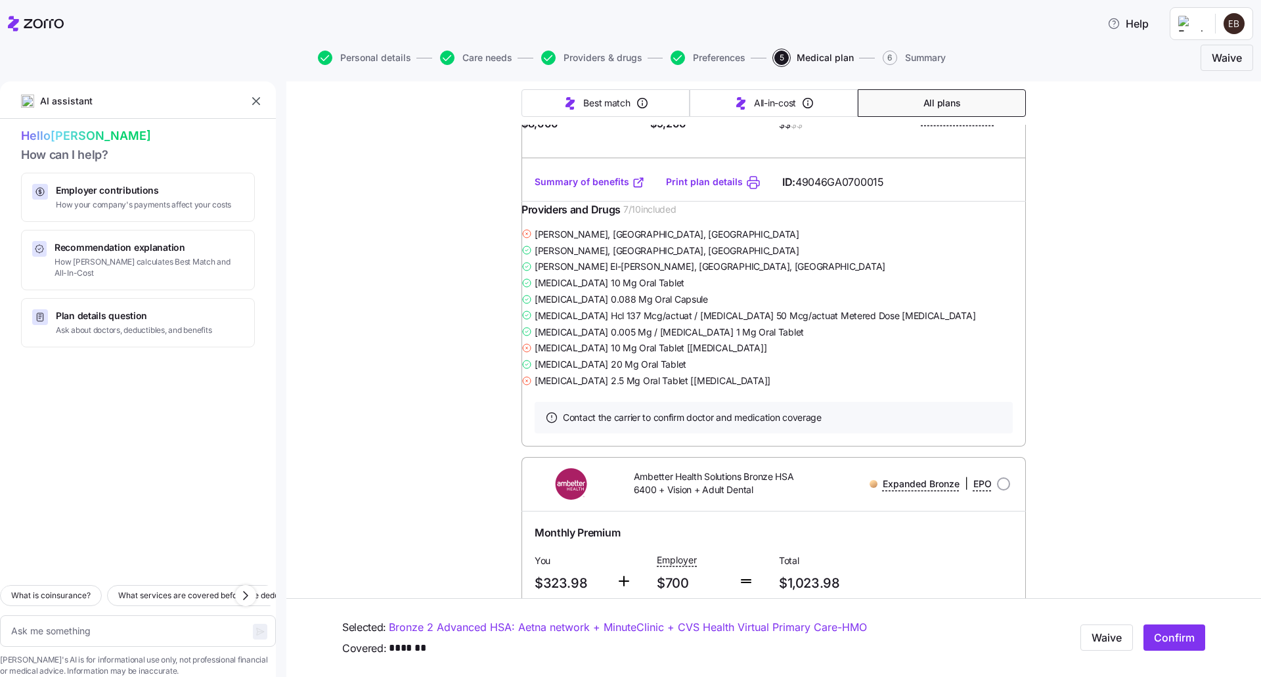
scroll to position [19637, 0]
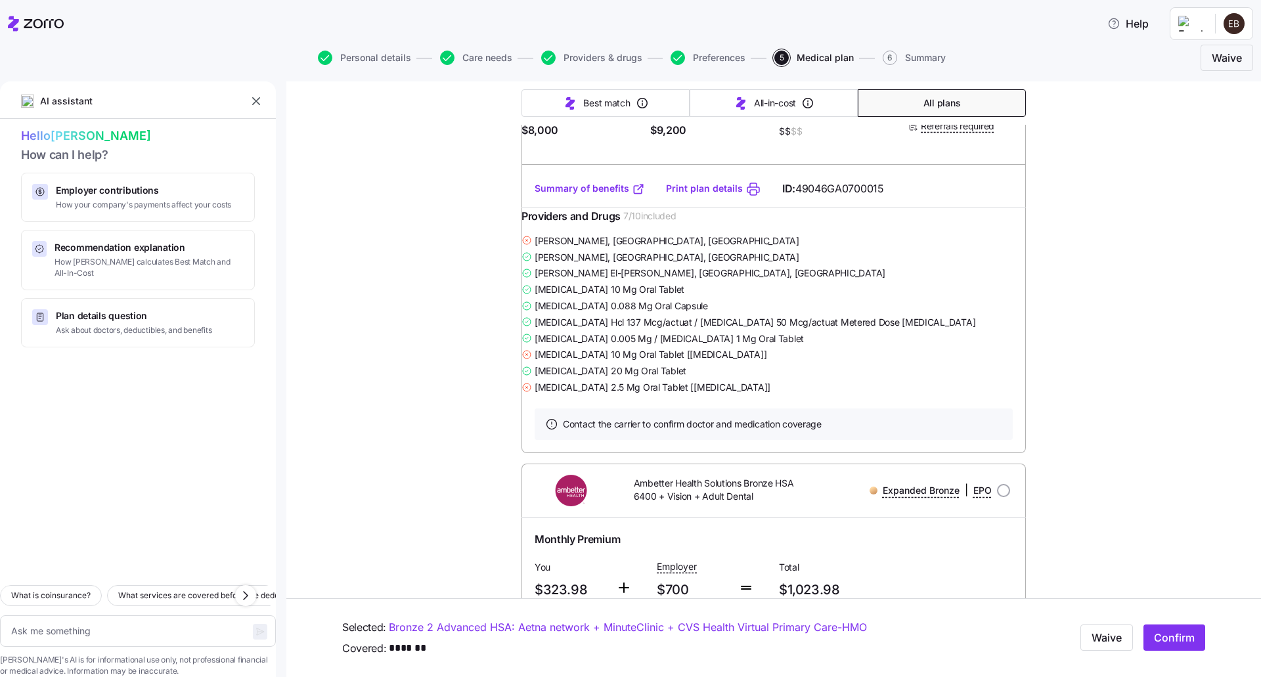
click at [1157, 643] on span "Confirm" at bounding box center [1174, 638] width 41 height 16
type textarea "x"
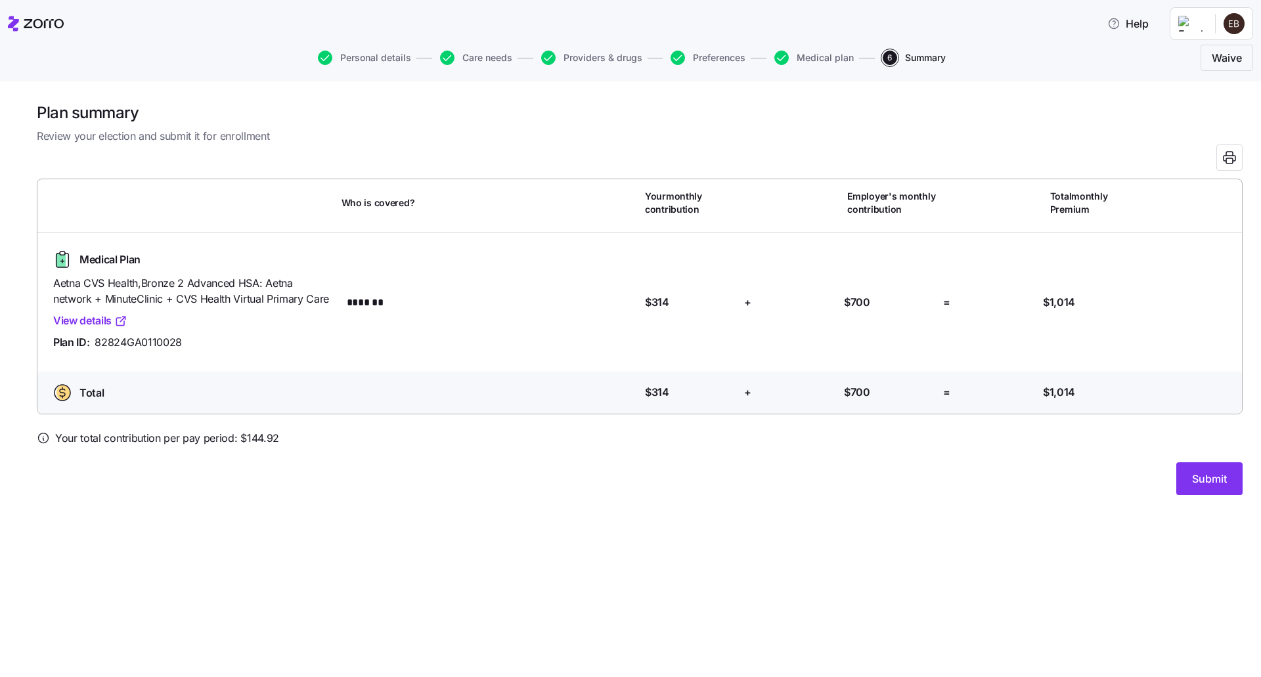
click at [104, 321] on link "View details" at bounding box center [90, 321] width 74 height 16
click at [1213, 483] on span "Submit" at bounding box center [1209, 479] width 35 height 16
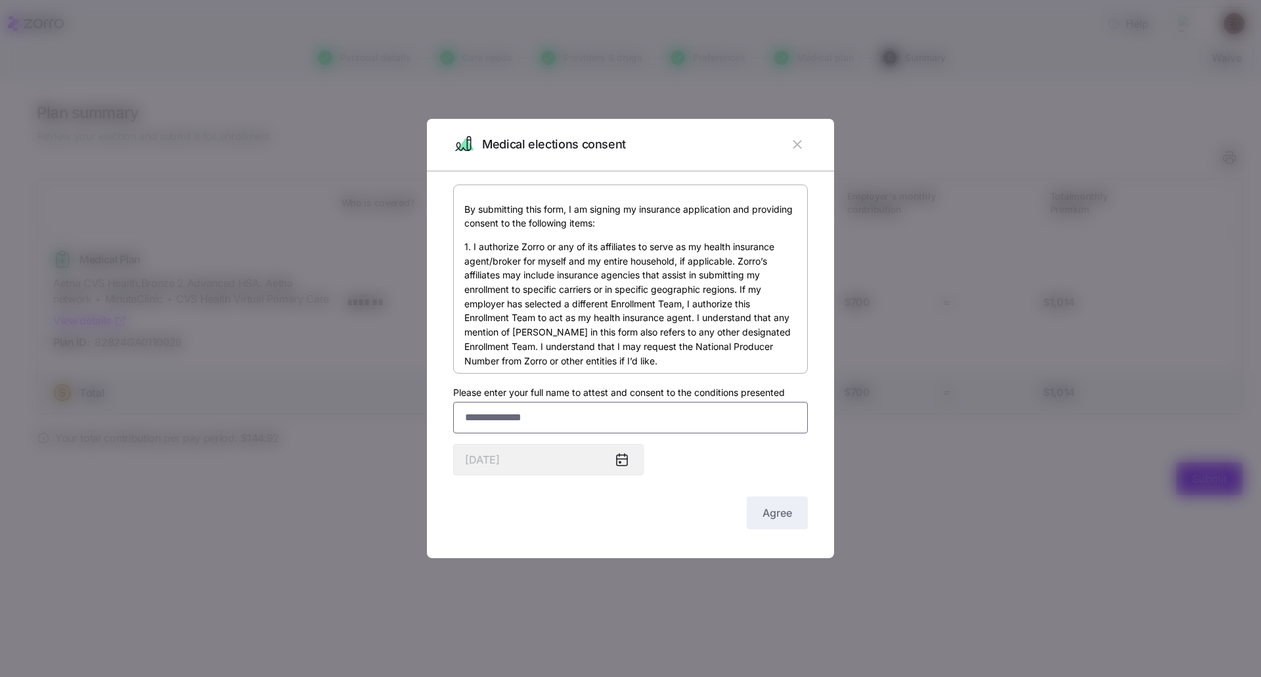
click at [537, 417] on input "Please enter your full name to attest and consent to the conditions presented" at bounding box center [630, 418] width 355 height 32
type input "**********"
click at [615, 460] on icon at bounding box center [622, 460] width 16 height 16
click at [771, 521] on button "Agree" at bounding box center [777, 513] width 61 height 33
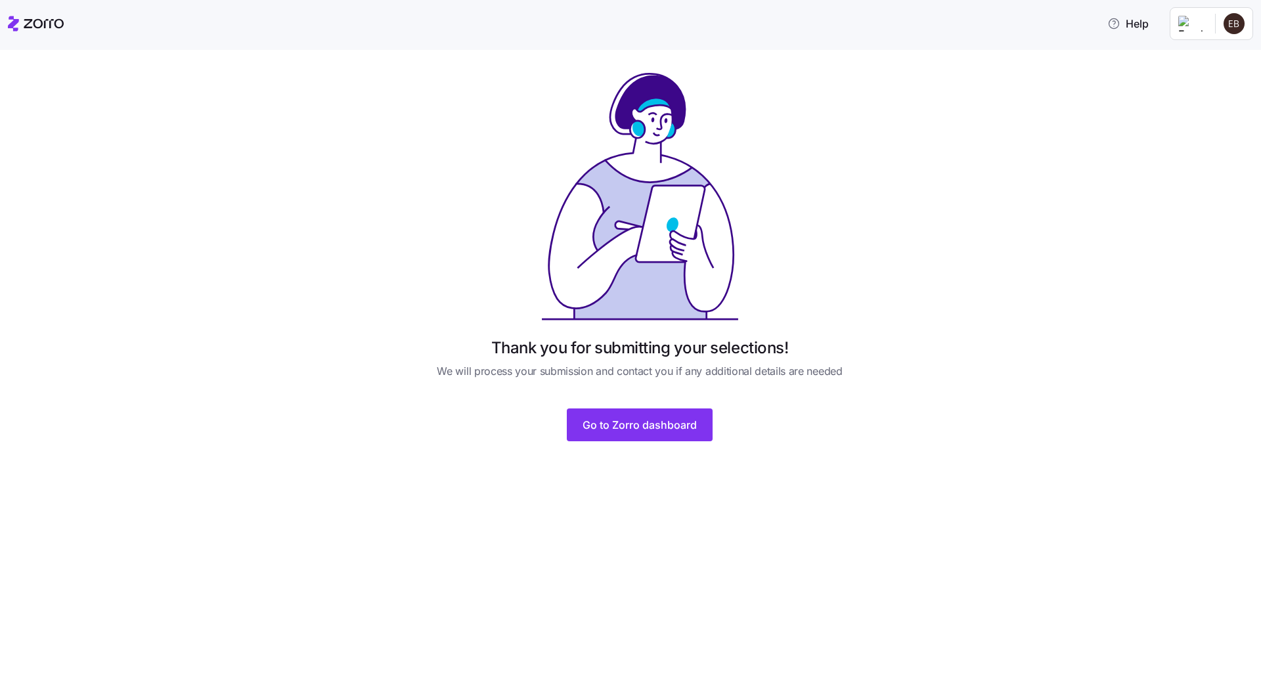
click at [621, 429] on span "Go to Zorro dashboard" at bounding box center [640, 425] width 114 height 16
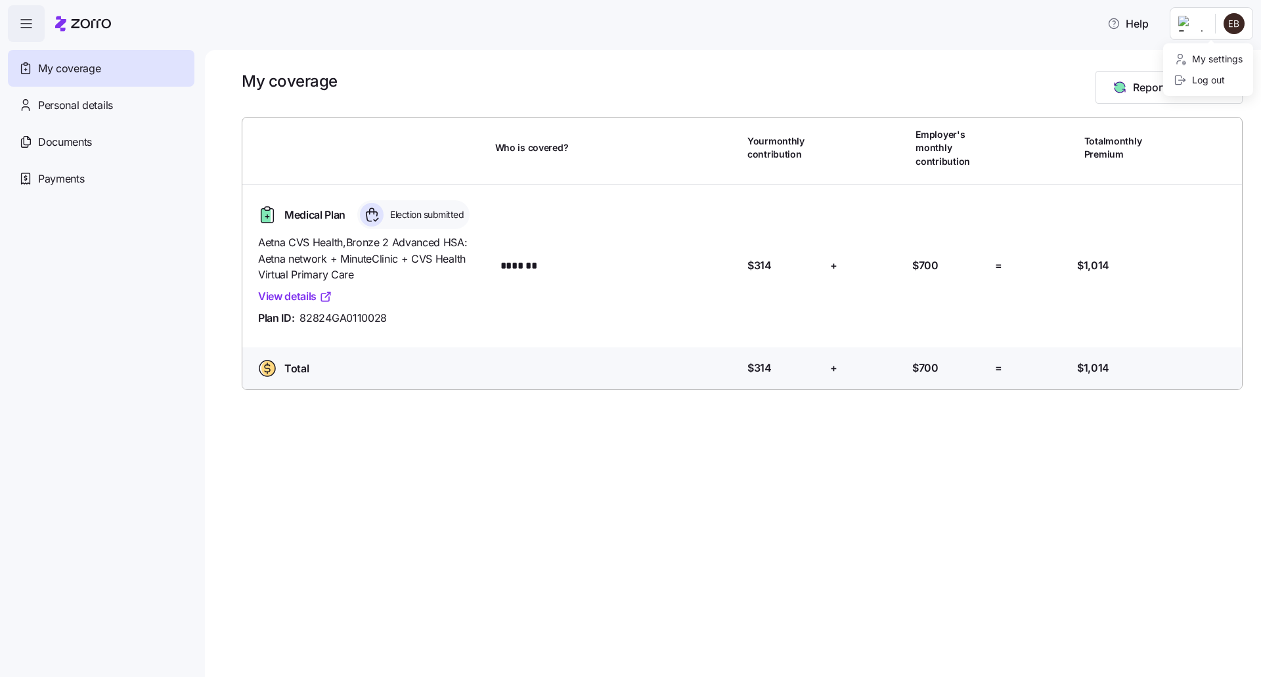
click at [1232, 28] on html "Help My coverage Personal details Documents Partners hub Payments My coverage R…" at bounding box center [630, 334] width 1261 height 669
